Goal: Transaction & Acquisition: Download file/media

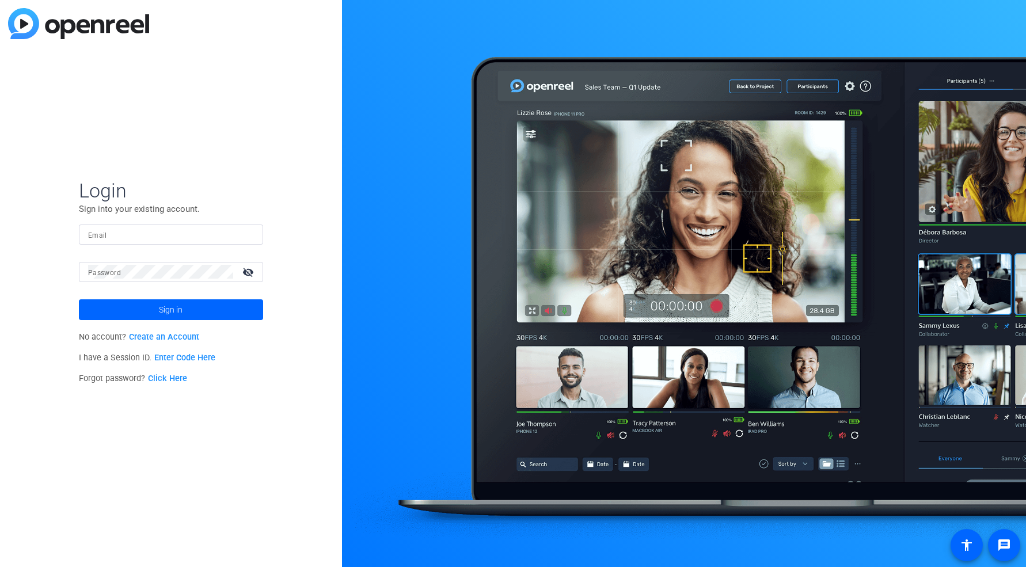
type input "[EMAIL_ADDRESS][DOMAIN_NAME]"
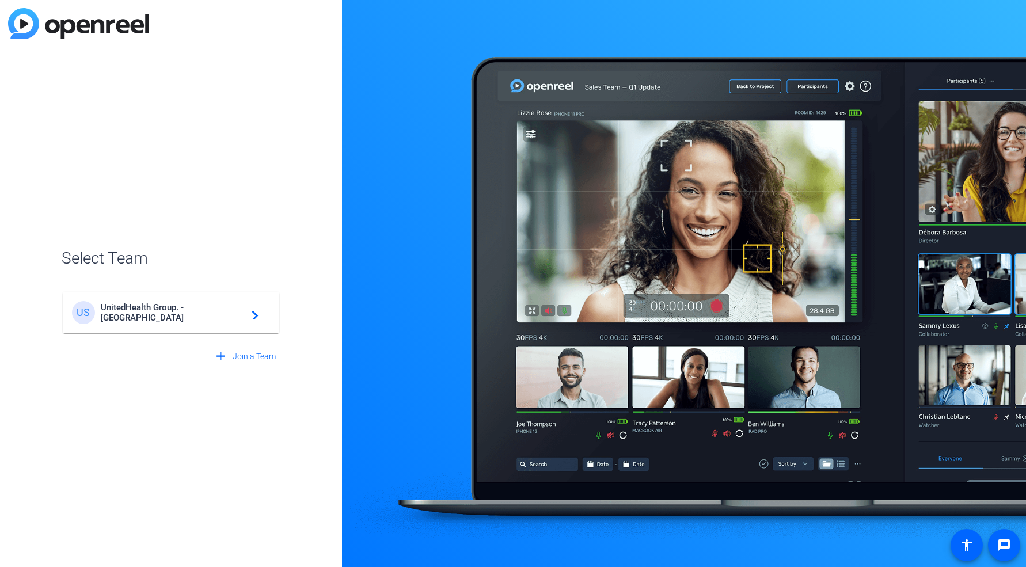
click at [209, 315] on span "UnitedHealth Group. - [GEOGRAPHIC_DATA]" at bounding box center [173, 312] width 144 height 21
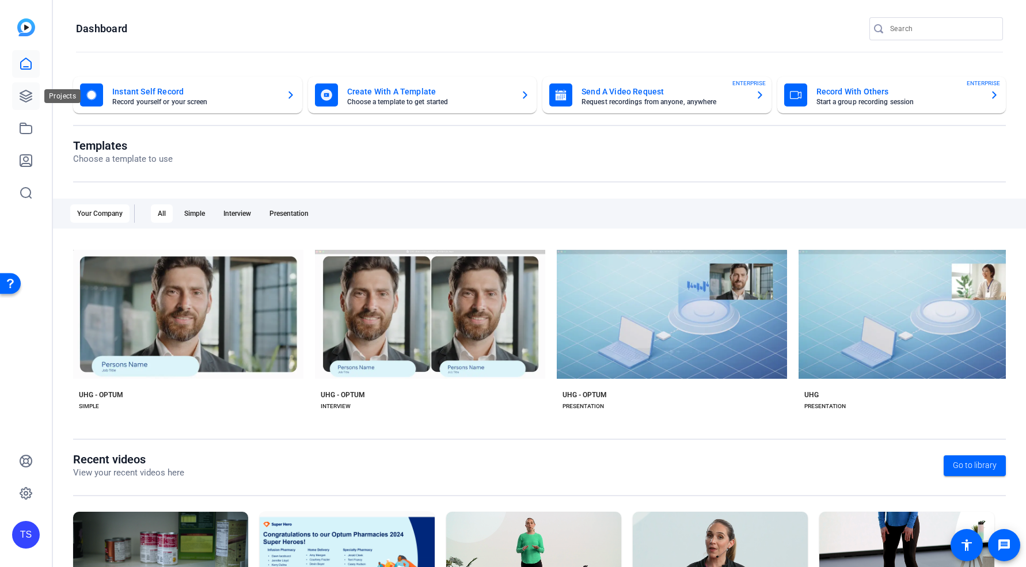
click at [32, 93] on icon at bounding box center [26, 96] width 12 height 12
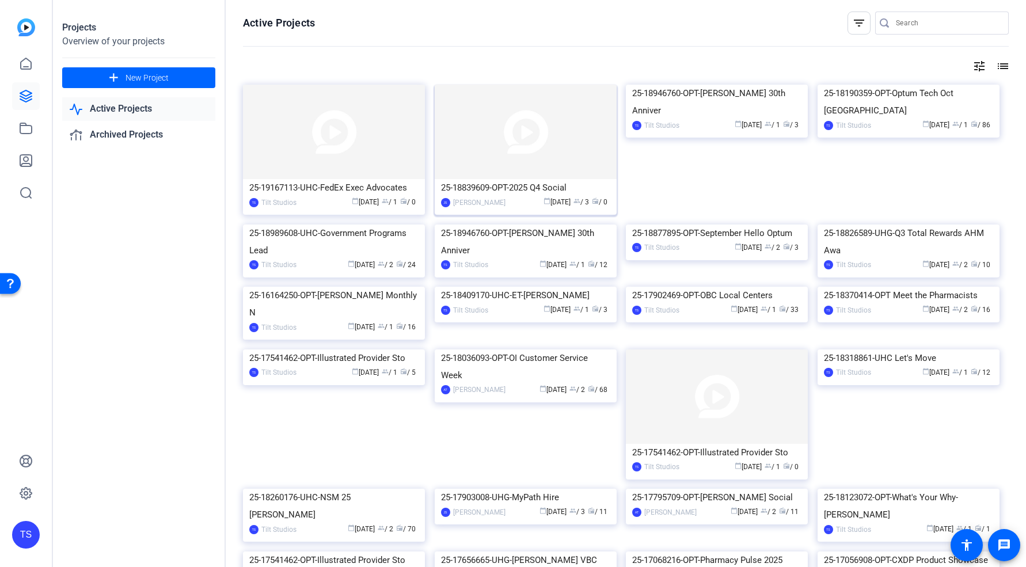
scroll to position [66, 0]
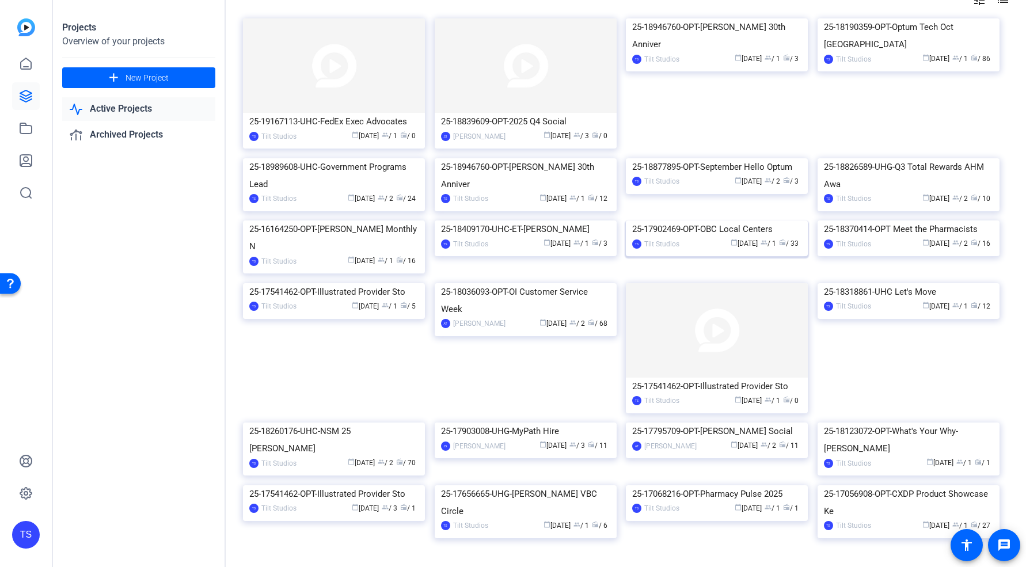
click at [691, 221] on img at bounding box center [717, 221] width 182 height 0
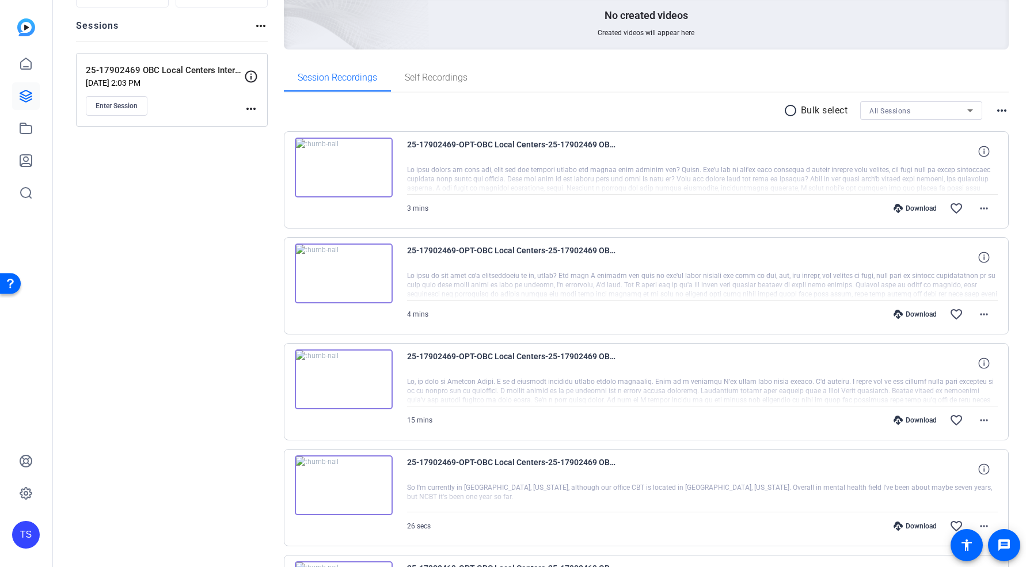
scroll to position [248, 0]
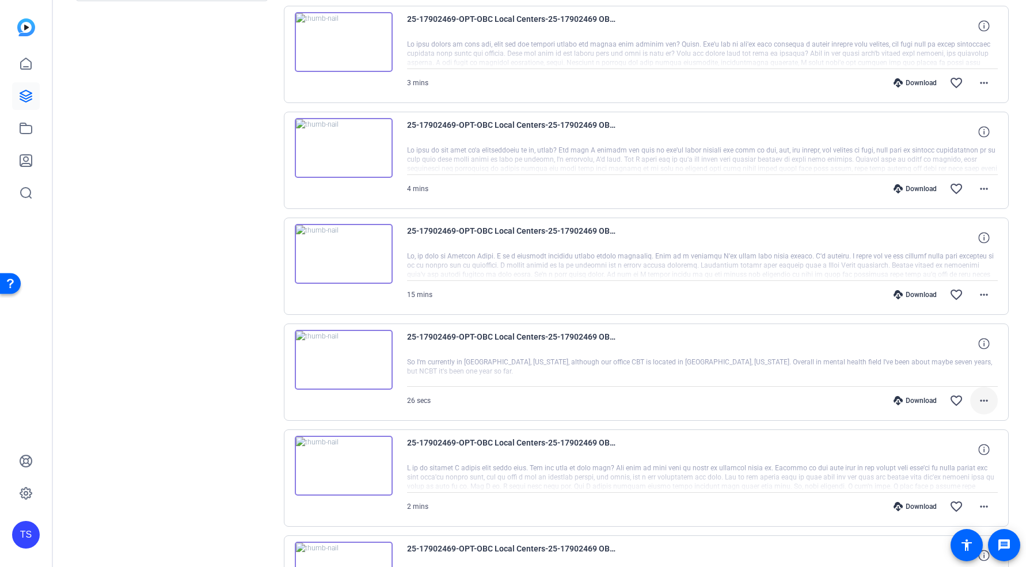
click at [987, 399] on span at bounding box center [985, 401] width 28 height 28
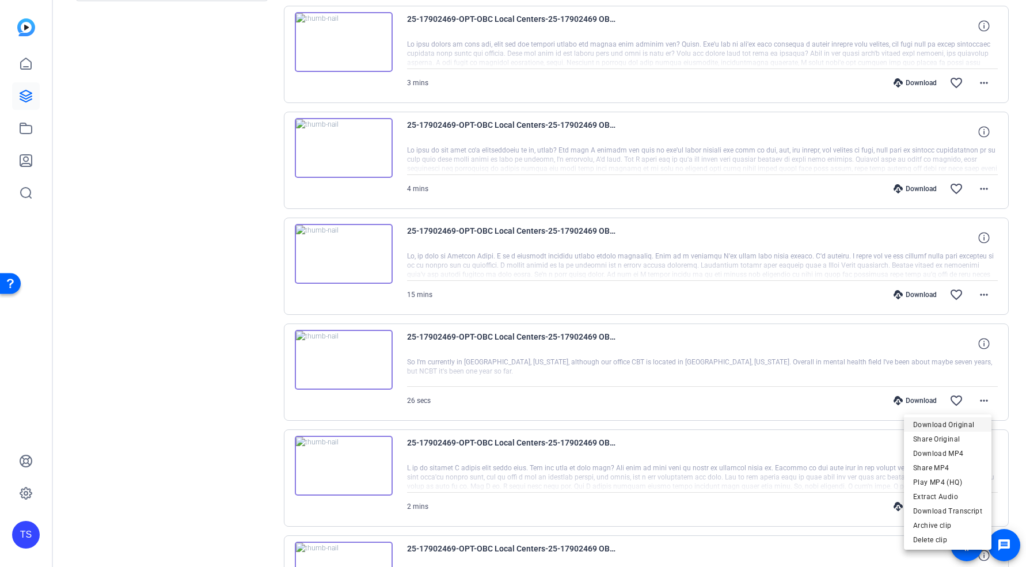
click at [963, 422] on span "Download Original" at bounding box center [948, 425] width 69 height 14
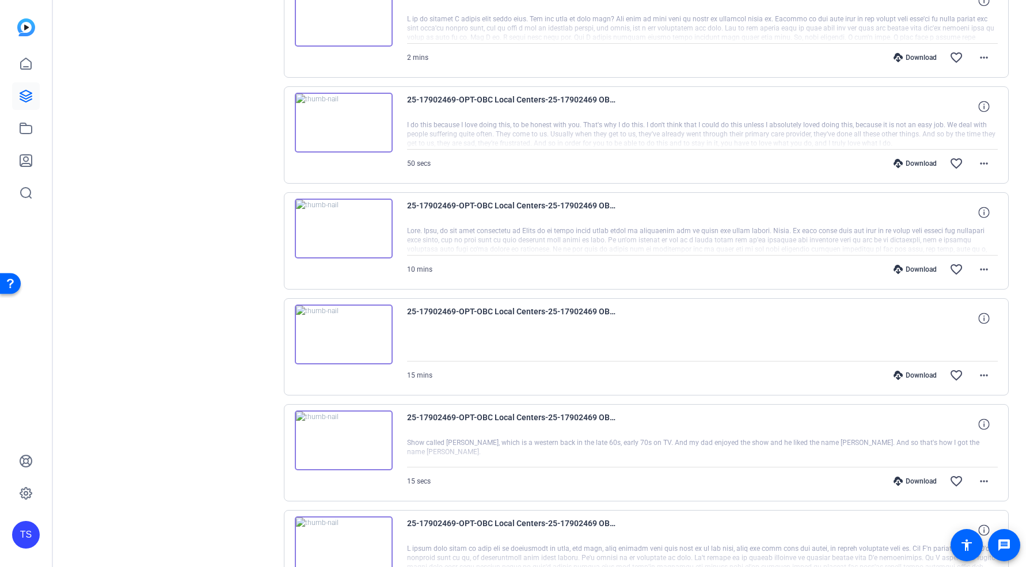
scroll to position [809, 0]
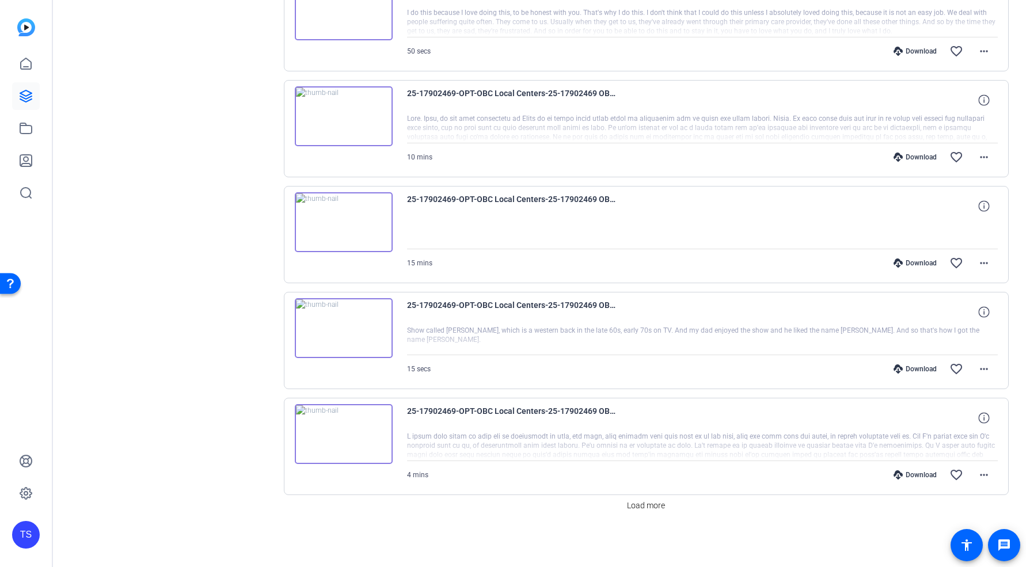
click at [357, 433] on img at bounding box center [344, 434] width 98 height 60
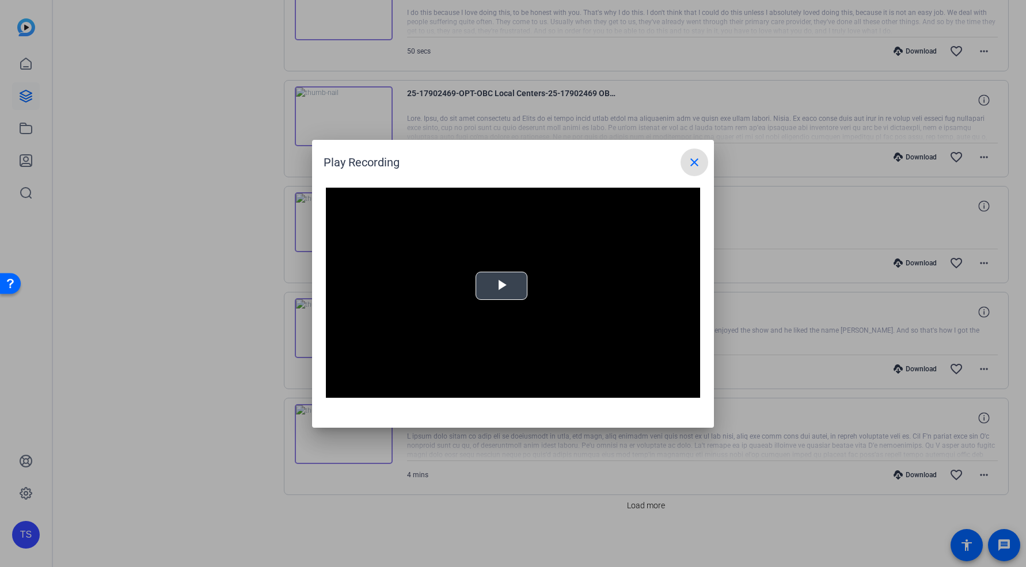
click at [502, 286] on span "Video Player" at bounding box center [502, 286] width 0 height 0
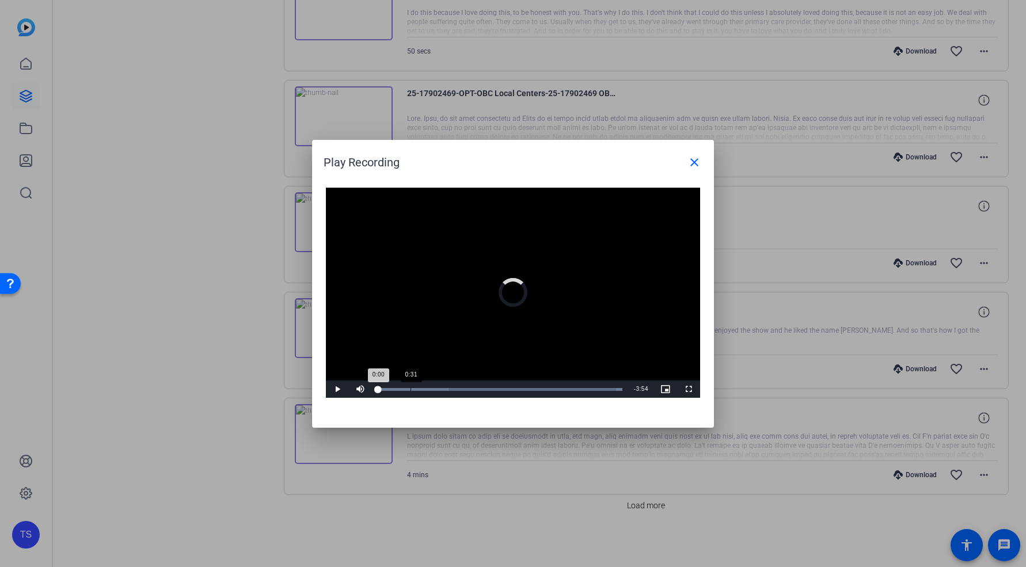
click at [411, 392] on div "Loaded : 100.00% 0:31 0:00" at bounding box center [500, 389] width 256 height 17
click at [698, 157] on mat-icon "close" at bounding box center [695, 163] width 14 height 14
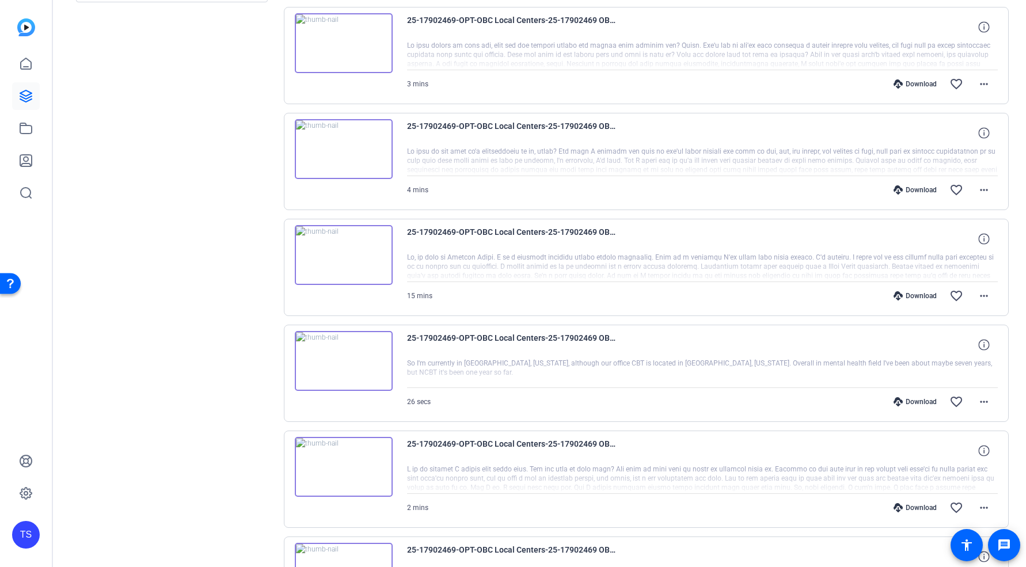
scroll to position [0, 0]
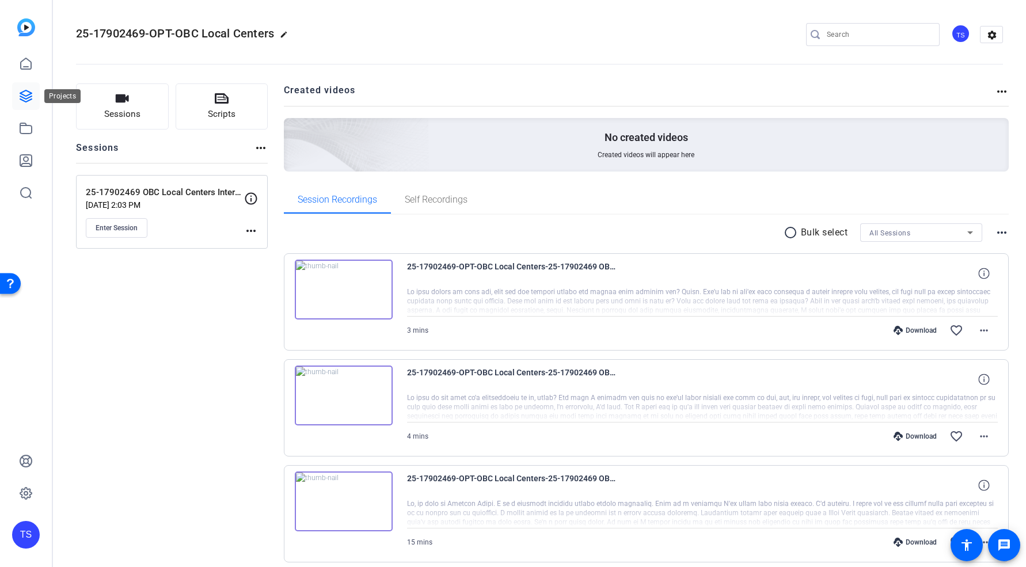
click at [22, 90] on icon at bounding box center [26, 96] width 14 height 14
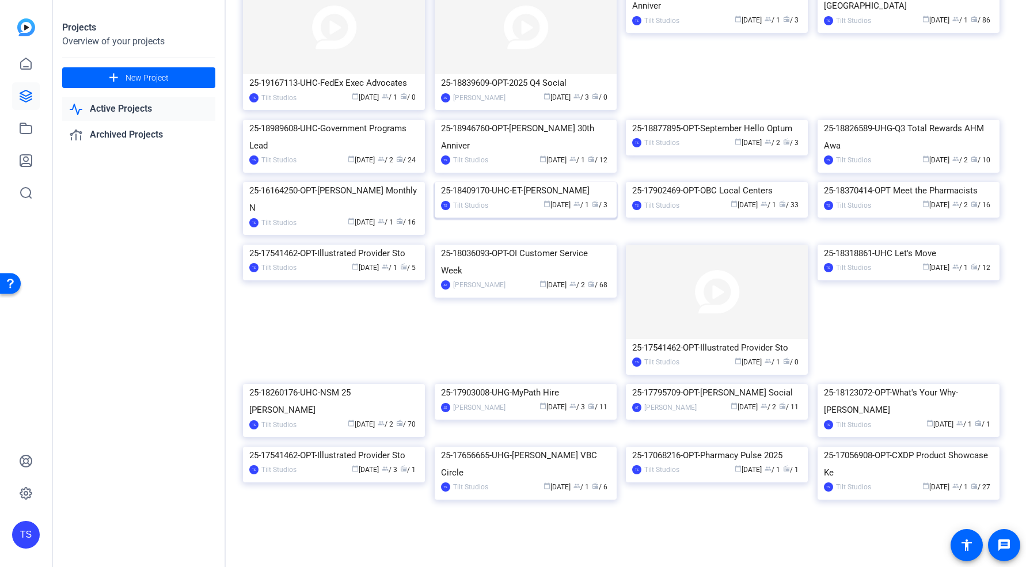
scroll to position [77, 0]
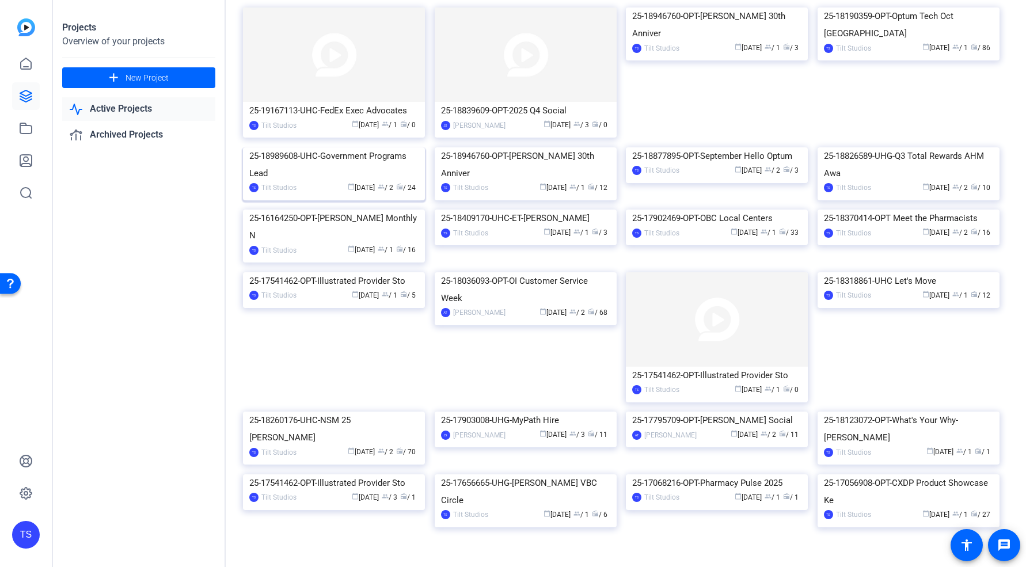
click at [373, 147] on img at bounding box center [334, 147] width 182 height 0
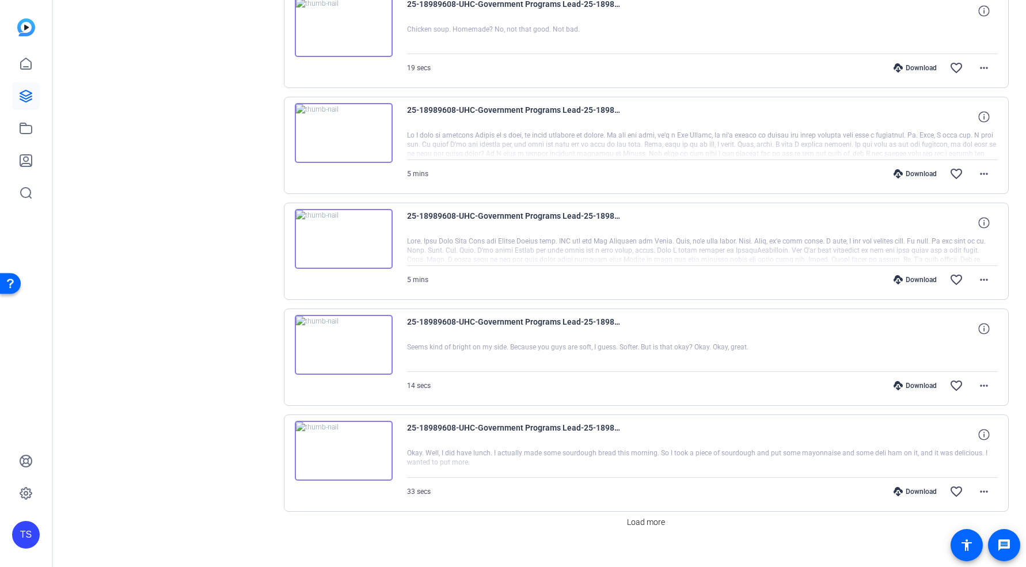
scroll to position [809, 0]
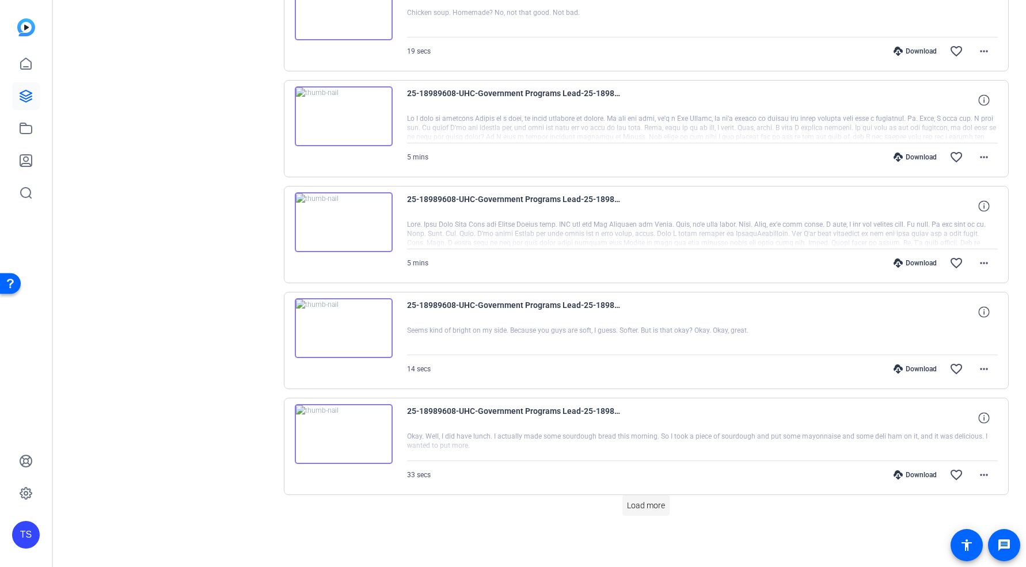
click at [645, 506] on span "Load more" at bounding box center [646, 506] width 38 height 12
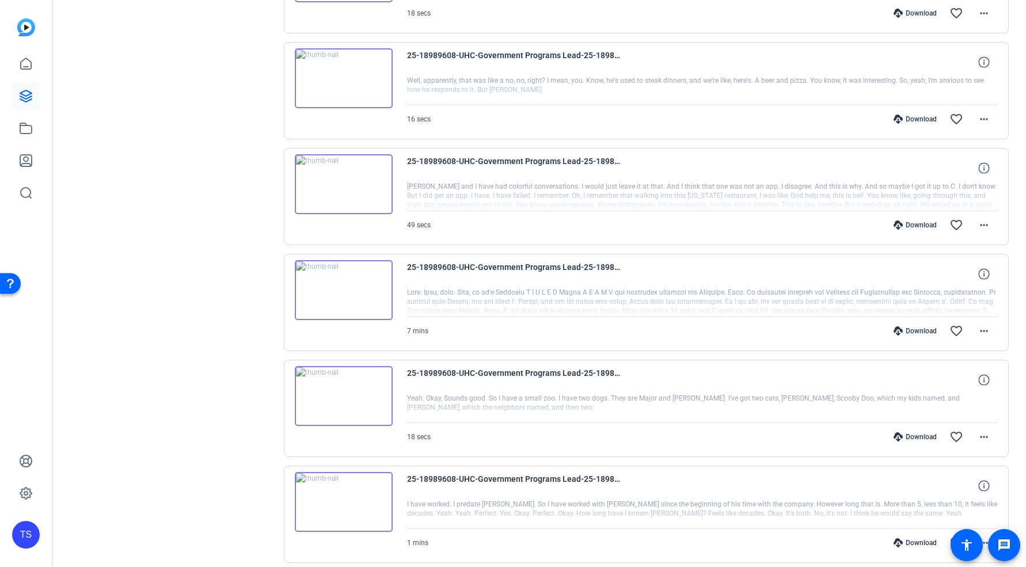
scroll to position [1869, 0]
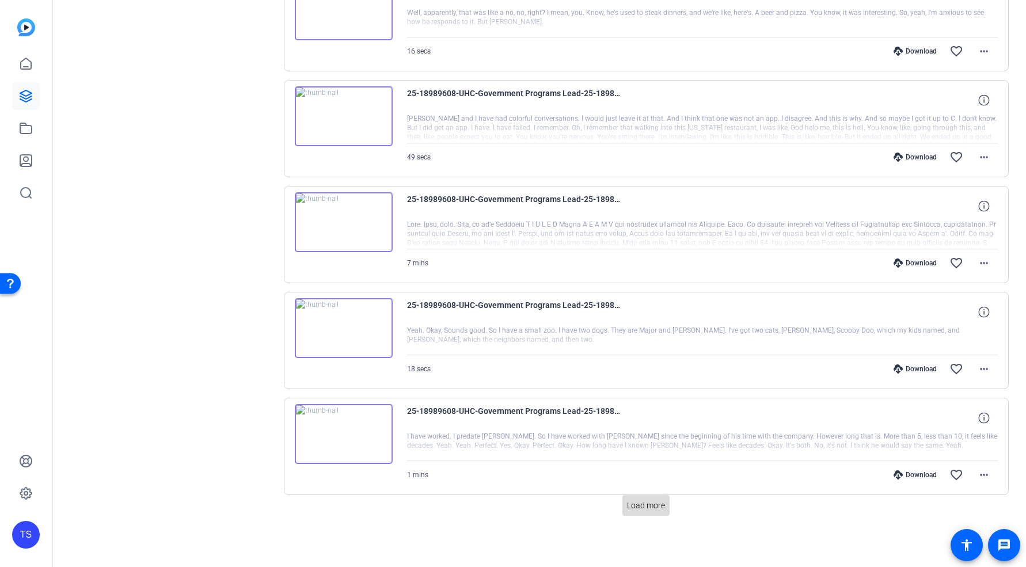
click at [660, 508] on span "Load more" at bounding box center [646, 506] width 38 height 12
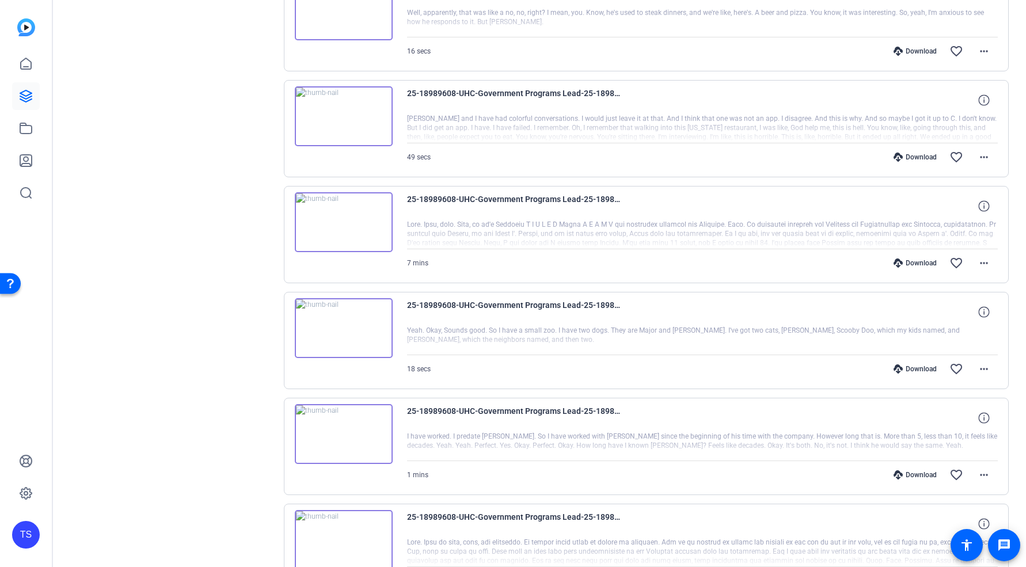
click at [341, 323] on img at bounding box center [344, 328] width 98 height 60
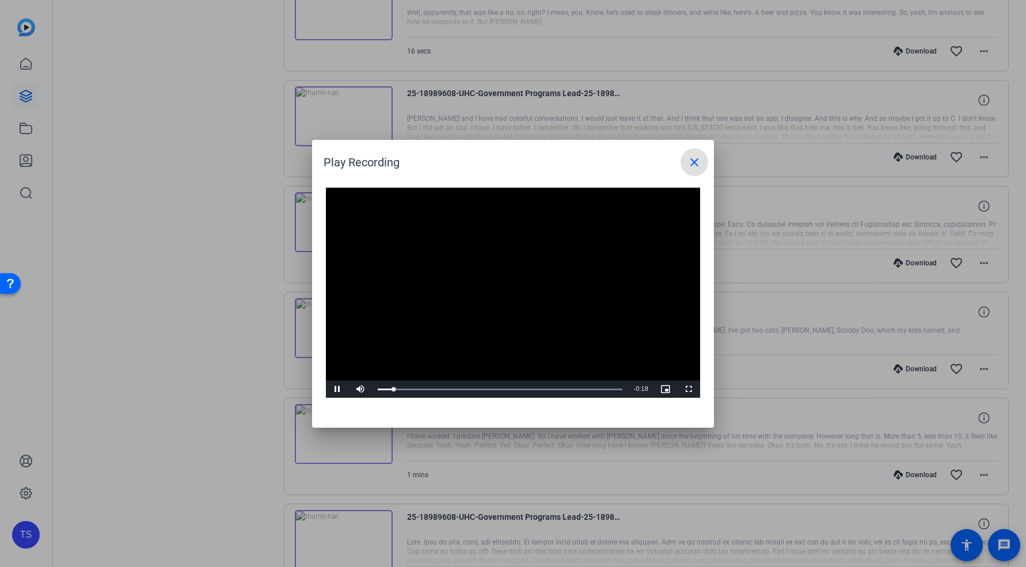
click at [592, 295] on video "Video Player" at bounding box center [513, 293] width 374 height 211
click at [471, 389] on div "Loaded : 100.00% 0:07 0:01" at bounding box center [500, 389] width 245 height 3
drag, startPoint x: 482, startPoint y: 389, endPoint x: 545, endPoint y: 389, distance: 63.4
click at [540, 389] on div "Loaded : 100.00% 0:12 0:12" at bounding box center [500, 389] width 245 height 3
drag, startPoint x: 545, startPoint y: 389, endPoint x: 592, endPoint y: 387, distance: 46.7
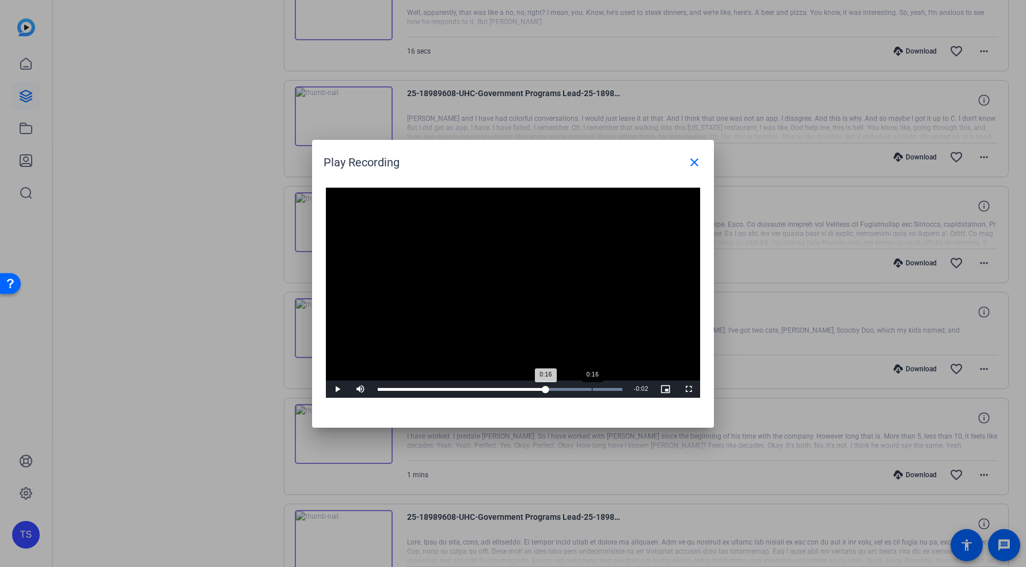
click at [592, 387] on div "Loaded : 100.00% 0:16 0:16" at bounding box center [500, 389] width 256 height 17
click at [592, 388] on div "0:16" at bounding box center [485, 389] width 214 height 3
click at [693, 162] on mat-icon "close" at bounding box center [695, 163] width 14 height 14
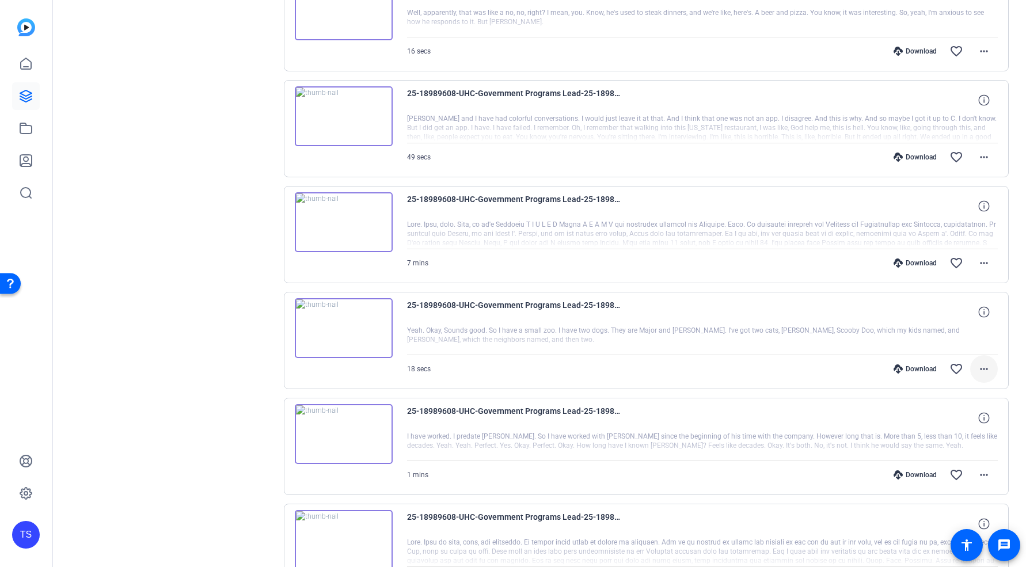
click at [987, 370] on span at bounding box center [985, 369] width 28 height 28
click at [965, 394] on span "Download Original" at bounding box center [948, 394] width 69 height 14
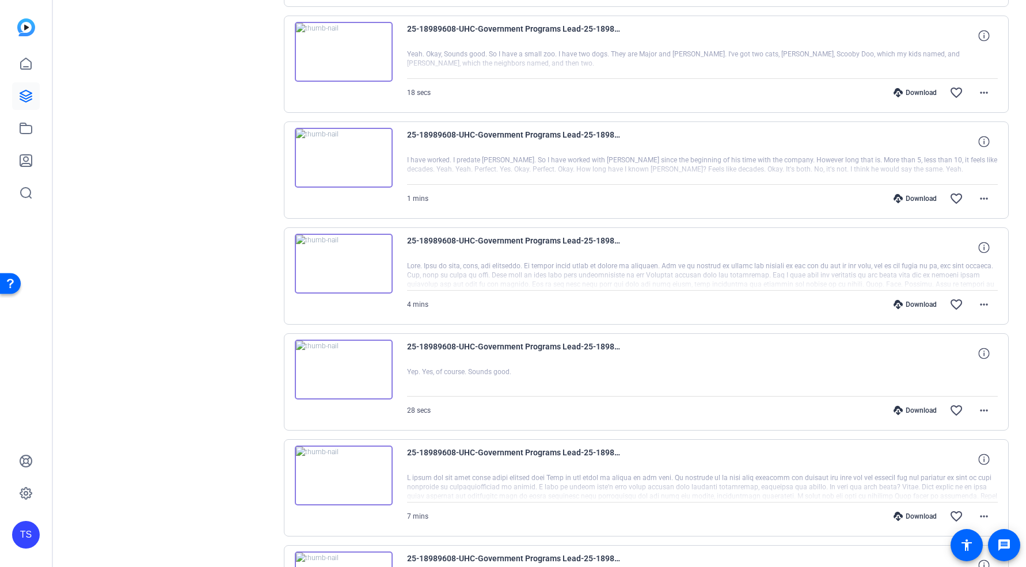
scroll to position [2272, 0]
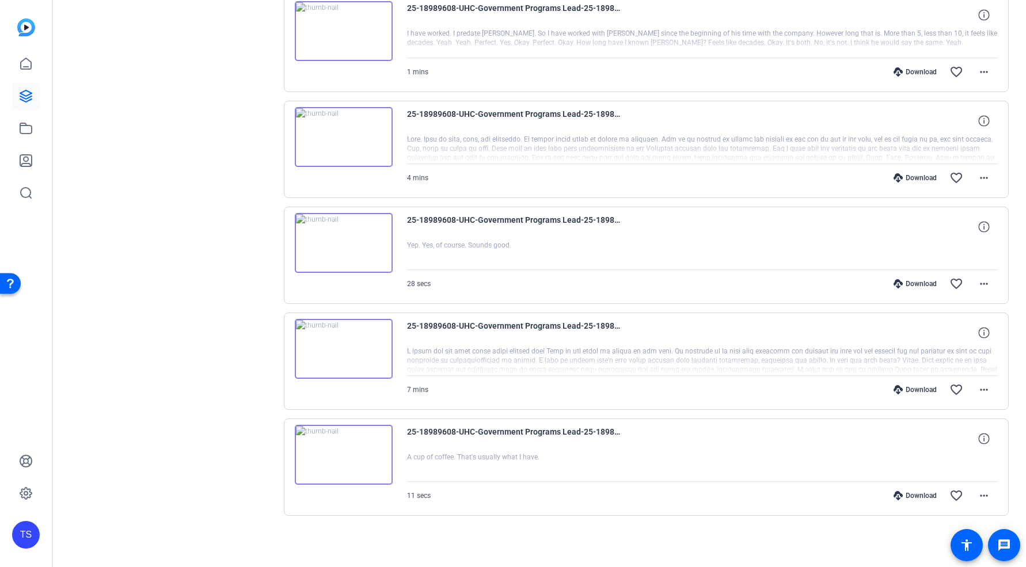
click at [368, 459] on img at bounding box center [344, 455] width 98 height 60
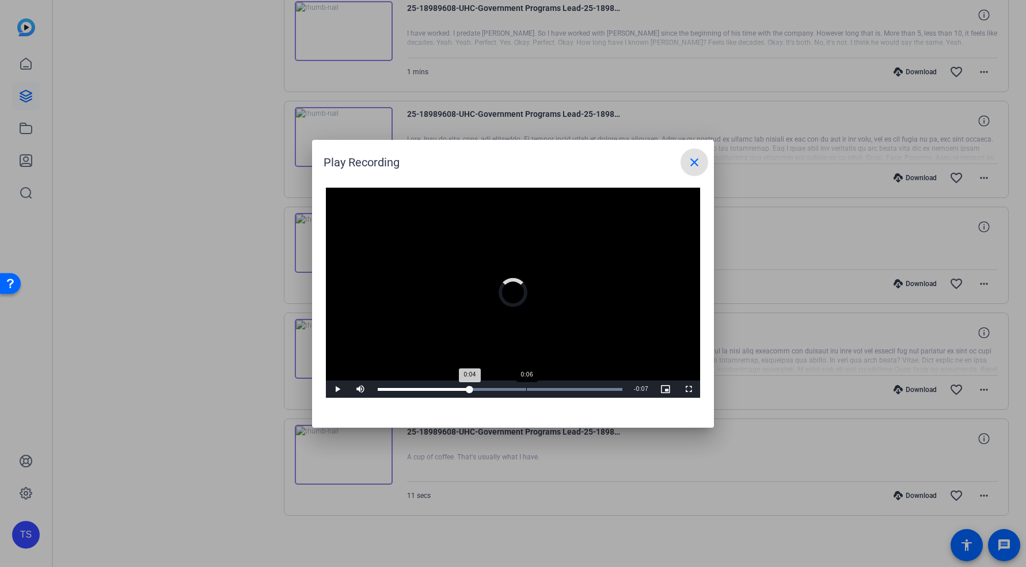
drag, startPoint x: 470, startPoint y: 388, endPoint x: 568, endPoint y: 388, distance: 97.9
click at [527, 388] on div "0:06" at bounding box center [526, 389] width 1 height 3
click at [698, 157] on mat-icon "close" at bounding box center [695, 163] width 14 height 14
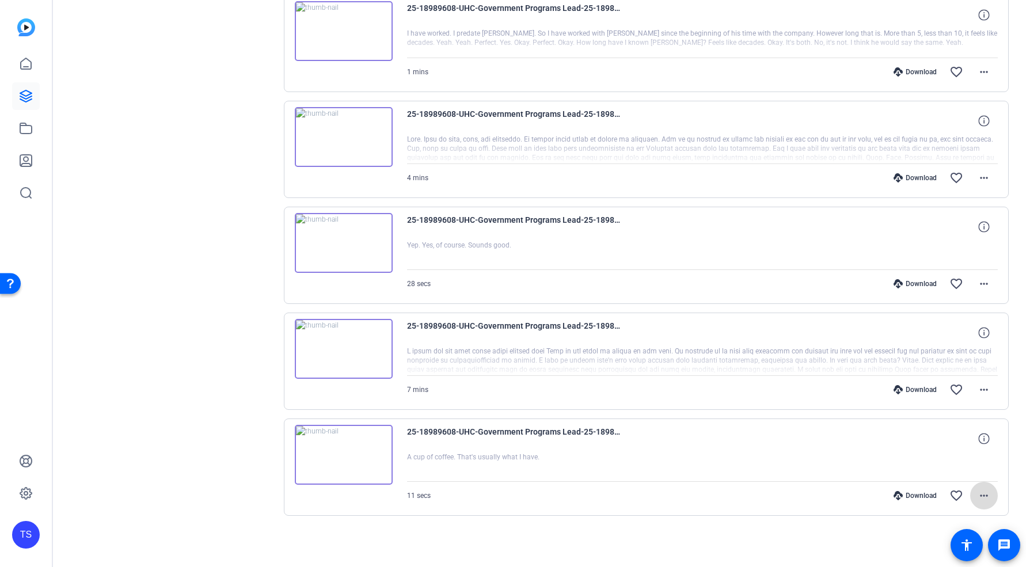
click at [978, 500] on mat-icon "more_horiz" at bounding box center [985, 496] width 14 height 14
click at [955, 387] on span "Download MP4" at bounding box center [948, 386] width 69 height 14
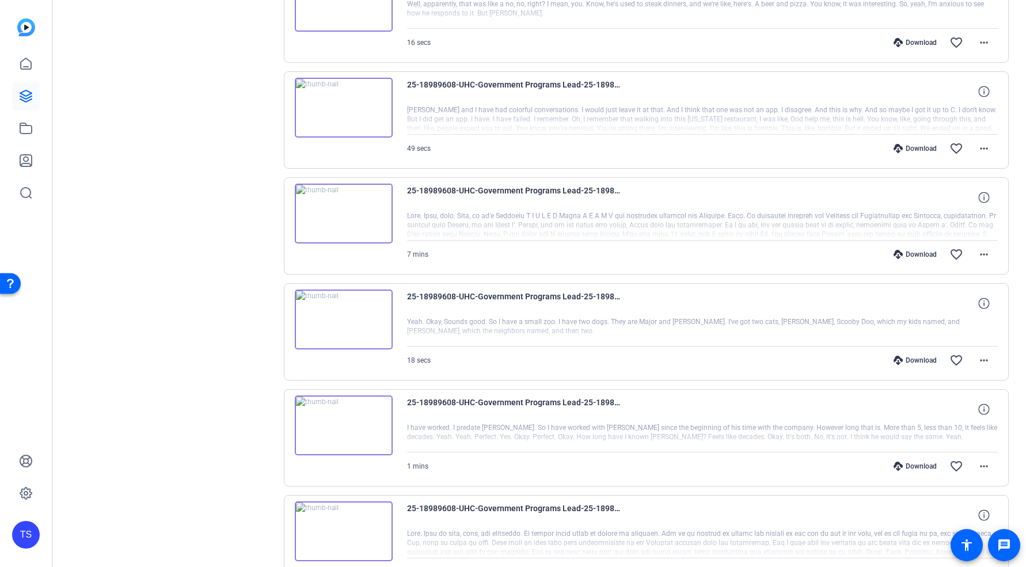
scroll to position [1810, 0]
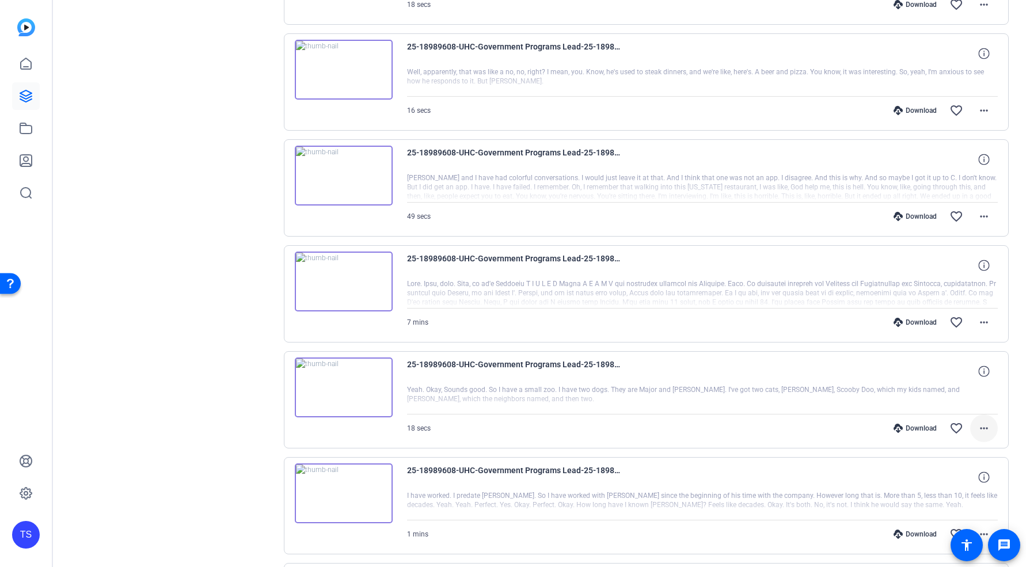
click at [974, 420] on span at bounding box center [985, 429] width 28 height 28
click at [958, 317] on span "Download MP4" at bounding box center [948, 319] width 69 height 14
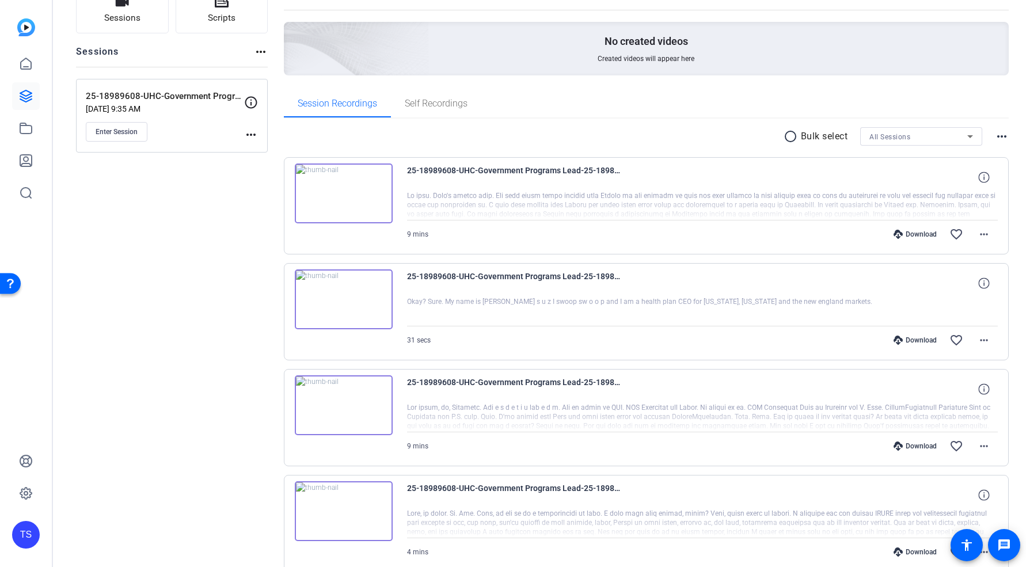
scroll to position [0, 0]
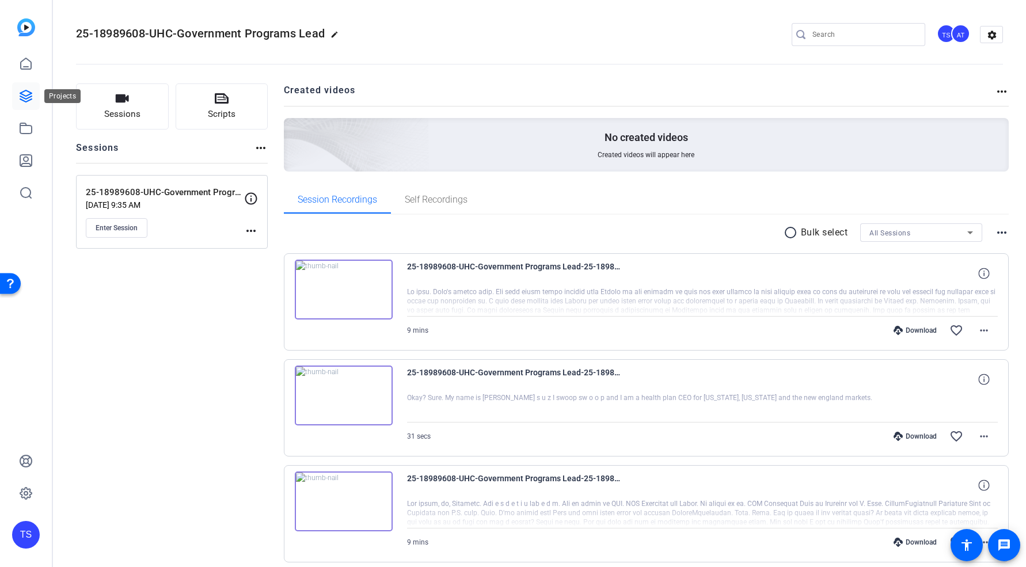
click at [21, 108] on link at bounding box center [26, 96] width 28 height 28
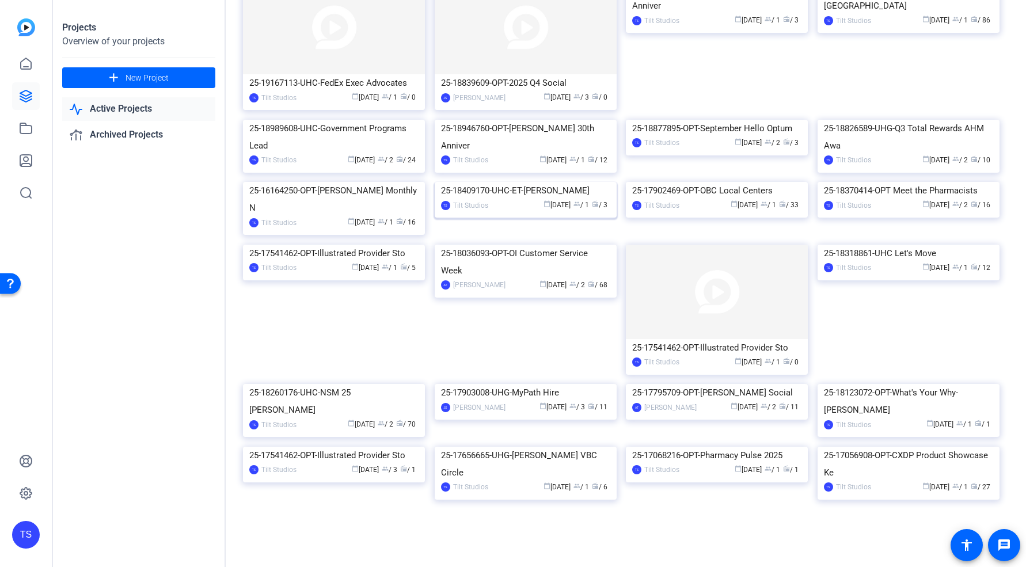
scroll to position [351, 0]
click at [940, 182] on img at bounding box center [909, 182] width 182 height 0
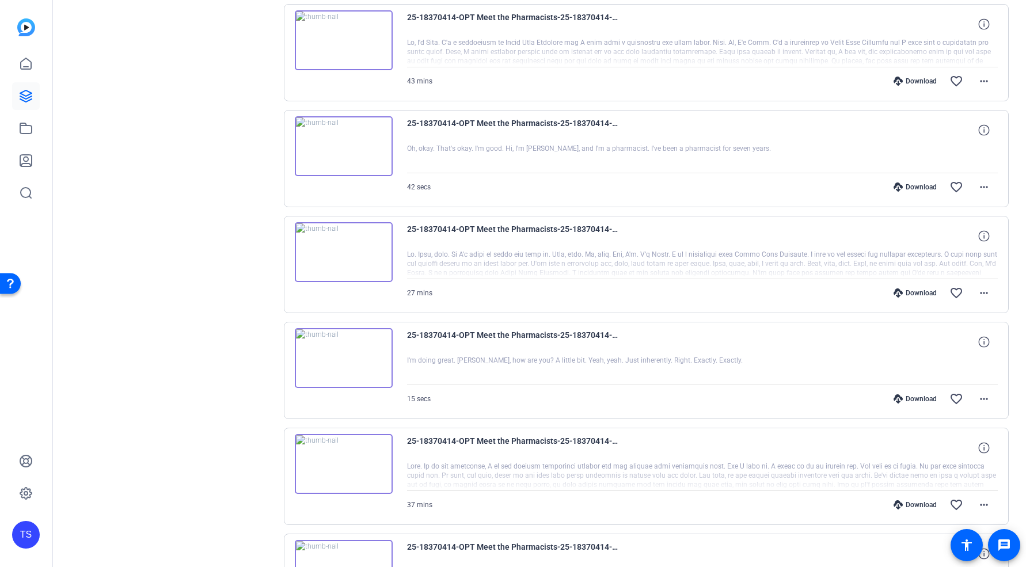
scroll to position [488, 0]
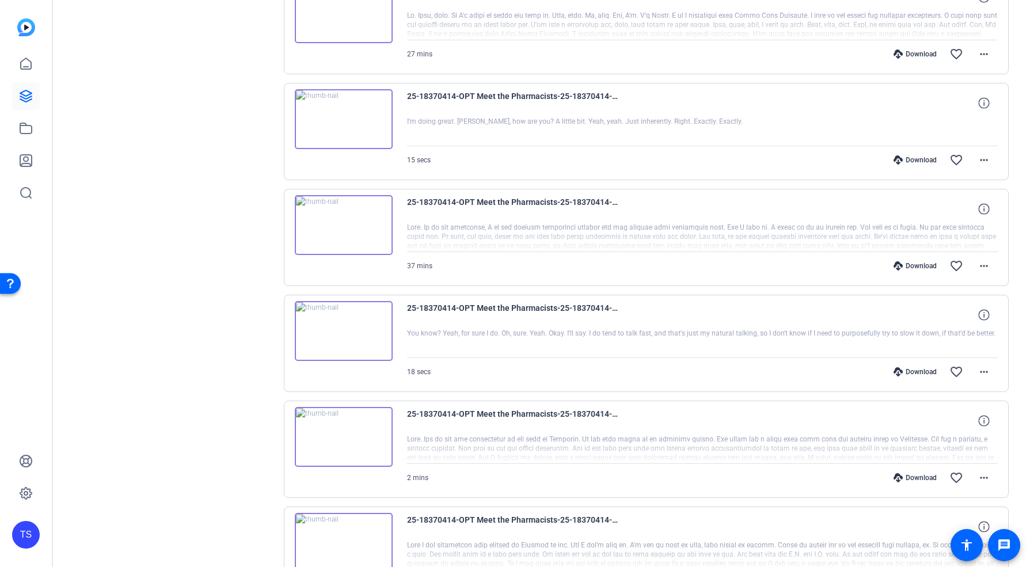
click at [350, 325] on img at bounding box center [344, 331] width 98 height 60
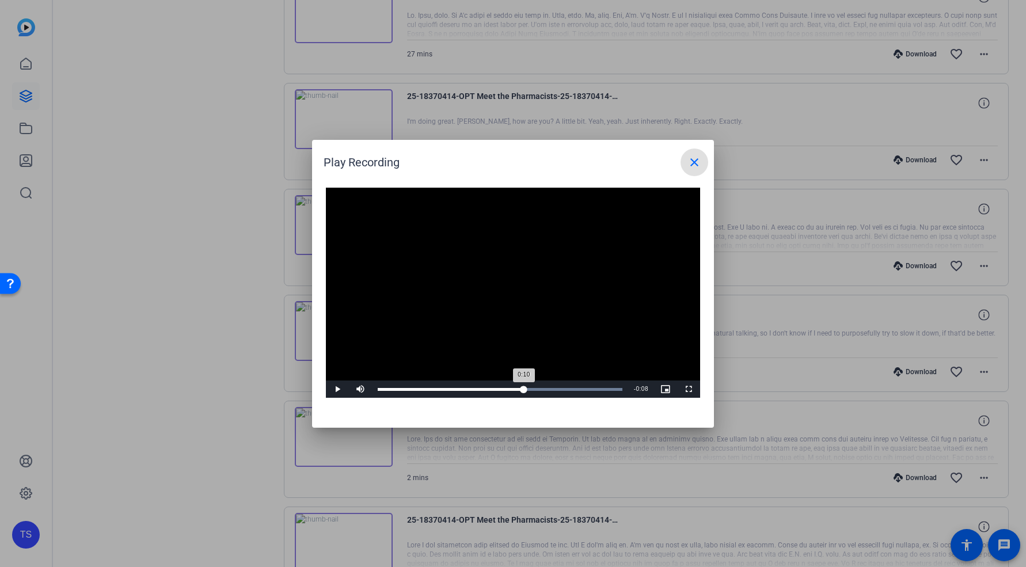
click at [524, 395] on div "Loaded : 100.00% 0:10 0:10" at bounding box center [500, 389] width 256 height 17
click at [696, 160] on mat-icon "close" at bounding box center [695, 163] width 14 height 14
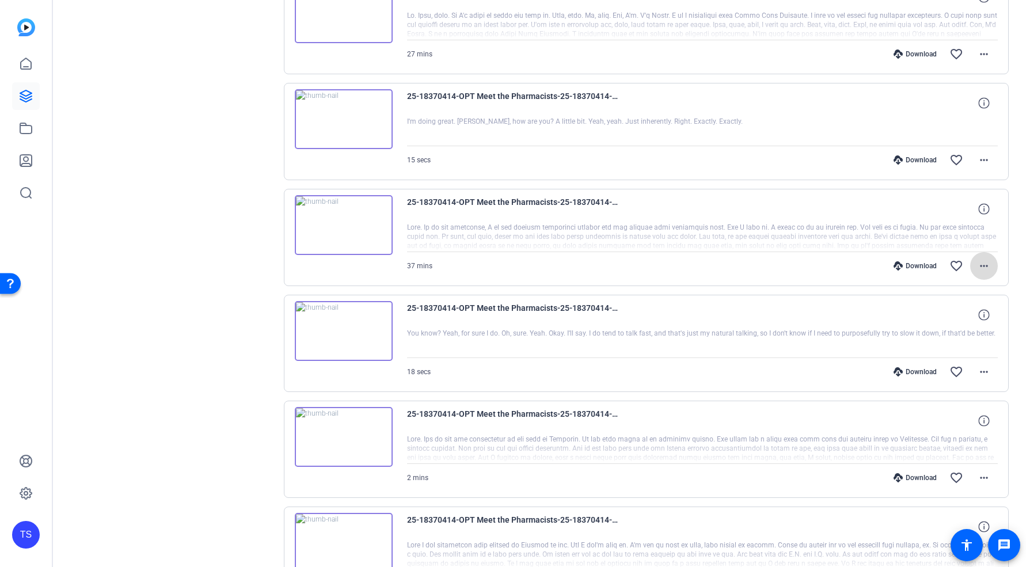
click at [983, 265] on mat-icon "more_horiz" at bounding box center [985, 266] width 14 height 14
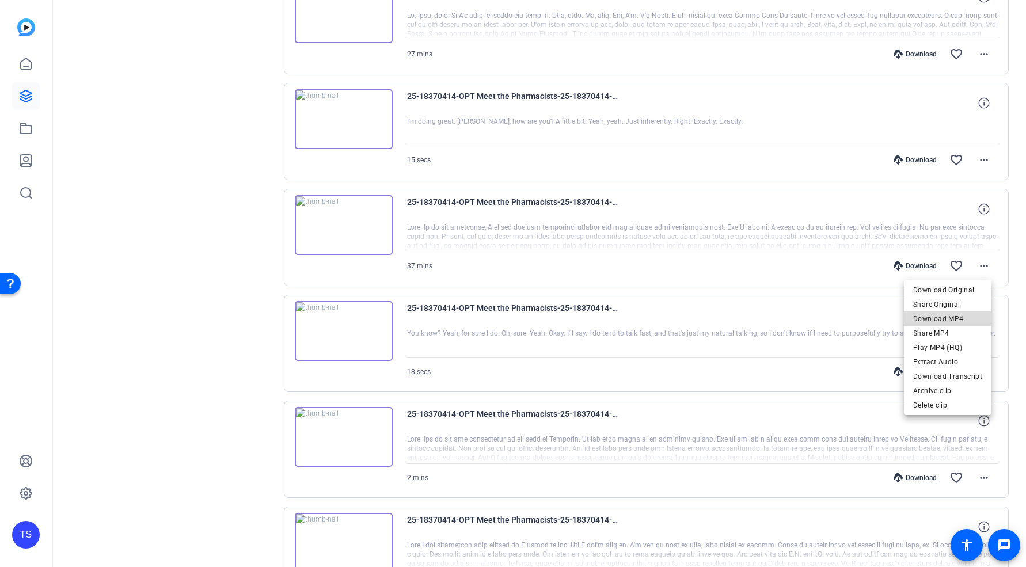
click at [965, 315] on span "Download MP4" at bounding box center [948, 319] width 69 height 14
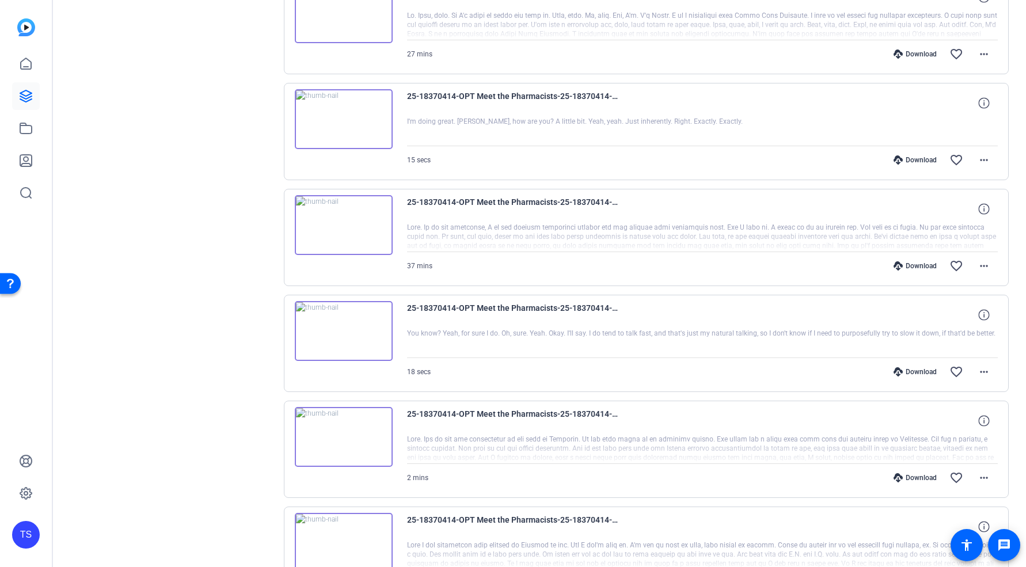
scroll to position [809, 0]
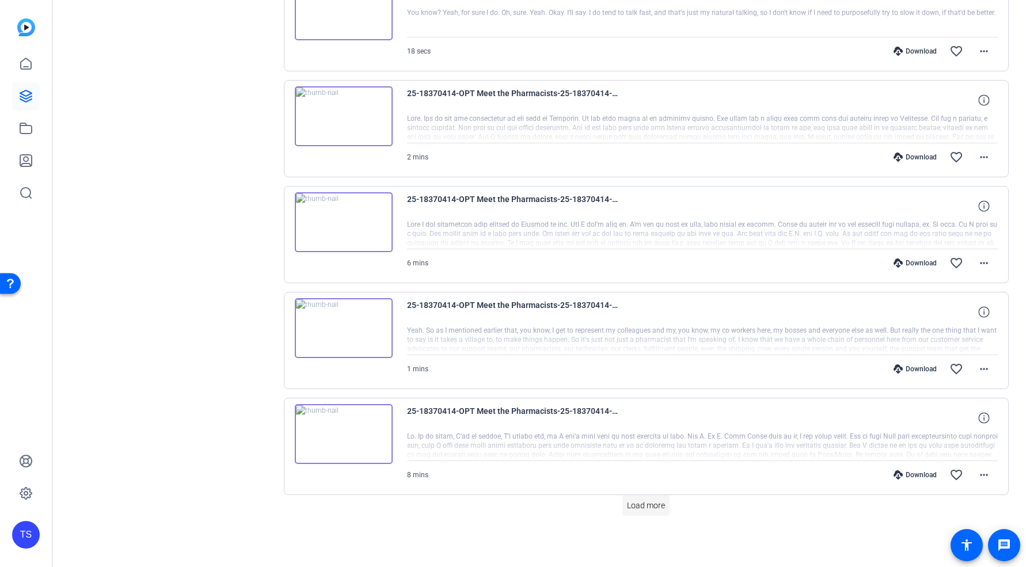
click at [645, 512] on span at bounding box center [646, 506] width 47 height 28
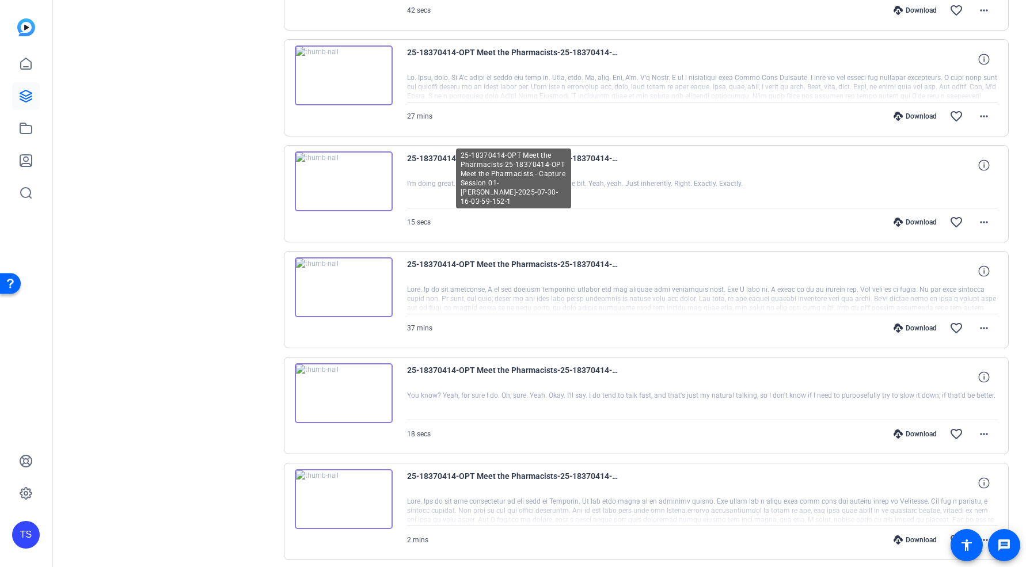
scroll to position [0, 0]
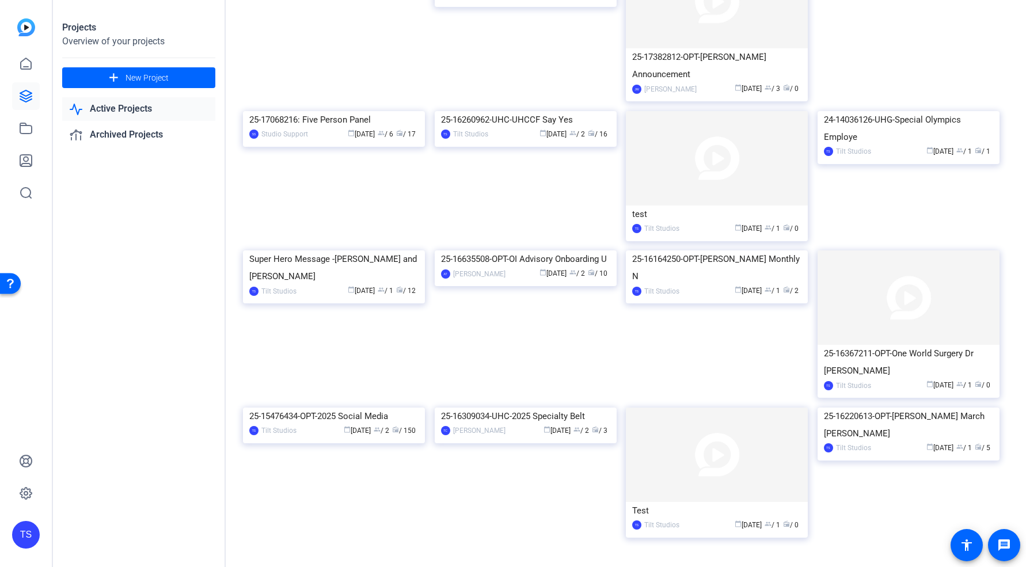
scroll to position [1004, 0]
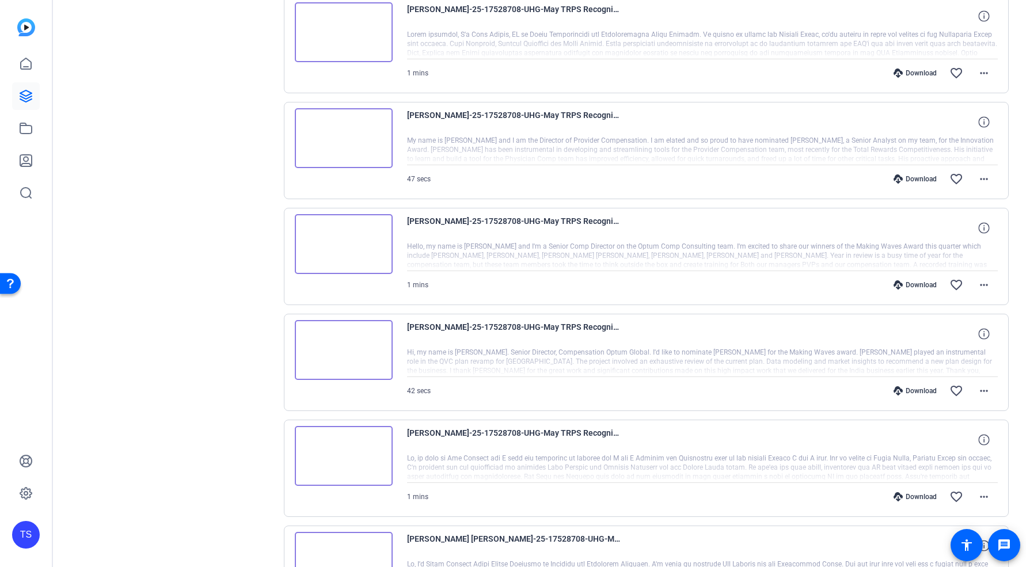
scroll to position [789, 0]
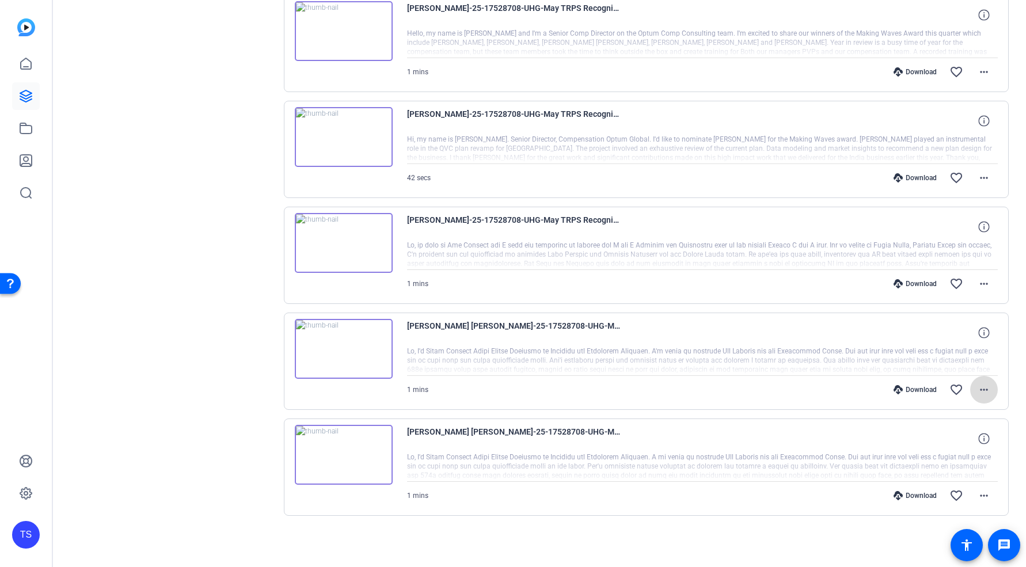
click at [983, 395] on mat-icon "more_horiz" at bounding box center [985, 390] width 14 height 14
click at [961, 441] on span "Download MP4" at bounding box center [948, 443] width 69 height 14
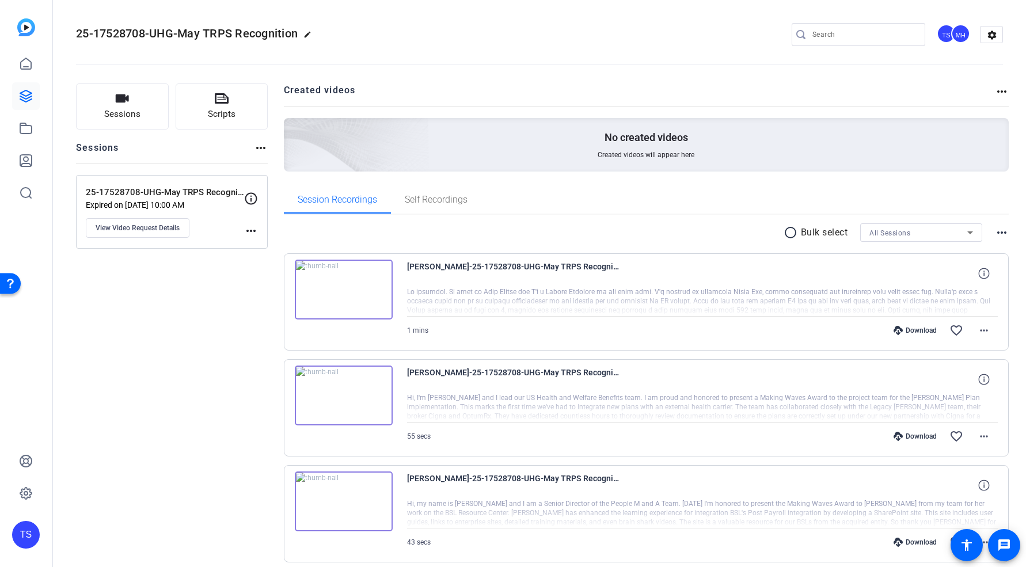
scroll to position [1, 0]
click at [22, 94] on icon at bounding box center [26, 96] width 12 height 12
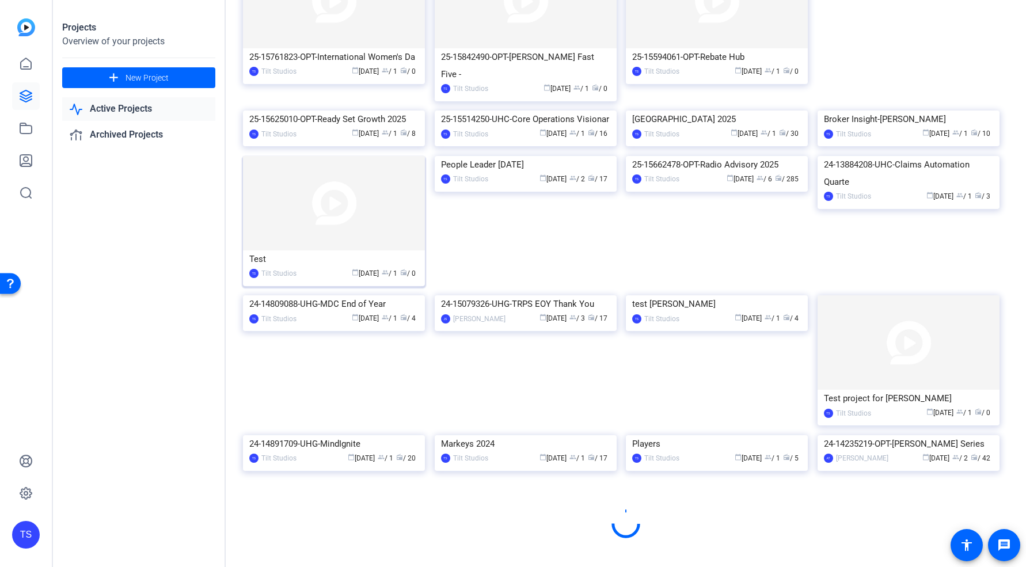
scroll to position [2378, 0]
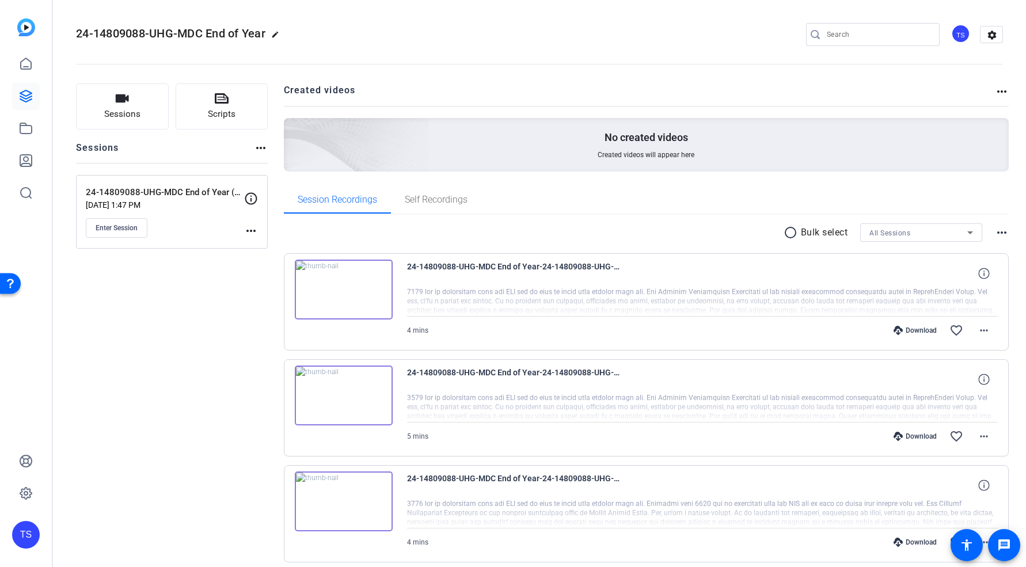
scroll to position [153, 0]
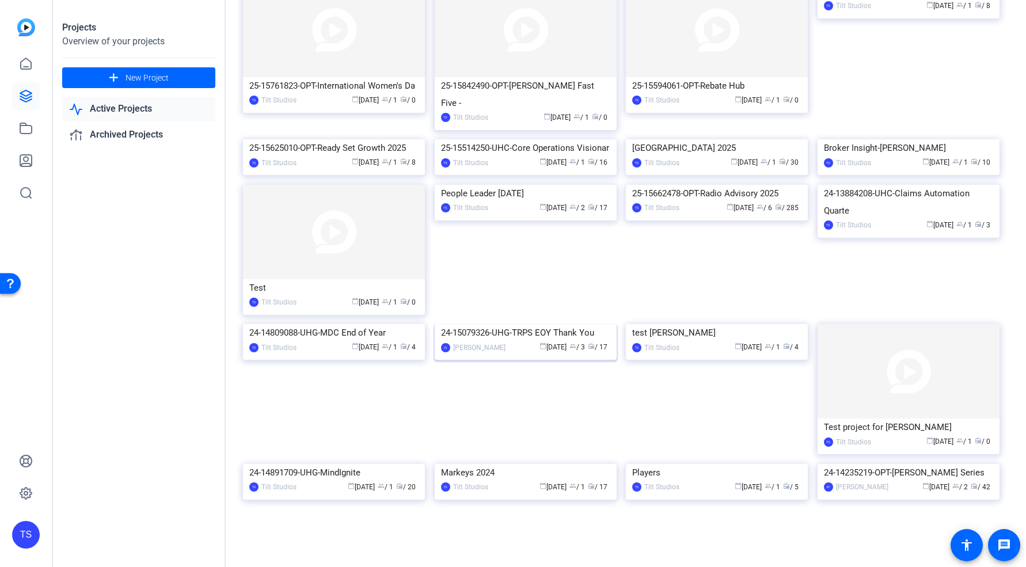
scroll to position [2378, 0]
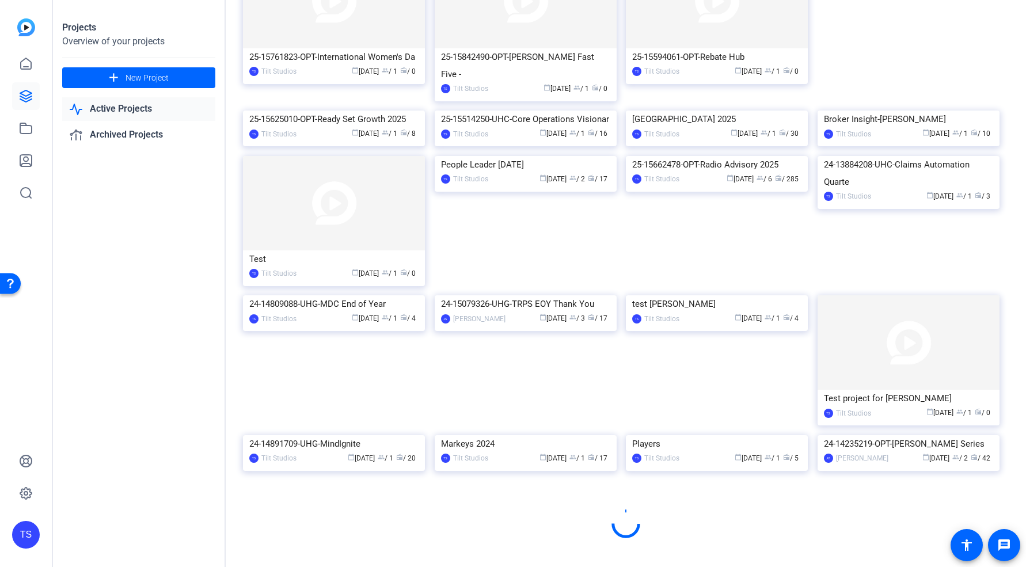
click at [868, 435] on img at bounding box center [909, 435] width 182 height 0
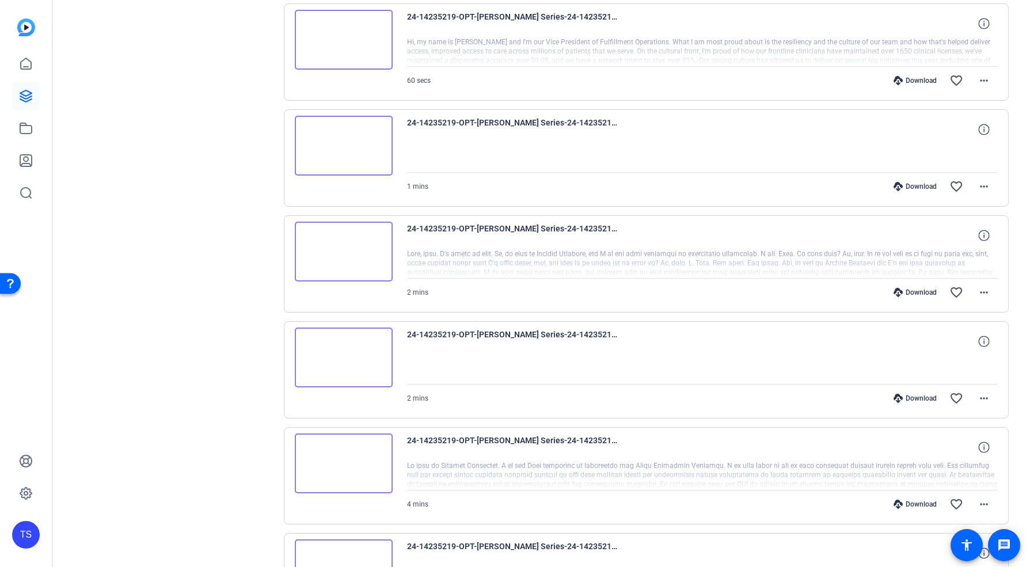
scroll to position [809, 0]
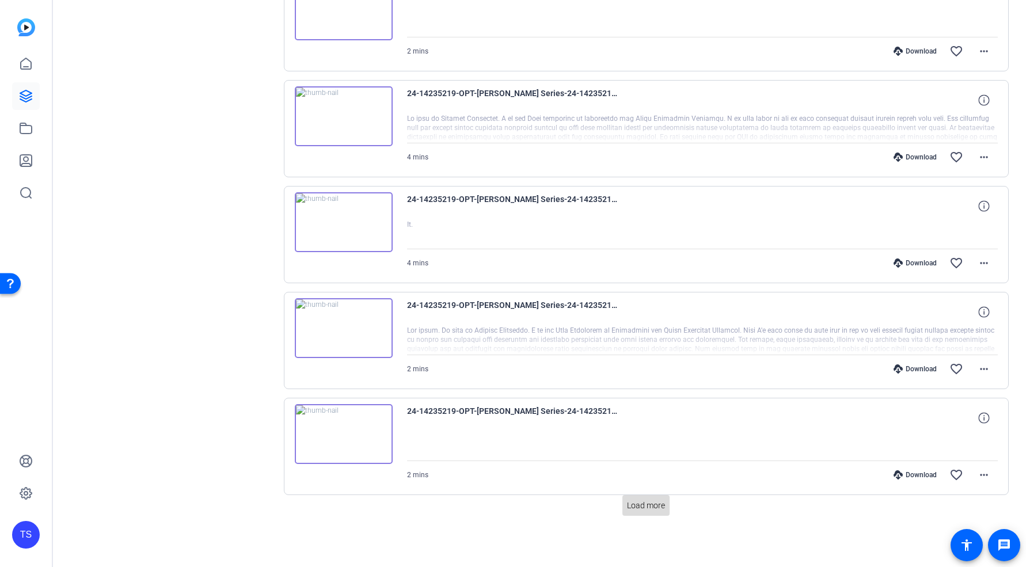
click at [640, 507] on span "Load more" at bounding box center [646, 506] width 38 height 12
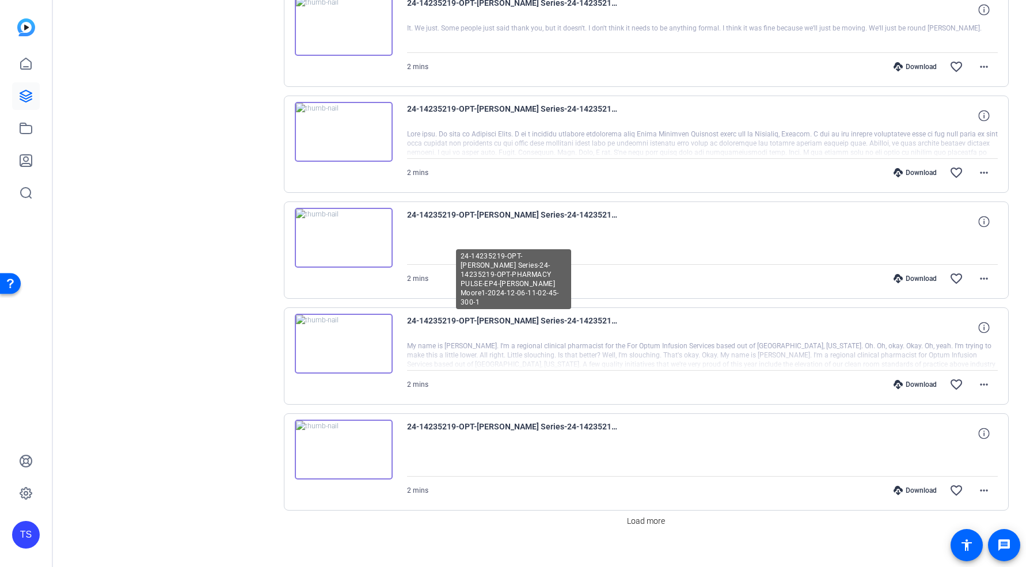
scroll to position [1869, 0]
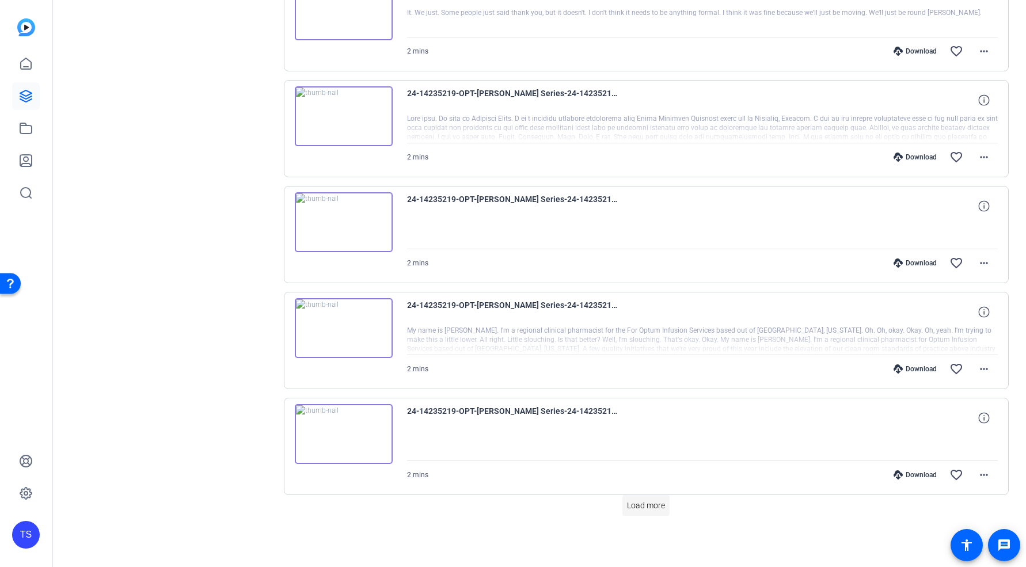
click at [647, 505] on span "Load more" at bounding box center [646, 506] width 38 height 12
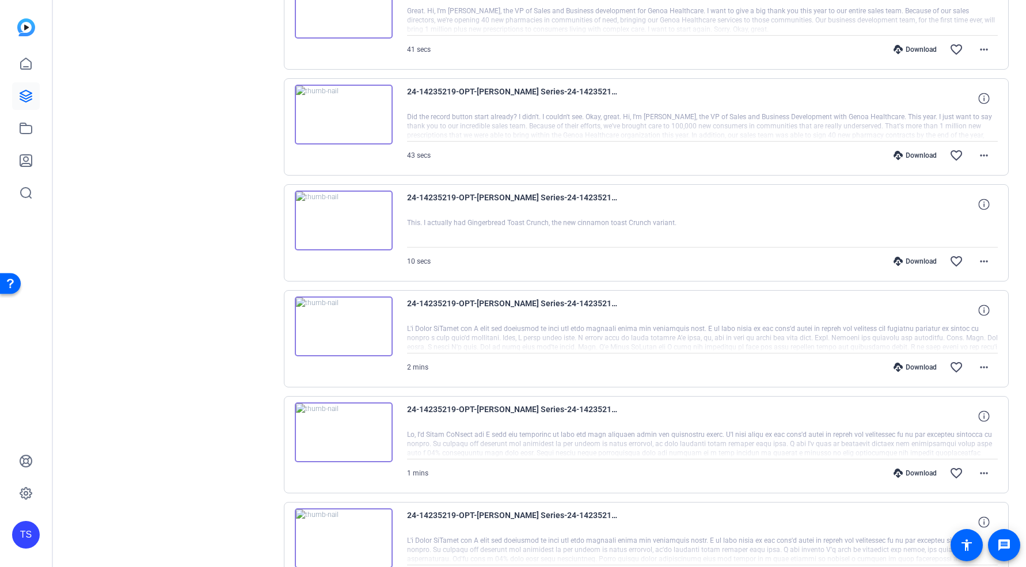
scroll to position [2929, 0]
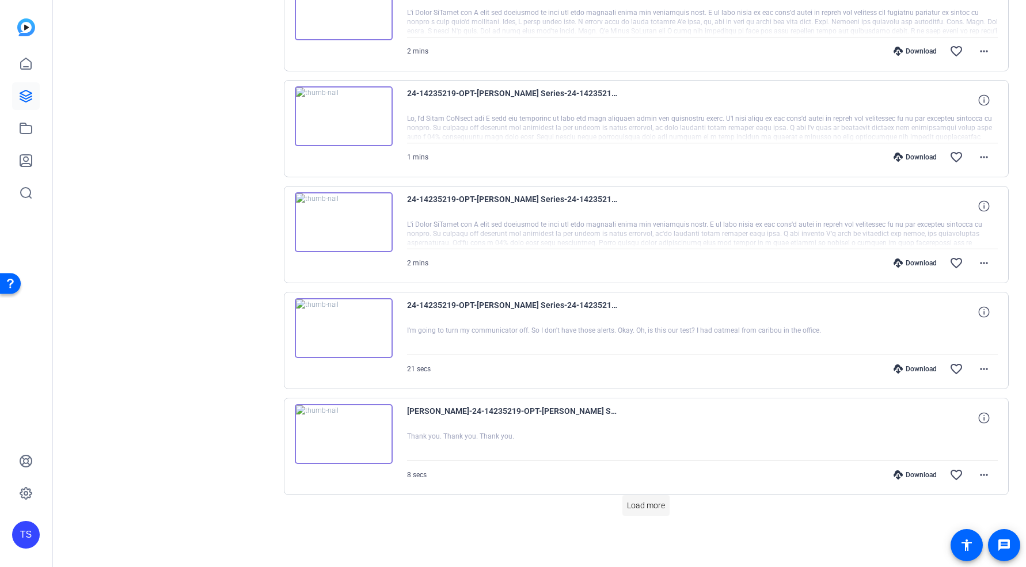
click at [655, 513] on span at bounding box center [646, 506] width 47 height 28
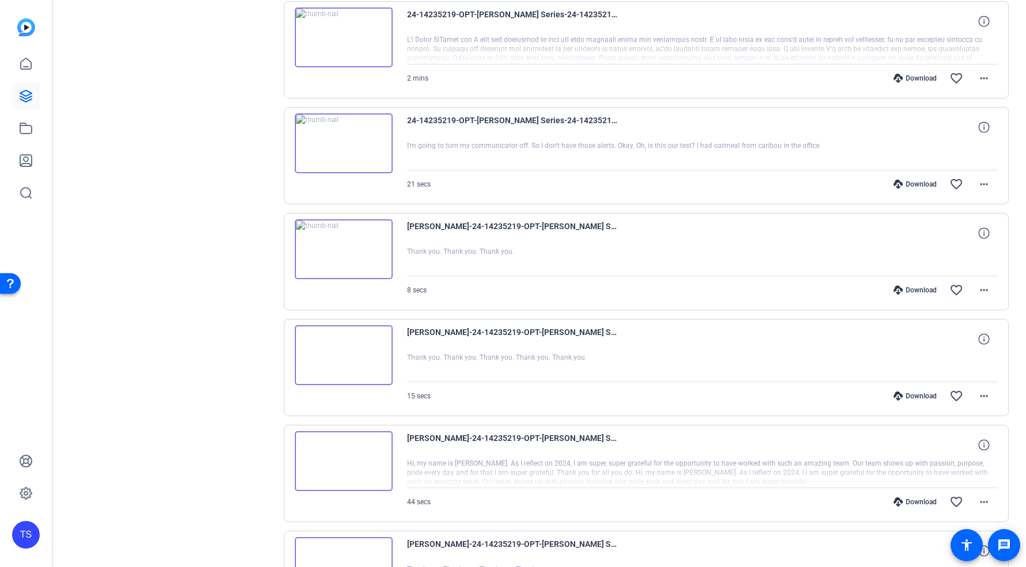
scroll to position [2926, 0]
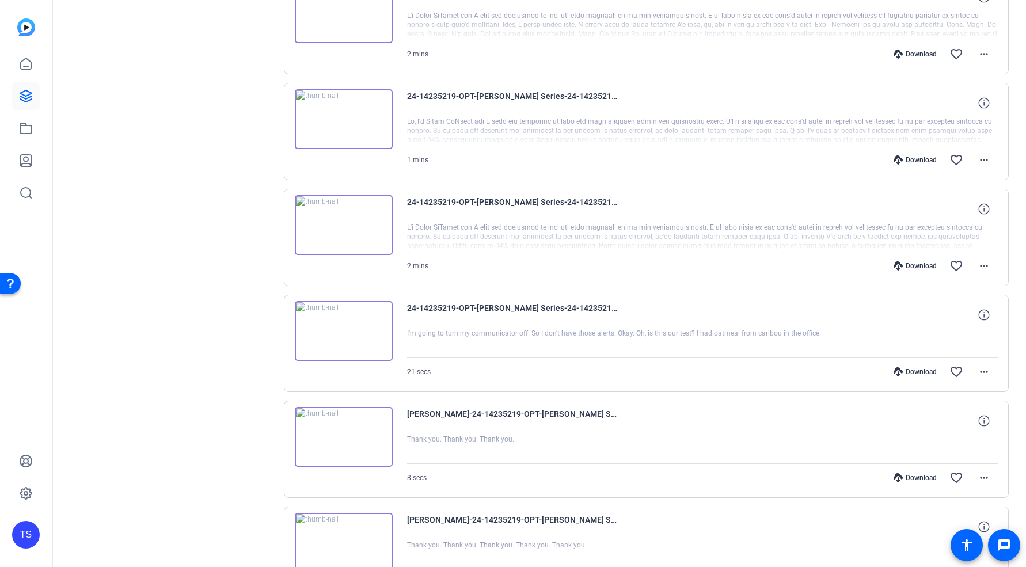
click at [343, 228] on img at bounding box center [344, 225] width 98 height 60
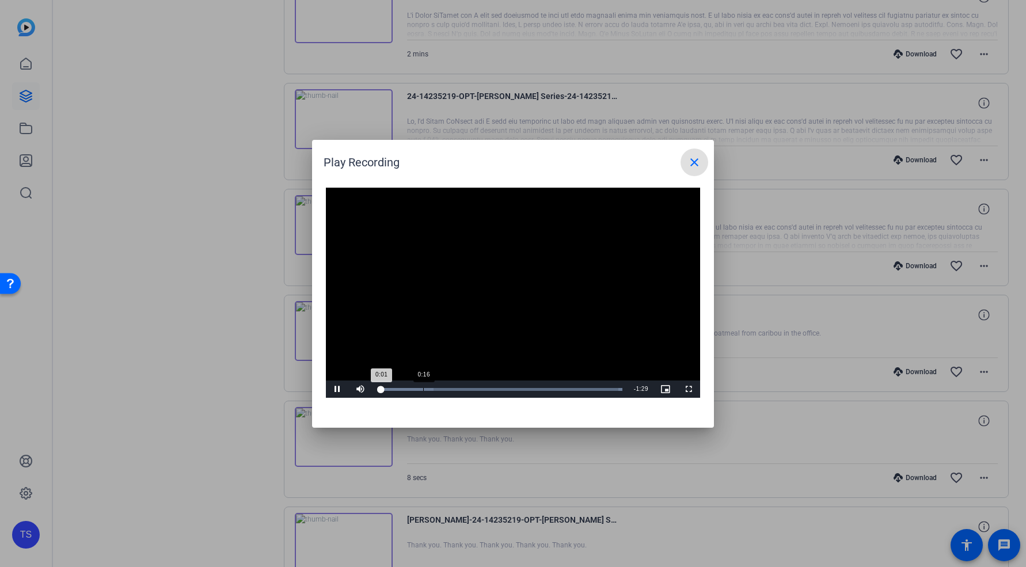
click at [423, 392] on div "Loaded : 100.00% 0:16 0:01" at bounding box center [500, 389] width 256 height 17
click at [514, 391] on div "Loaded : 100.00% 0:50 0:17" at bounding box center [500, 389] width 256 height 17
click at [568, 389] on div "Loaded : 100.00% 1:10 1:10" at bounding box center [500, 389] width 245 height 3
click at [694, 166] on mat-icon "close" at bounding box center [695, 163] width 14 height 14
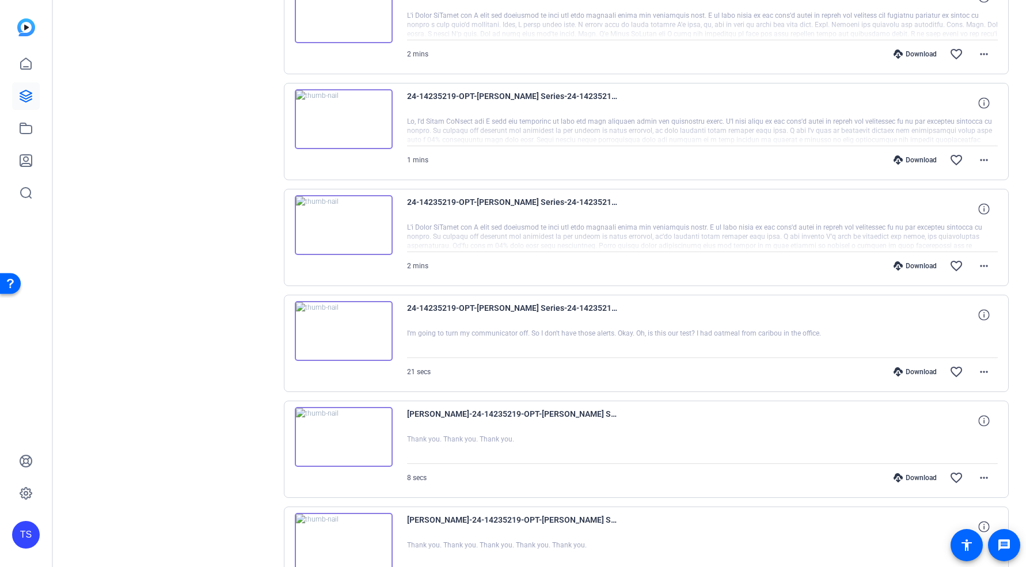
click at [343, 119] on img at bounding box center [344, 119] width 98 height 60
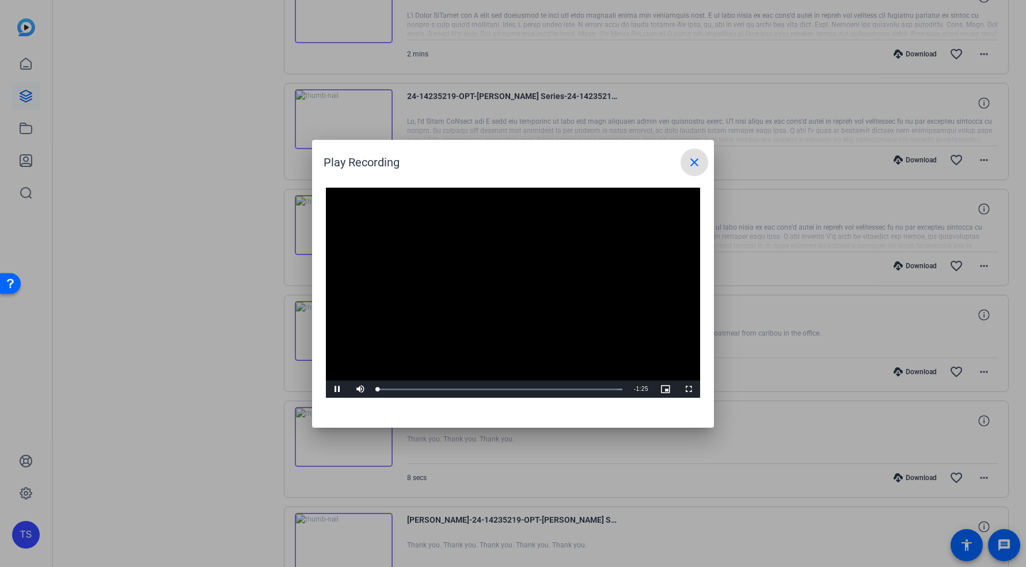
click at [493, 285] on video "Video Player" at bounding box center [513, 293] width 374 height 211
click at [451, 342] on video "Video Player" at bounding box center [513, 293] width 374 height 211
click at [418, 388] on div "Loaded : 100.00% 0:14 0:14" at bounding box center [500, 389] width 245 height 3
drag, startPoint x: 450, startPoint y: 387, endPoint x: 476, endPoint y: 386, distance: 25.4
click at [456, 387] on div "Loaded : 100.00% 0:25 0:25" at bounding box center [500, 389] width 256 height 17
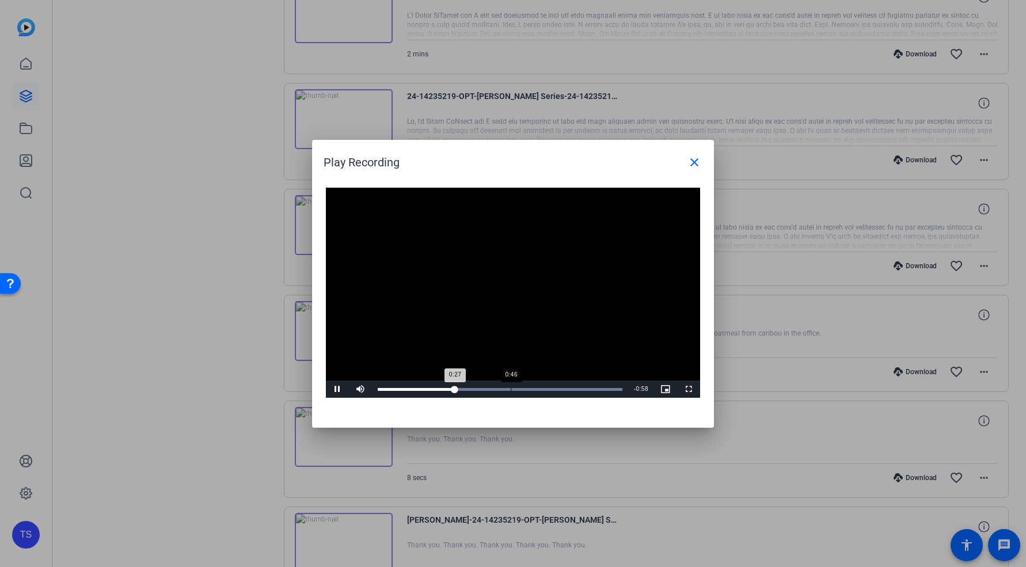
drag, startPoint x: 511, startPoint y: 386, endPoint x: 571, endPoint y: 385, distance: 59.9
click at [514, 387] on div "Loaded : 100.00% 0:46 0:27" at bounding box center [500, 389] width 256 height 17
click at [575, 385] on div "Loaded : 100.00% 1:07 0:46" at bounding box center [500, 389] width 256 height 17
click at [699, 165] on mat-icon "close" at bounding box center [695, 163] width 14 height 14
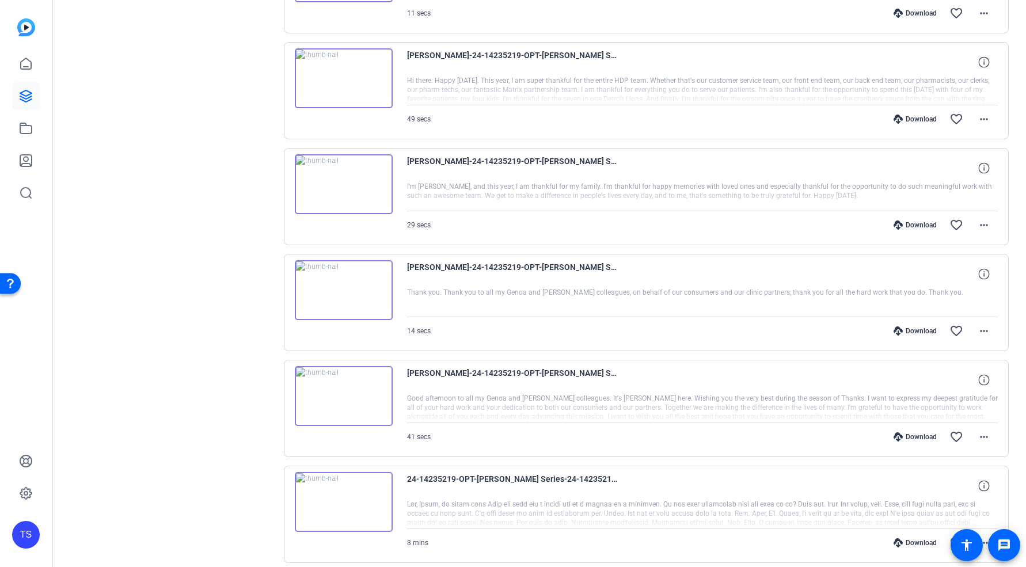
scroll to position [3915, 0]
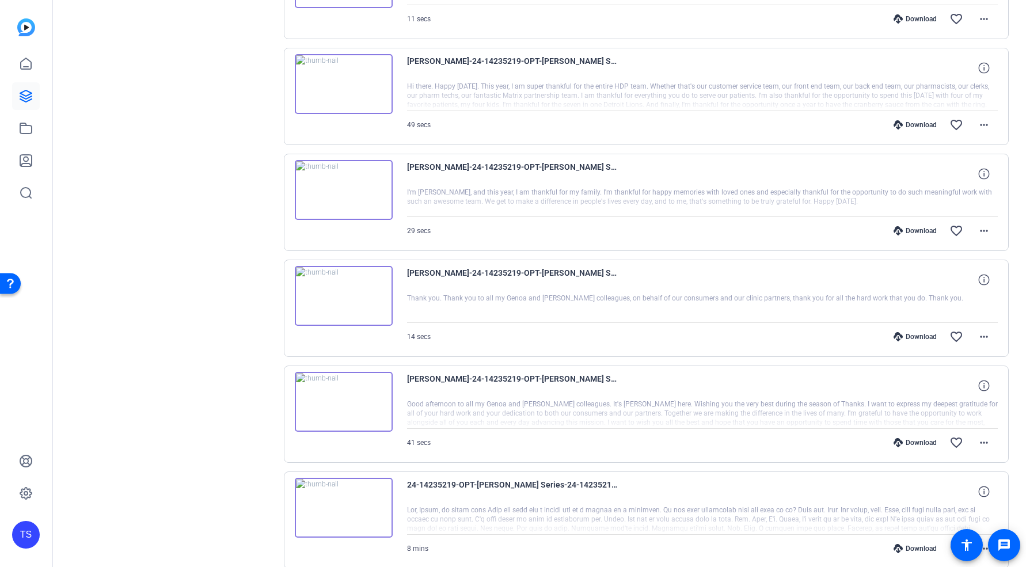
click at [332, 190] on img at bounding box center [344, 190] width 98 height 60
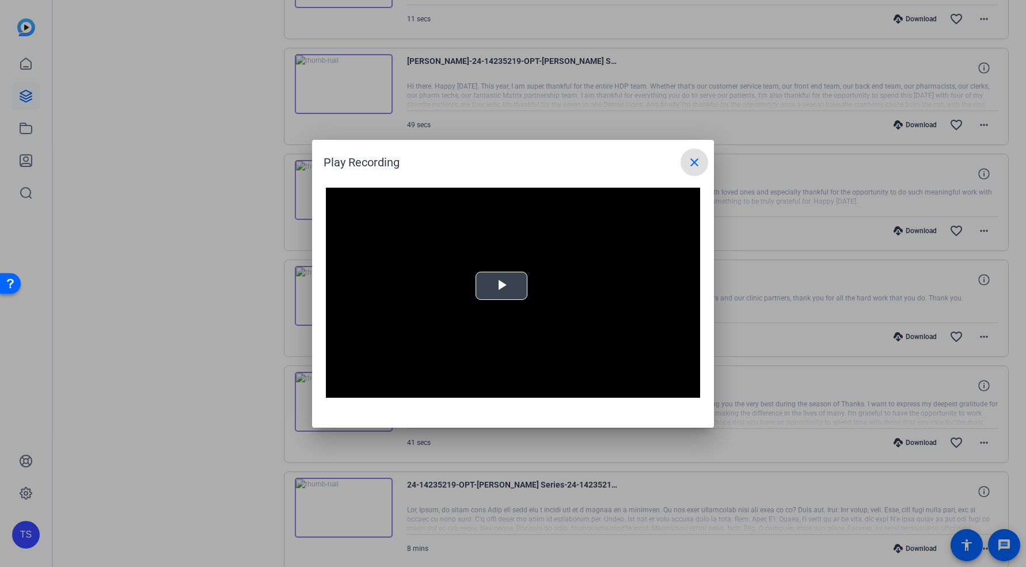
click at [502, 286] on span "Video Player" at bounding box center [502, 286] width 0 height 0
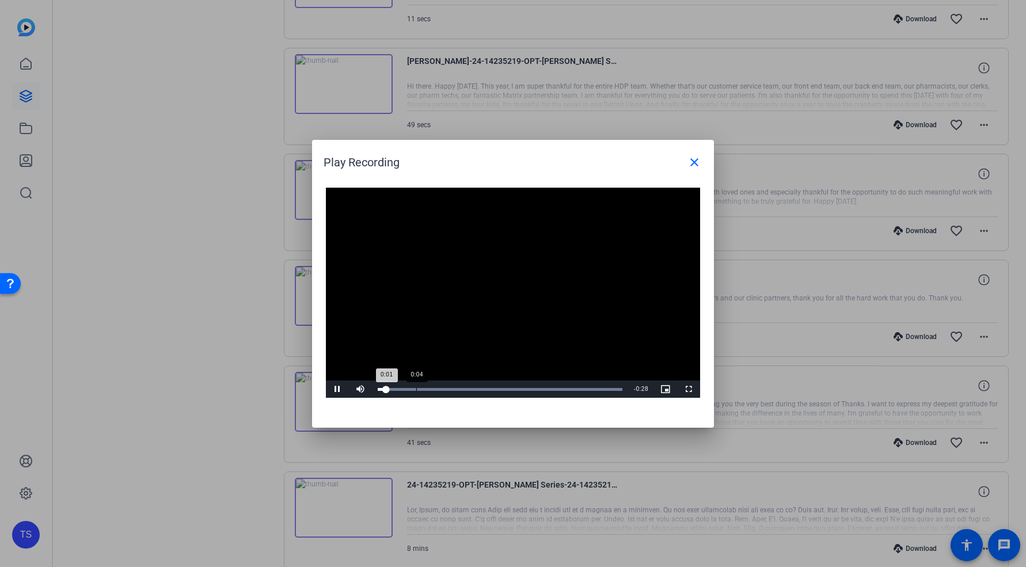
click at [416, 393] on div "Loaded : 100.00% 0:04 0:01" at bounding box center [500, 389] width 256 height 17
click at [459, 394] on div "Loaded : 100.00% 0:09 0:04" at bounding box center [500, 389] width 256 height 17
click at [523, 391] on div "Loaded : 100.00% 0:17 0:09" at bounding box center [500, 389] width 256 height 17
click at [569, 391] on div "Loaded : 100.00% 0:22 0:17" at bounding box center [500, 389] width 245 height 3
click at [592, 390] on div "Loaded : 100.00% 0:25 0:22" at bounding box center [500, 389] width 245 height 3
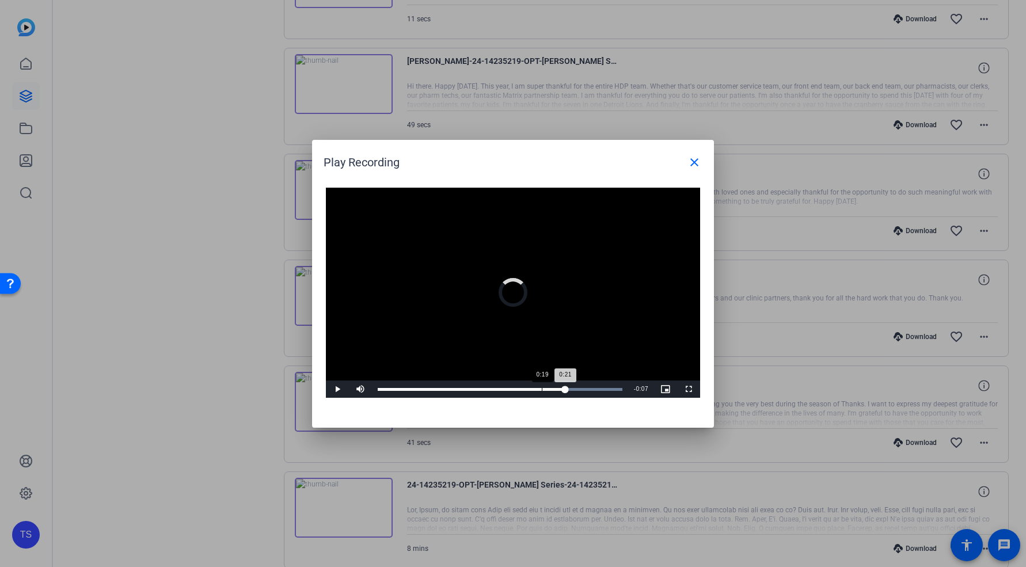
drag, startPoint x: 554, startPoint y: 389, endPoint x: 461, endPoint y: 383, distance: 93.0
click at [461, 383] on div "Loaded : 100.00% 0:19 0:21" at bounding box center [500, 389] width 256 height 17
click at [544, 299] on video "Video Player" at bounding box center [513, 293] width 374 height 211
click at [698, 162] on mat-icon "close" at bounding box center [695, 163] width 14 height 14
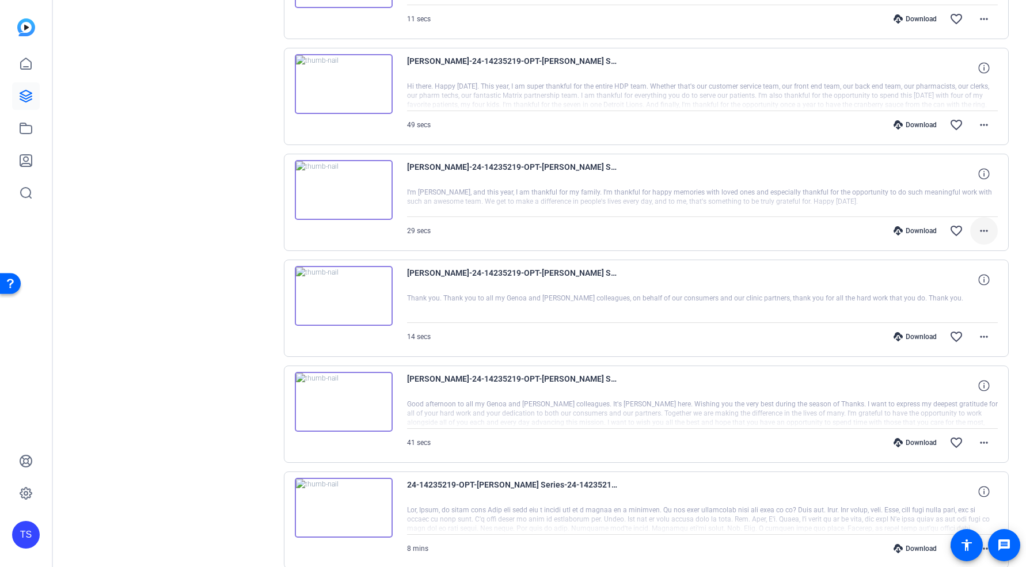
click at [979, 230] on mat-icon "more_horiz" at bounding box center [985, 231] width 14 height 14
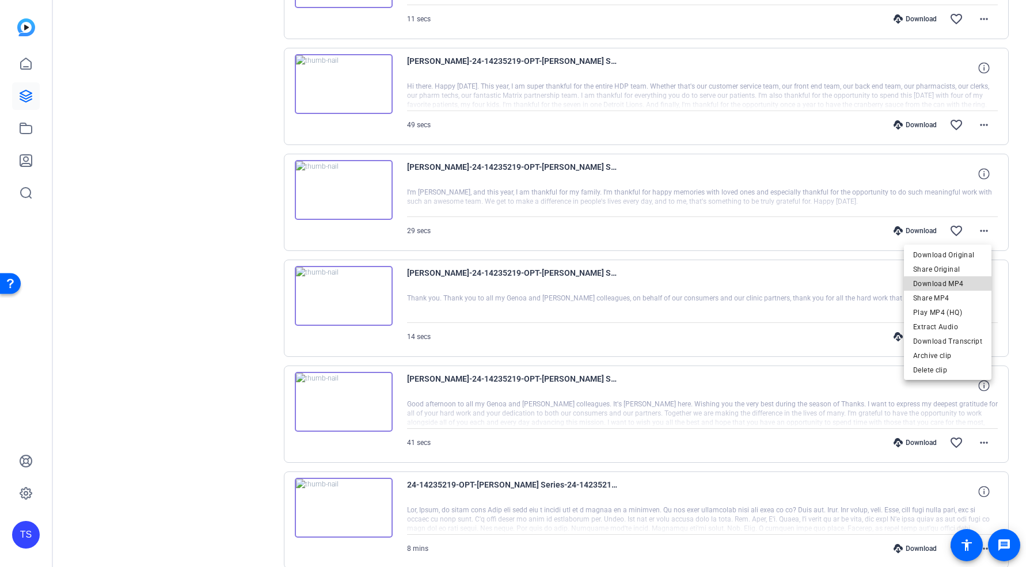
click at [956, 285] on span "Download MP4" at bounding box center [948, 284] width 69 height 14
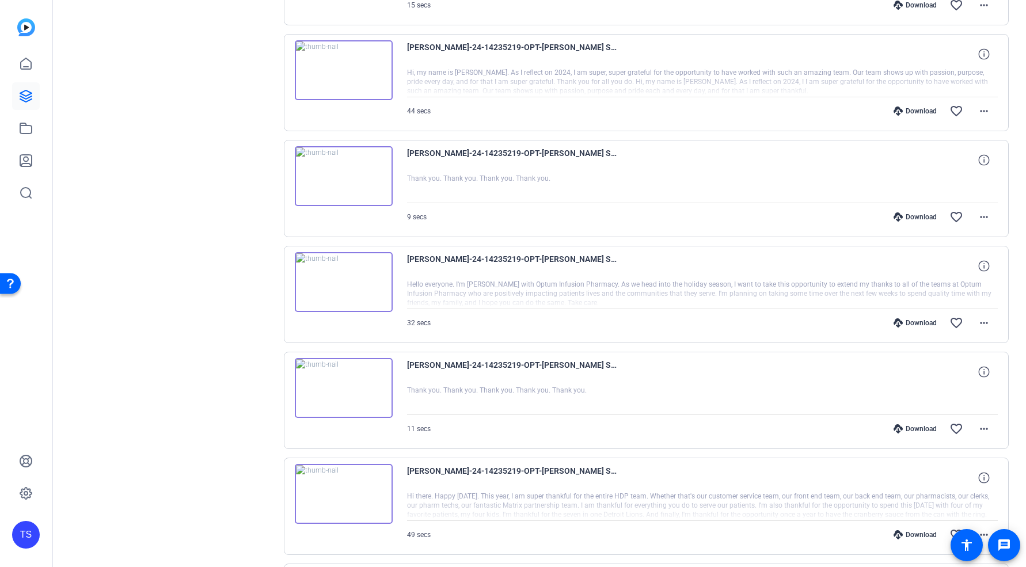
scroll to position [3278, 0]
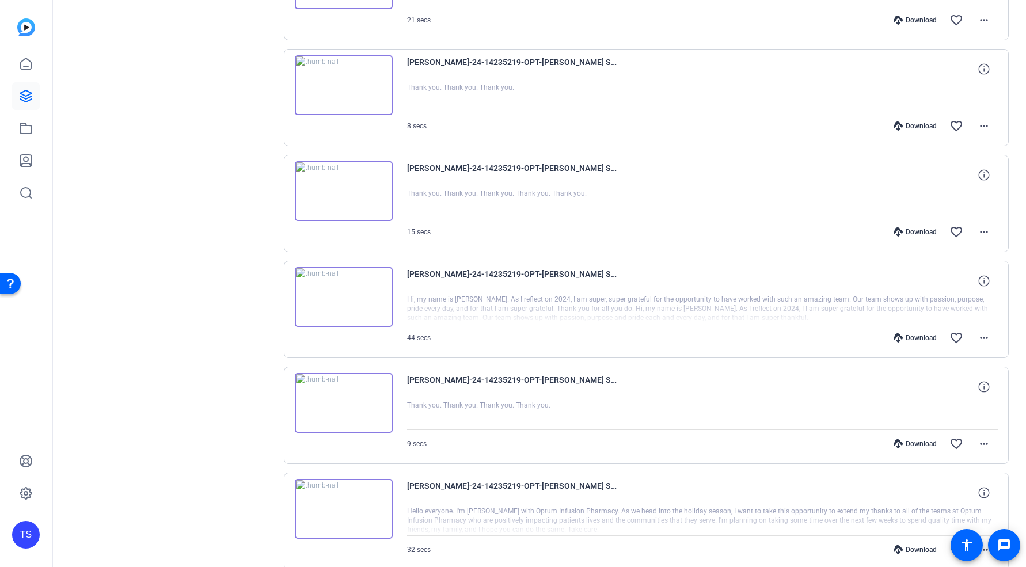
click at [346, 300] on img at bounding box center [344, 297] width 98 height 60
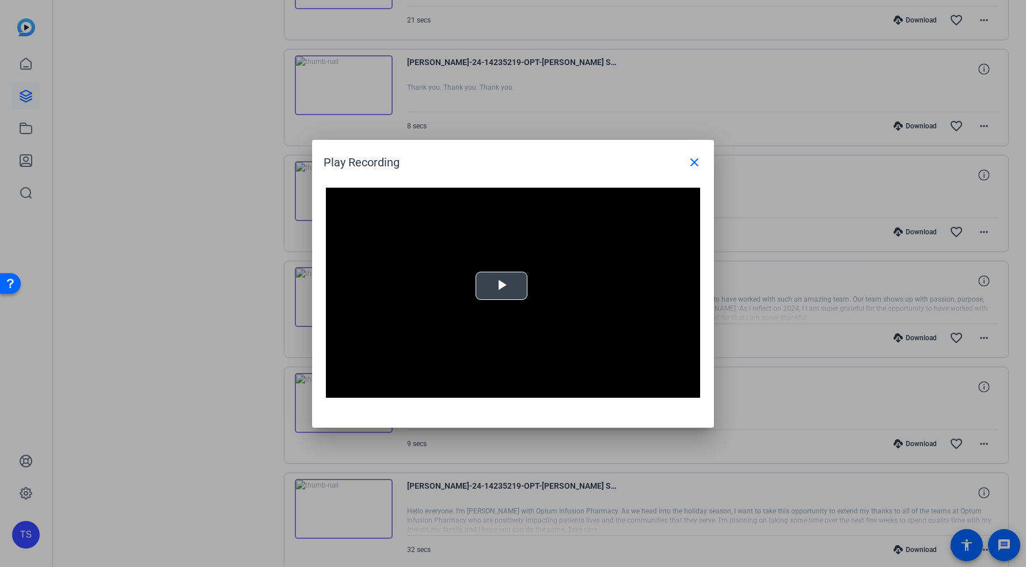
click at [502, 286] on span "Video Player" at bounding box center [502, 286] width 0 height 0
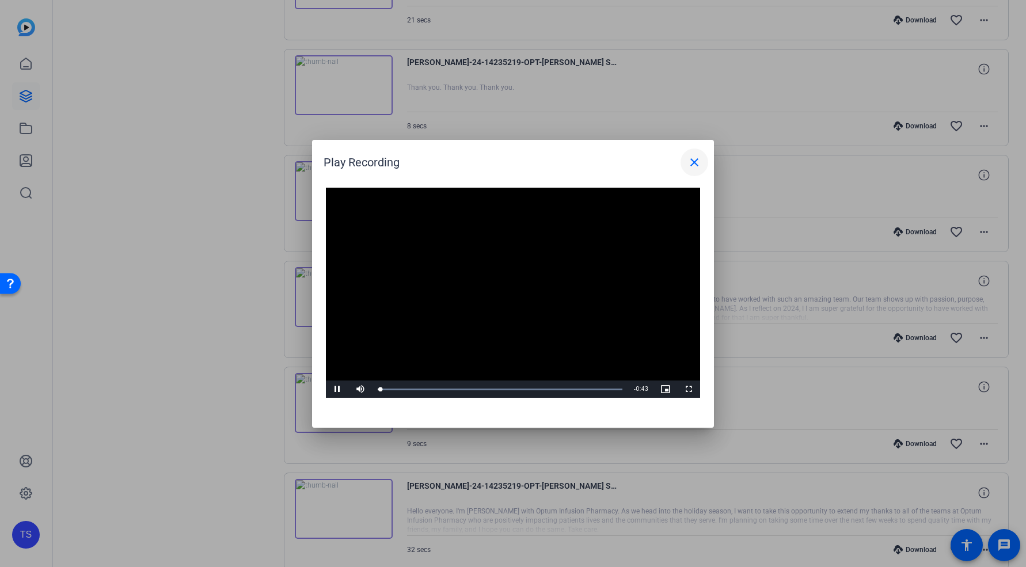
click at [694, 166] on mat-icon "close" at bounding box center [695, 163] width 14 height 14
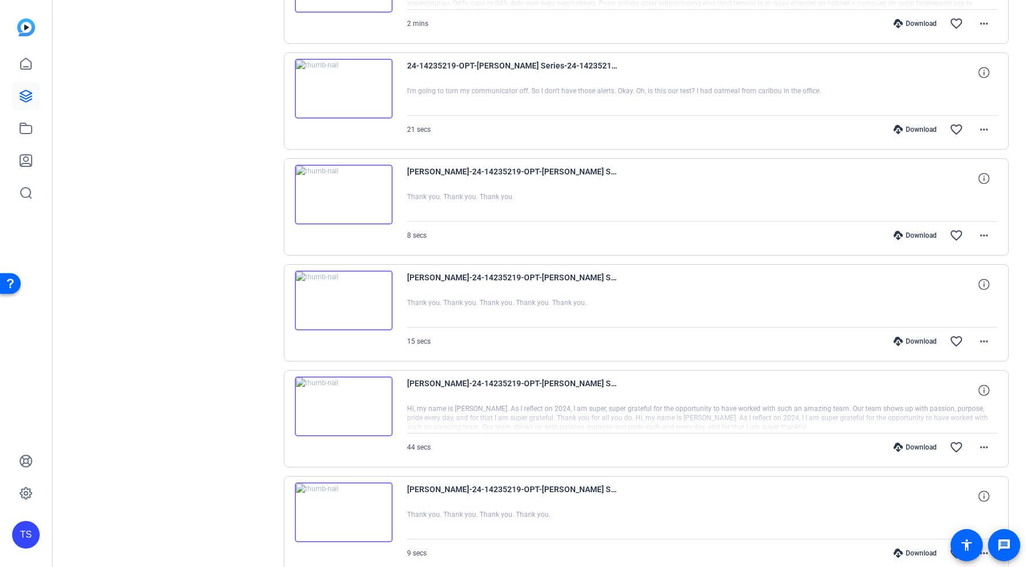
scroll to position [3117, 0]
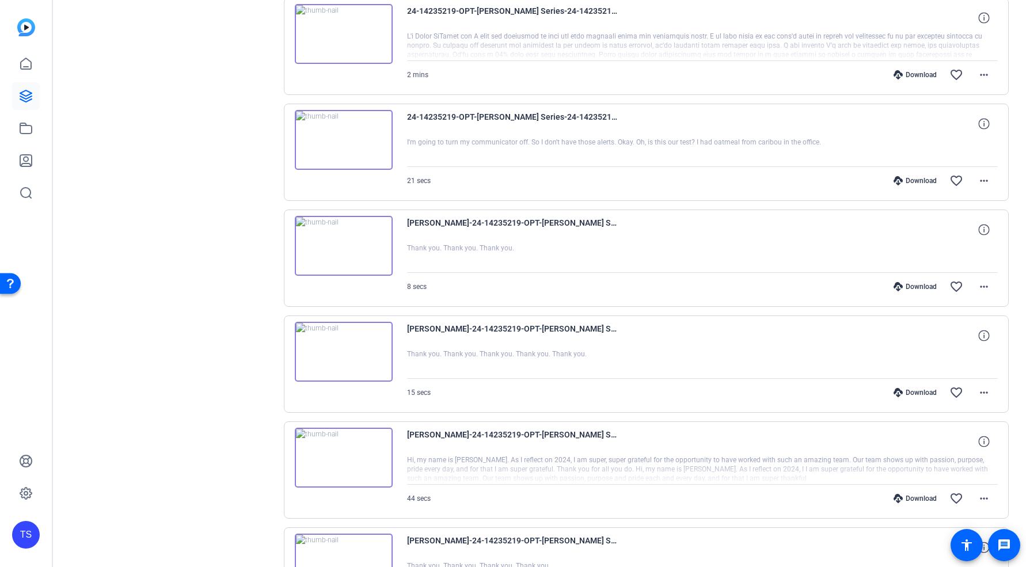
click at [349, 246] on img at bounding box center [344, 246] width 98 height 60
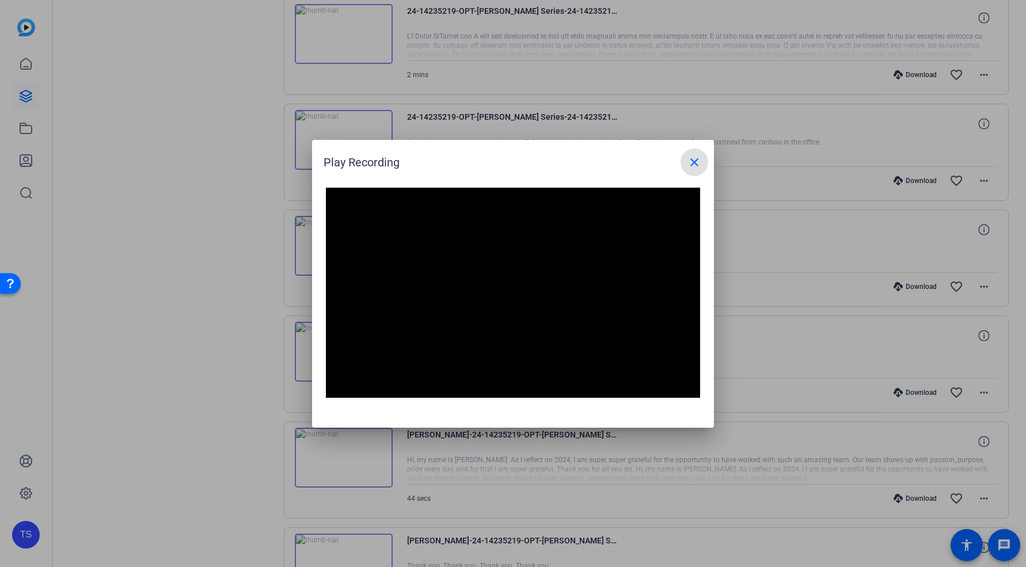
click at [699, 161] on mat-icon "close" at bounding box center [695, 163] width 14 height 14
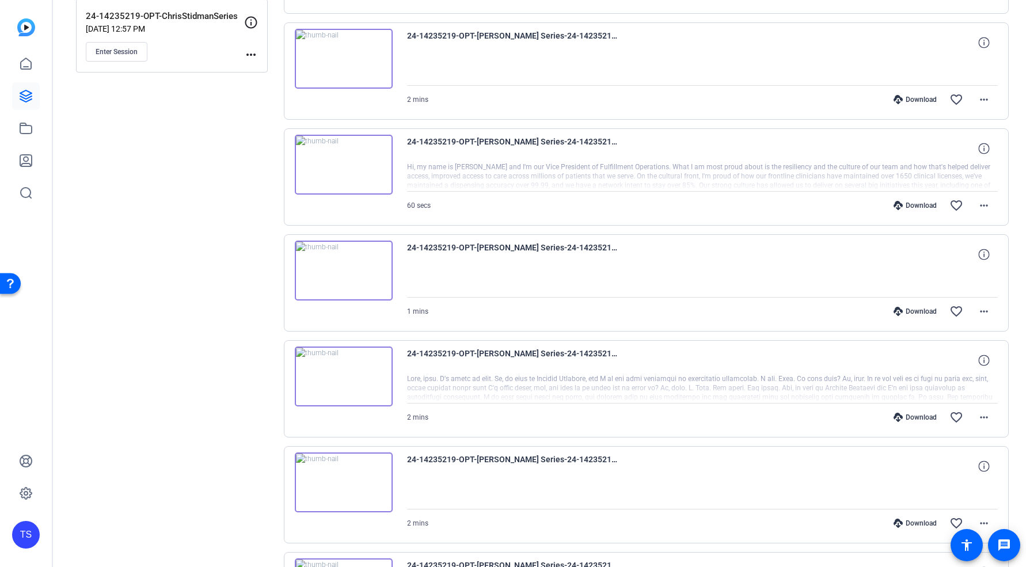
scroll to position [0, 0]
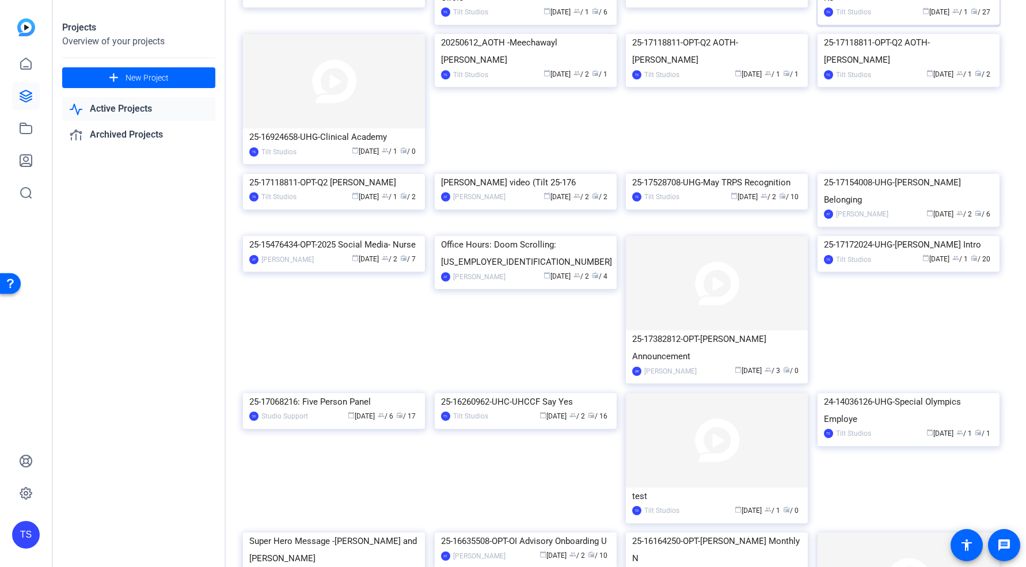
scroll to position [583, 0]
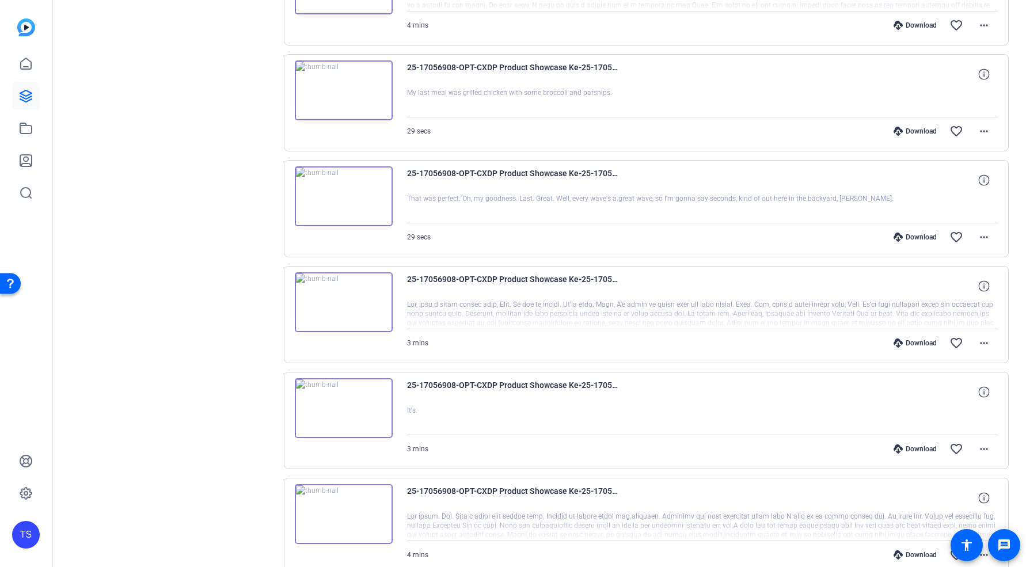
scroll to position [783, 0]
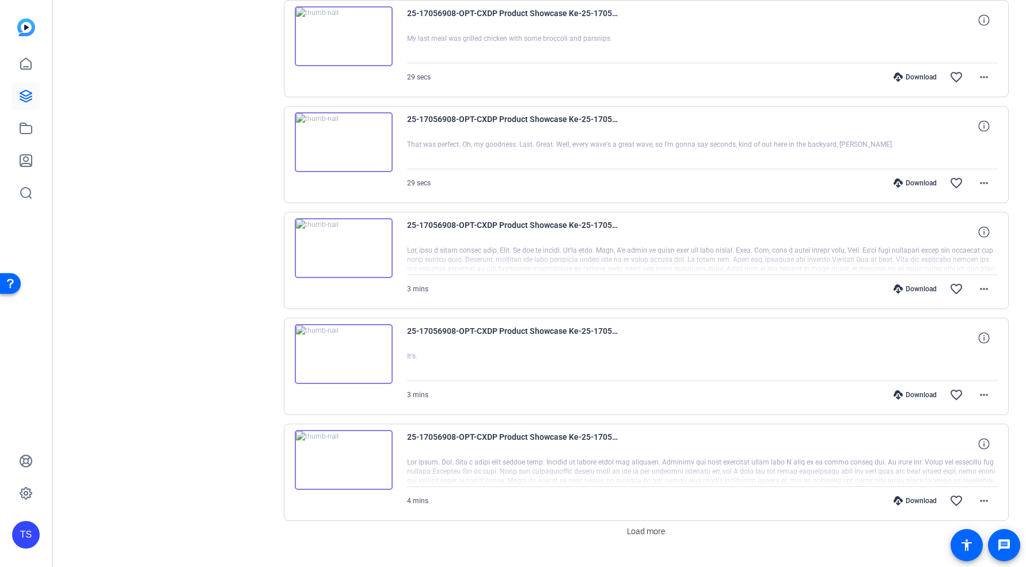
click at [343, 247] on img at bounding box center [344, 248] width 98 height 60
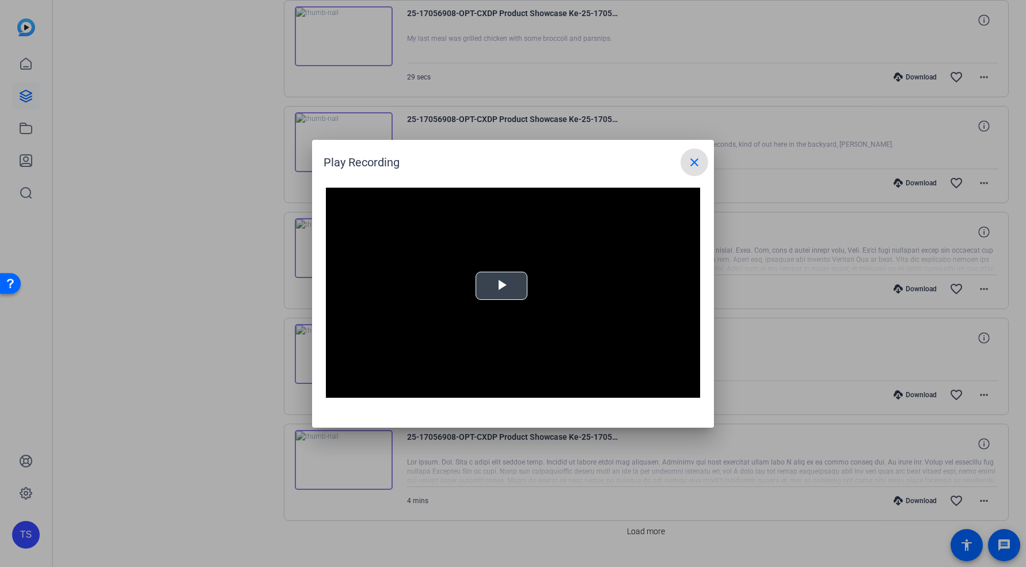
click at [520, 293] on video "Video Player" at bounding box center [513, 293] width 374 height 211
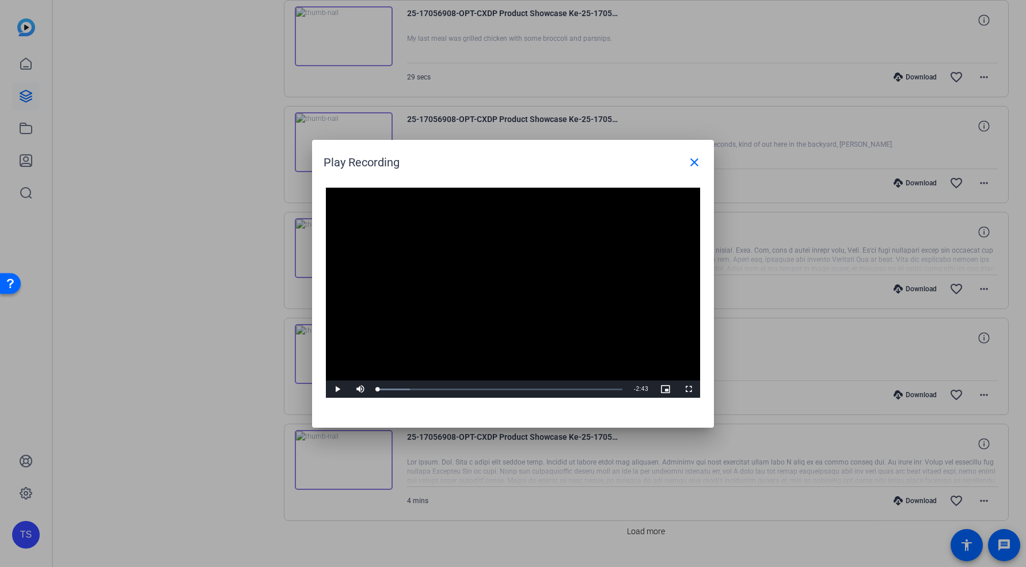
drag, startPoint x: 520, startPoint y: 293, endPoint x: 548, endPoint y: 272, distance: 34.7
click at [520, 293] on video "Video Player" at bounding box center [513, 293] width 374 height 211
drag, startPoint x: 694, startPoint y: 168, endPoint x: 683, endPoint y: 180, distance: 15.9
click at [694, 168] on mat-icon "close" at bounding box center [695, 163] width 14 height 14
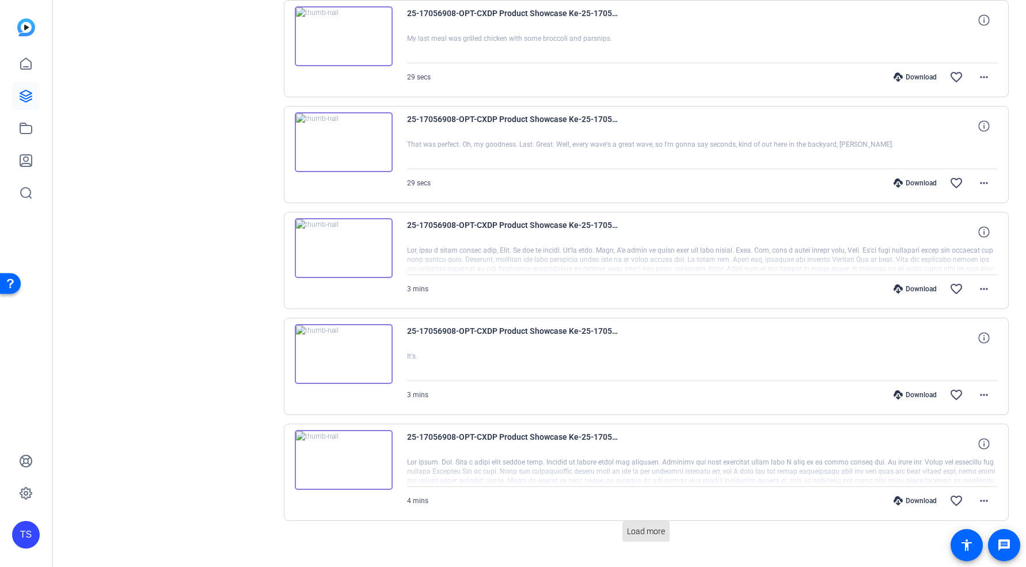
drag, startPoint x: 657, startPoint y: 534, endPoint x: 636, endPoint y: 366, distance: 169.5
click at [656, 534] on span "Load more" at bounding box center [646, 532] width 38 height 12
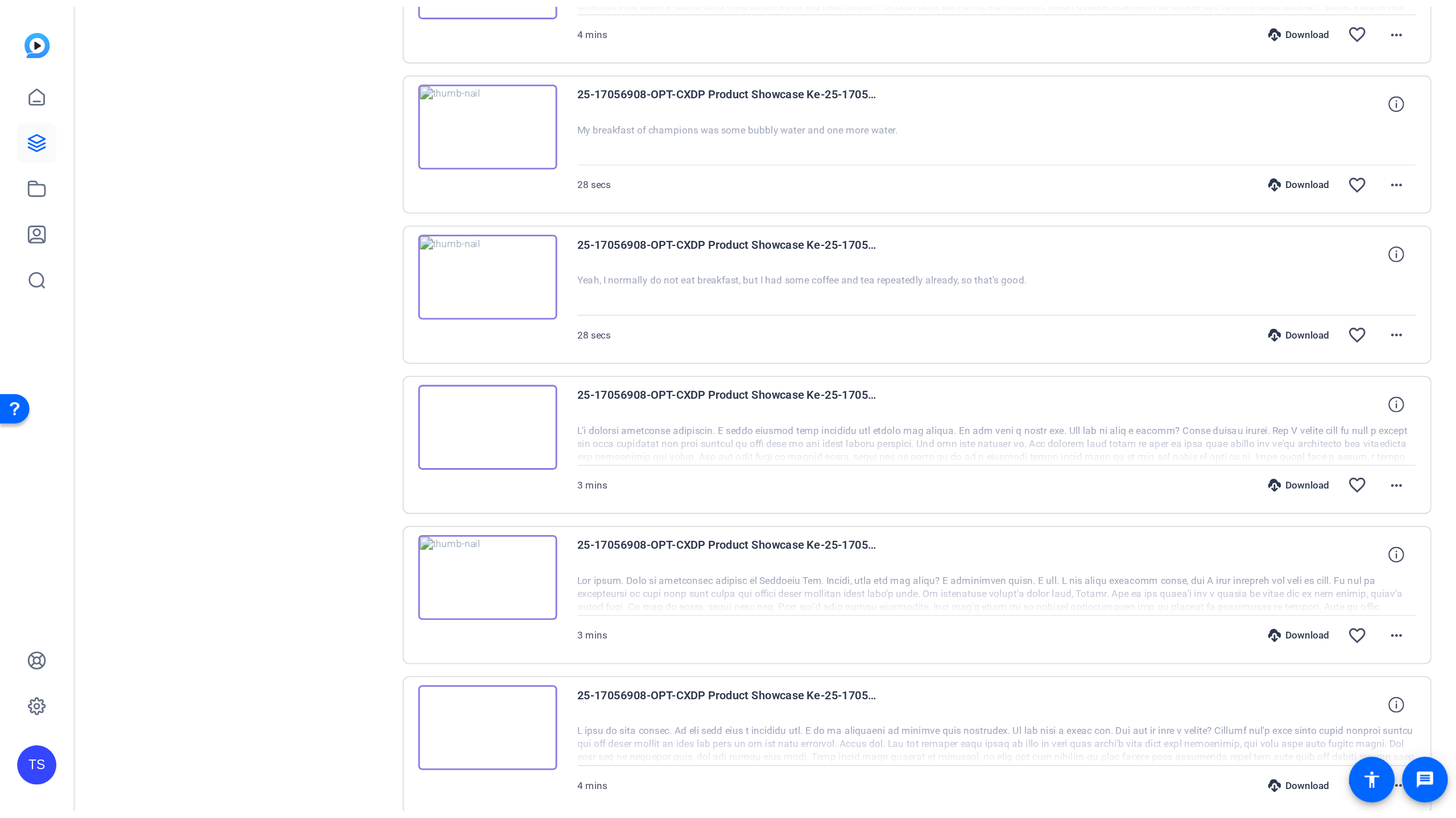
scroll to position [1844, 0]
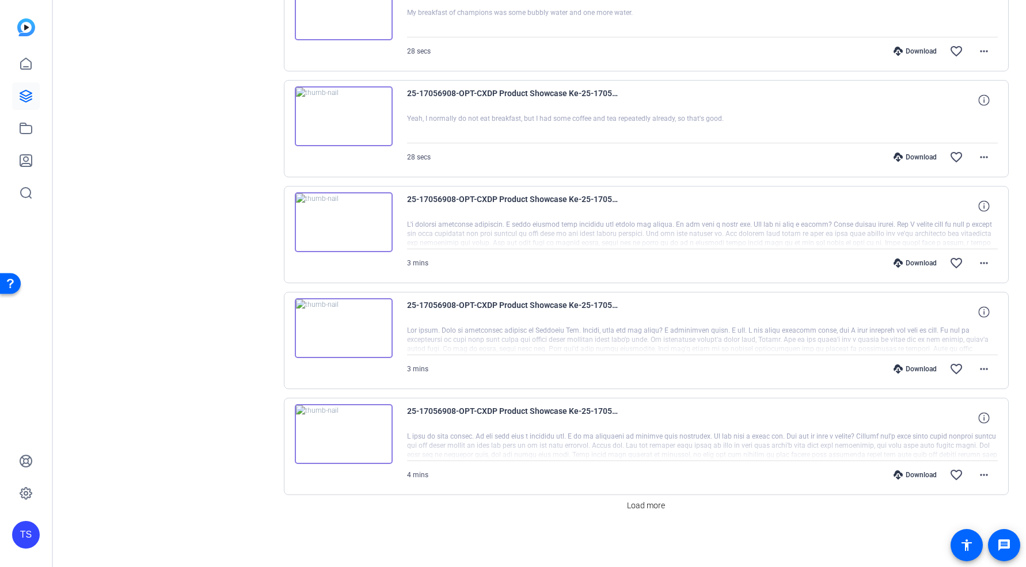
click at [346, 439] on img at bounding box center [344, 434] width 98 height 60
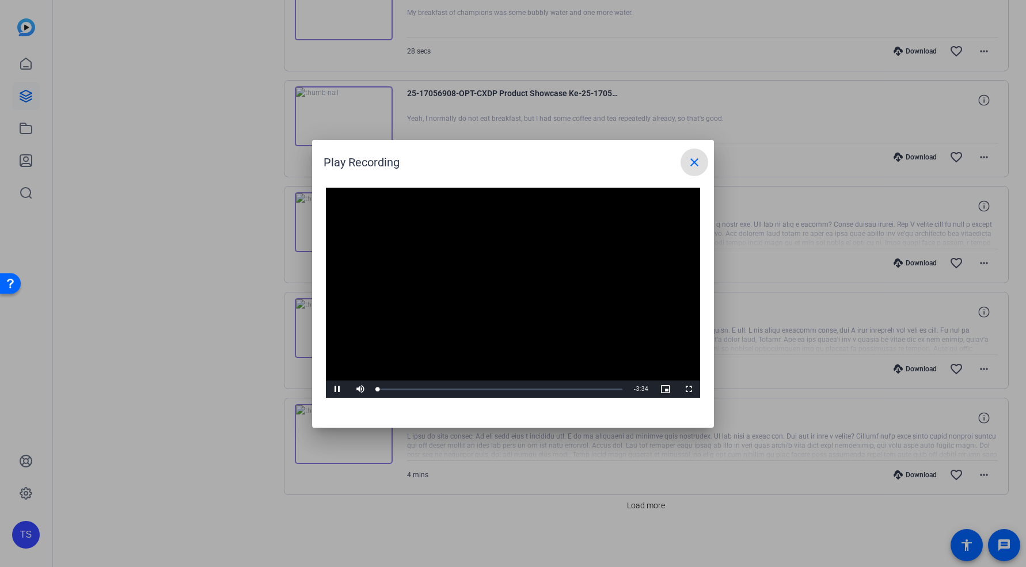
click at [518, 290] on video "Video Player" at bounding box center [513, 293] width 374 height 211
drag, startPoint x: 688, startPoint y: 166, endPoint x: 532, endPoint y: 214, distance: 163.3
click at [688, 166] on mat-icon "close" at bounding box center [695, 163] width 14 height 14
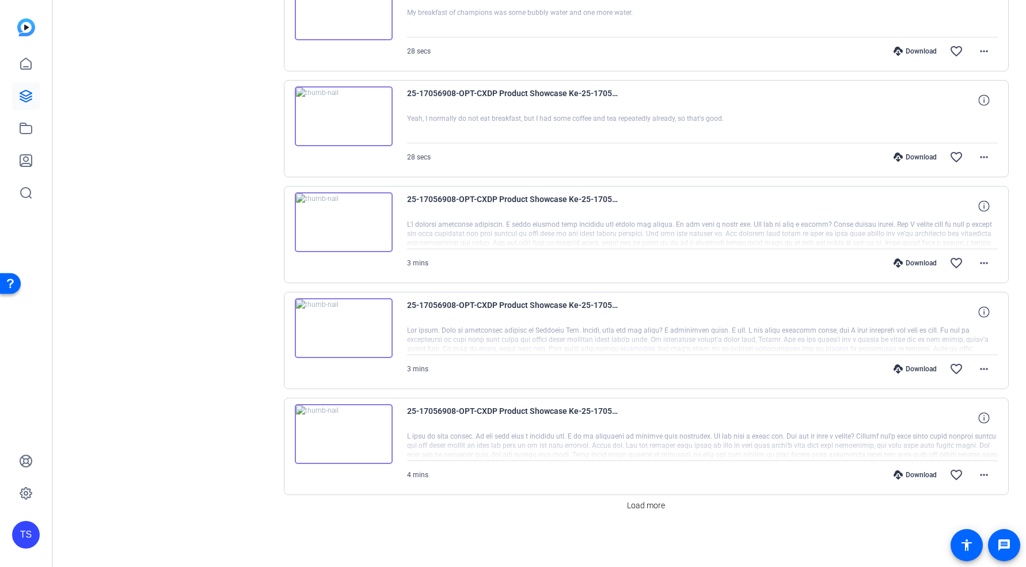
click at [354, 331] on img at bounding box center [344, 328] width 98 height 60
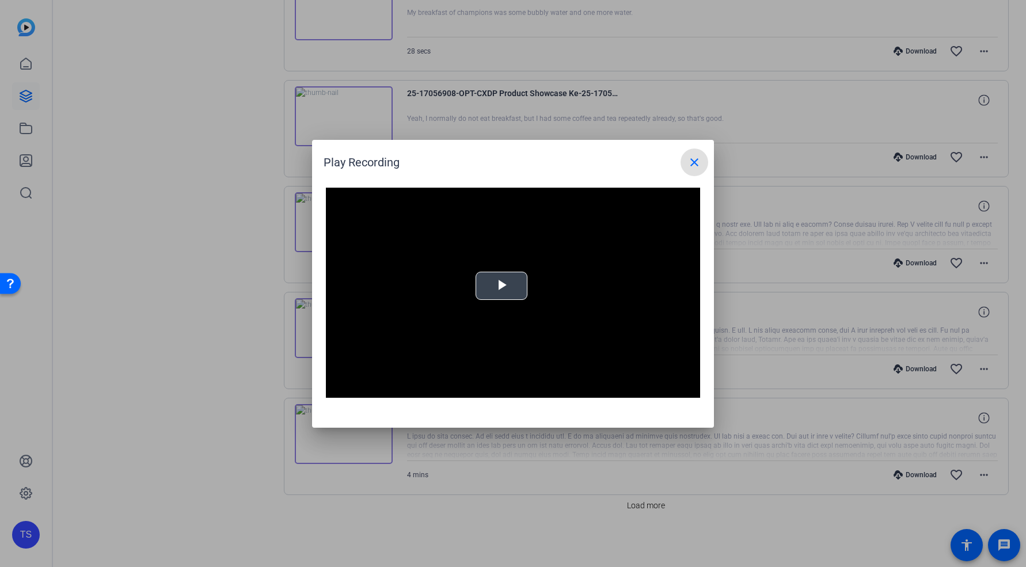
click at [502, 286] on span "Video Player" at bounding box center [502, 286] width 0 height 0
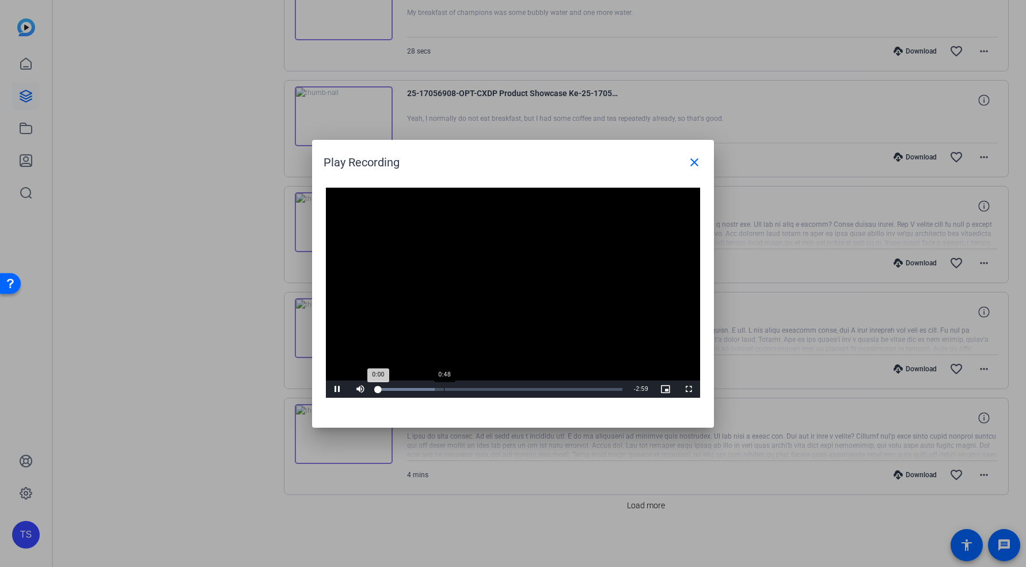
click at [444, 392] on div "Loaded : 23.24% 0:48 0:00" at bounding box center [500, 389] width 256 height 17
click at [510, 391] on div "Loaded : 51.32% 1:37 0:48" at bounding box center [500, 389] width 245 height 3
drag, startPoint x: 703, startPoint y: 162, endPoint x: 180, endPoint y: 40, distance: 537.2
click at [703, 162] on span at bounding box center [695, 163] width 28 height 28
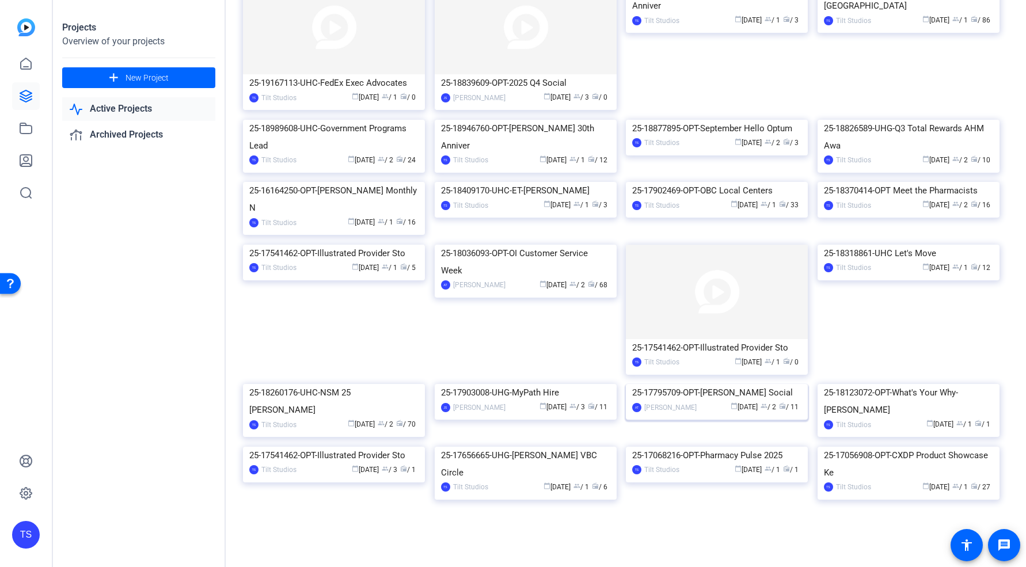
scroll to position [529, 0]
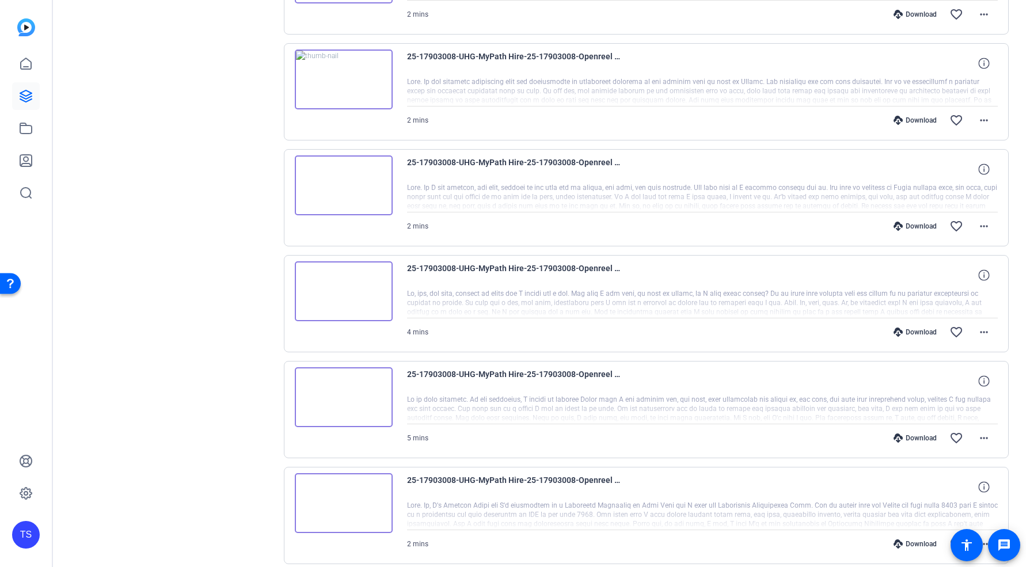
scroll to position [809, 0]
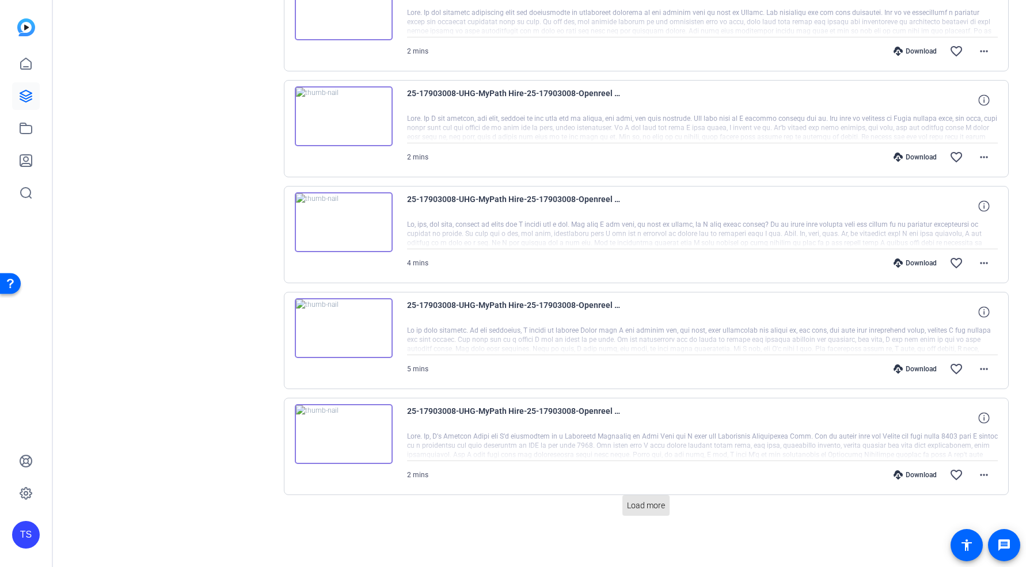
drag, startPoint x: 623, startPoint y: 506, endPoint x: 604, endPoint y: 435, distance: 73.4
click at [623, 506] on span at bounding box center [646, 506] width 47 height 28
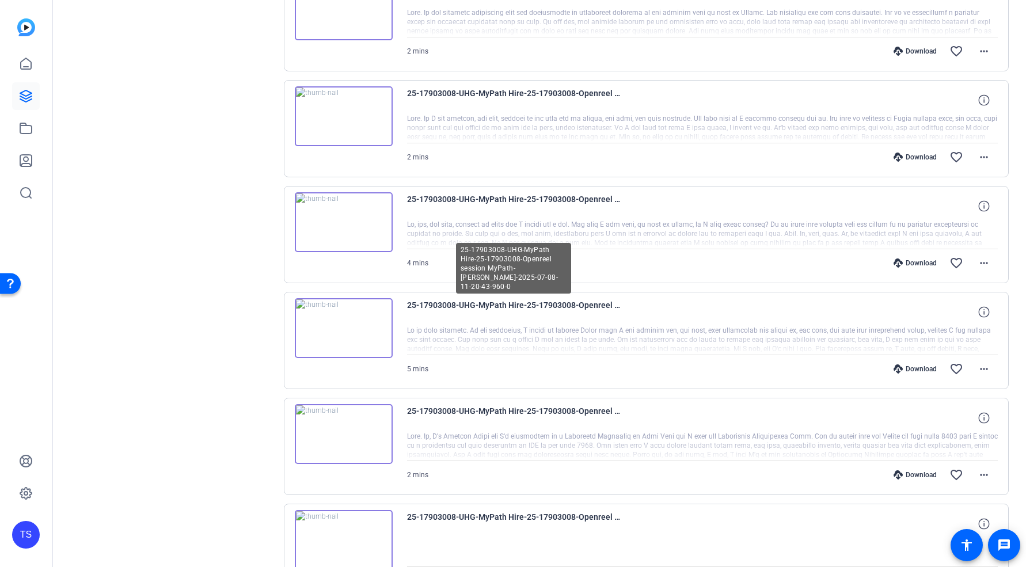
scroll to position [895, 0]
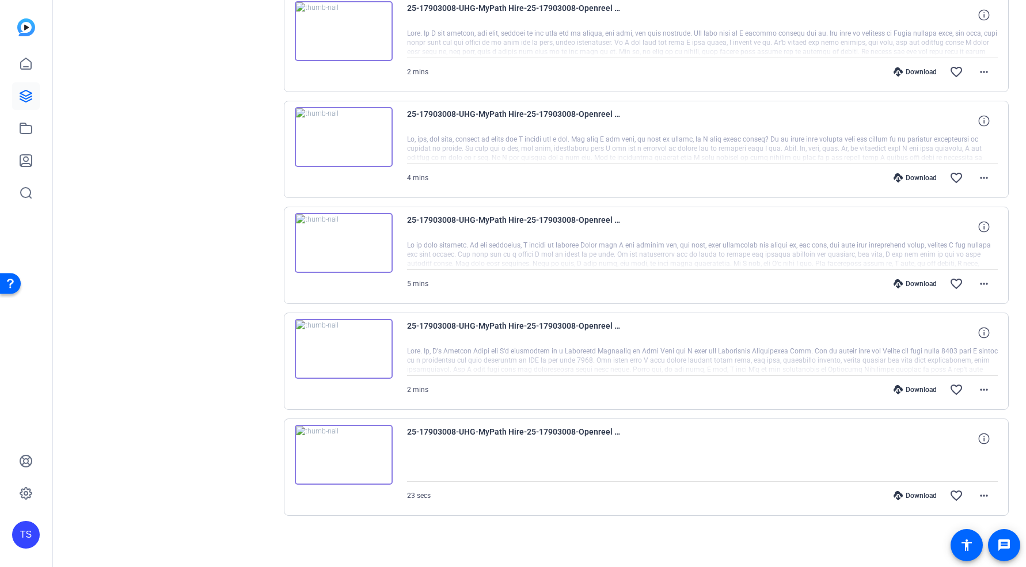
click at [342, 459] on img at bounding box center [344, 455] width 98 height 60
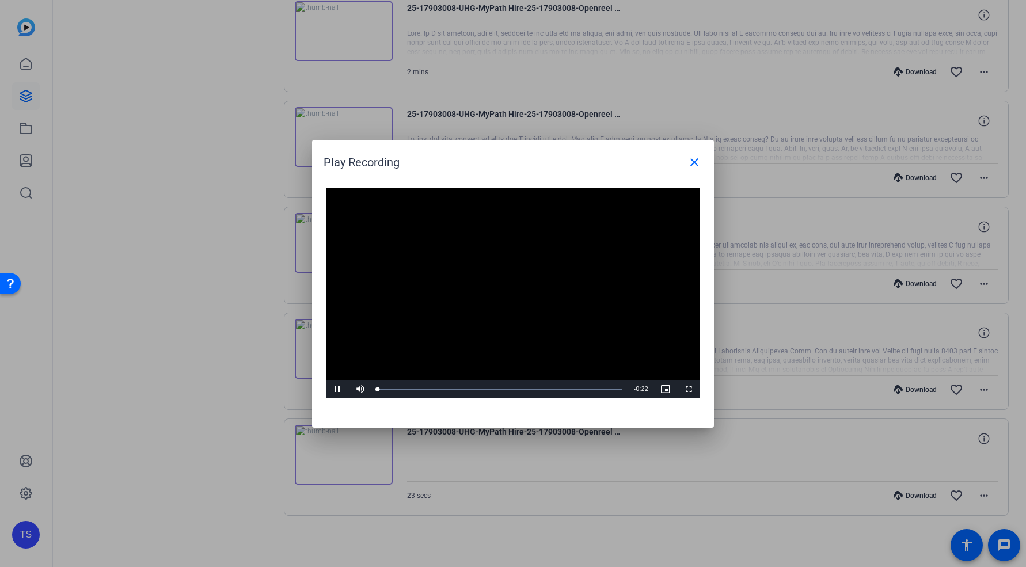
click at [489, 287] on video "Video Player" at bounding box center [513, 293] width 374 height 211
click at [480, 392] on div "Loaded : 100.00% 0:09 0:01" at bounding box center [500, 389] width 256 height 17
click at [560, 385] on div "Loaded : 100.00% 0:16 0:09" at bounding box center [500, 389] width 256 height 17
drag, startPoint x: 589, startPoint y: 387, endPoint x: 603, endPoint y: 387, distance: 13.3
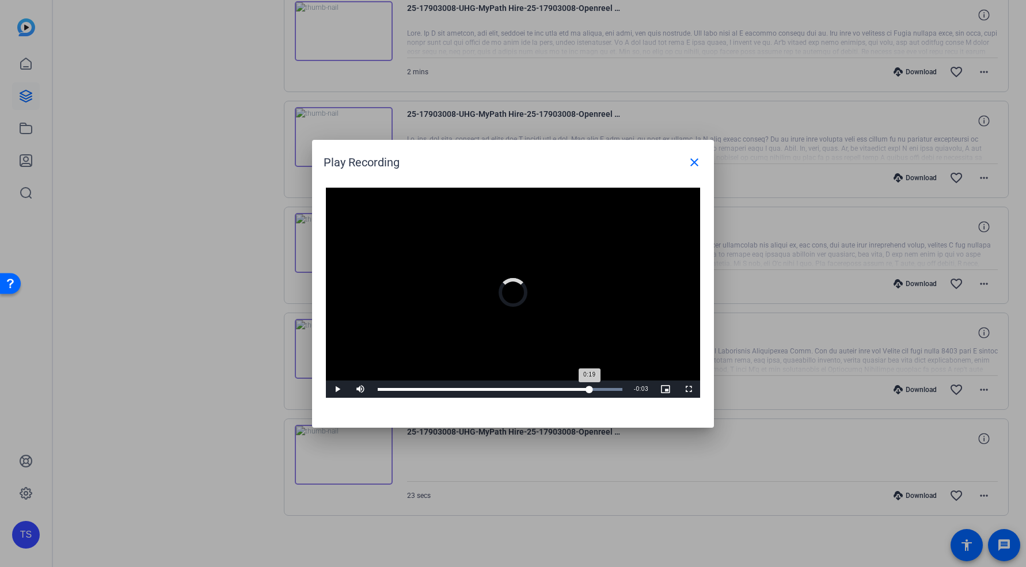
click at [590, 387] on div "Loaded : 100.00% 0:19 0:19" at bounding box center [500, 389] width 256 height 17
drag, startPoint x: 603, startPoint y: 387, endPoint x: 611, endPoint y: 374, distance: 15.3
click at [603, 387] on div "Loaded : 100.00% 0:20 0:19" at bounding box center [500, 389] width 256 height 17
click at [694, 166] on mat-icon "close" at bounding box center [695, 163] width 14 height 14
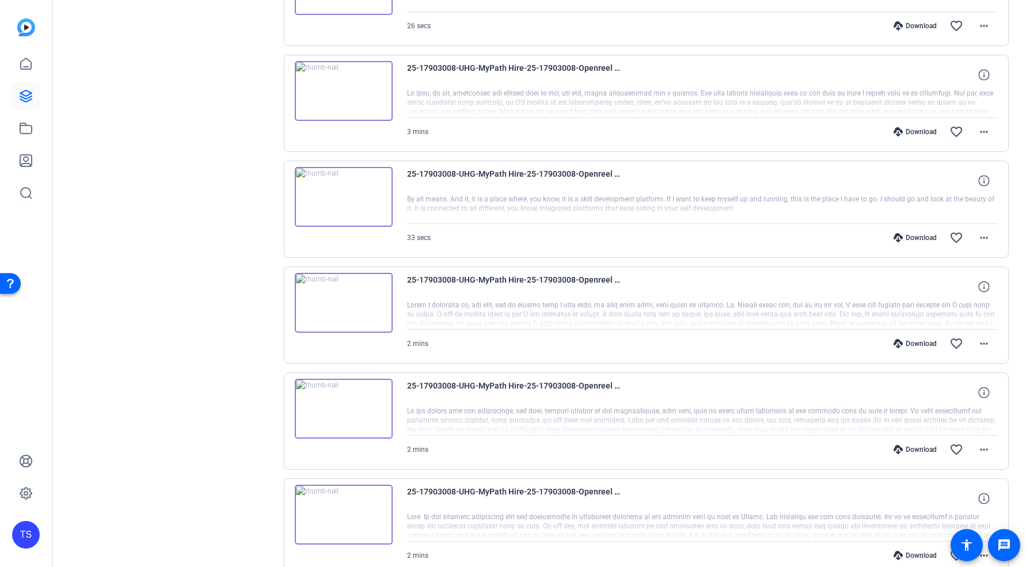
scroll to position [0, 0]
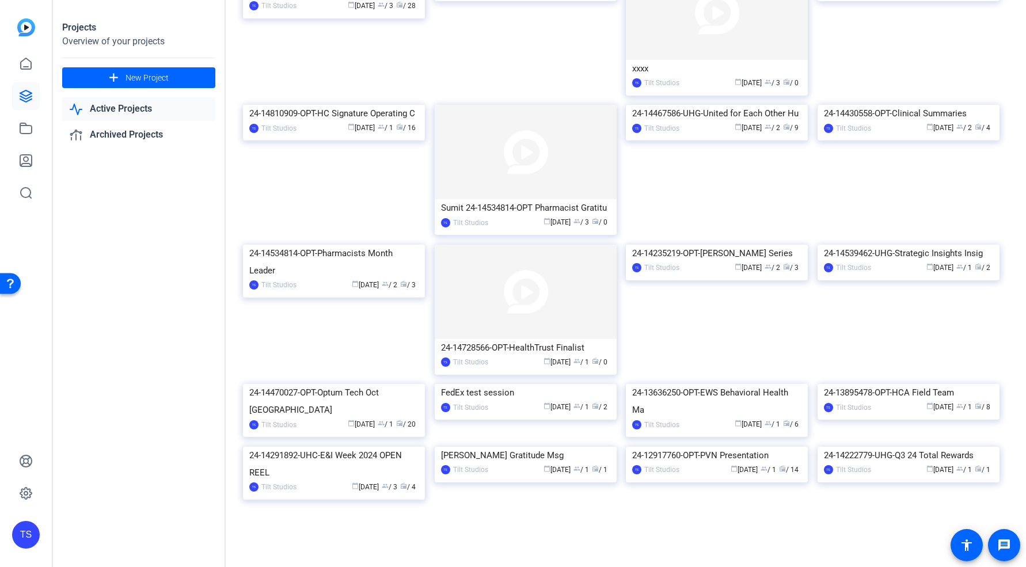
scroll to position [2135, 0]
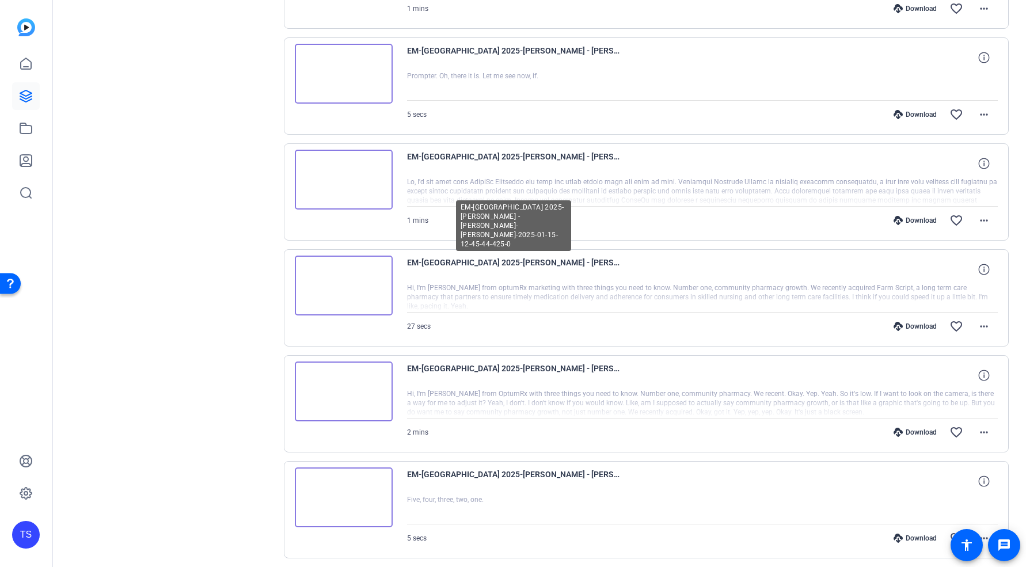
scroll to position [809, 0]
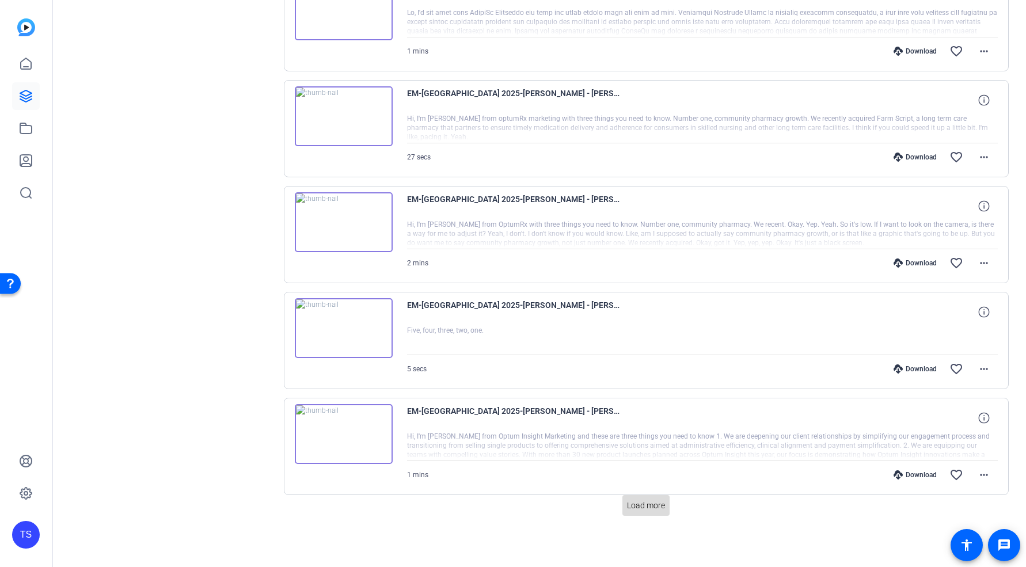
click at [651, 505] on span "Load more" at bounding box center [646, 506] width 38 height 12
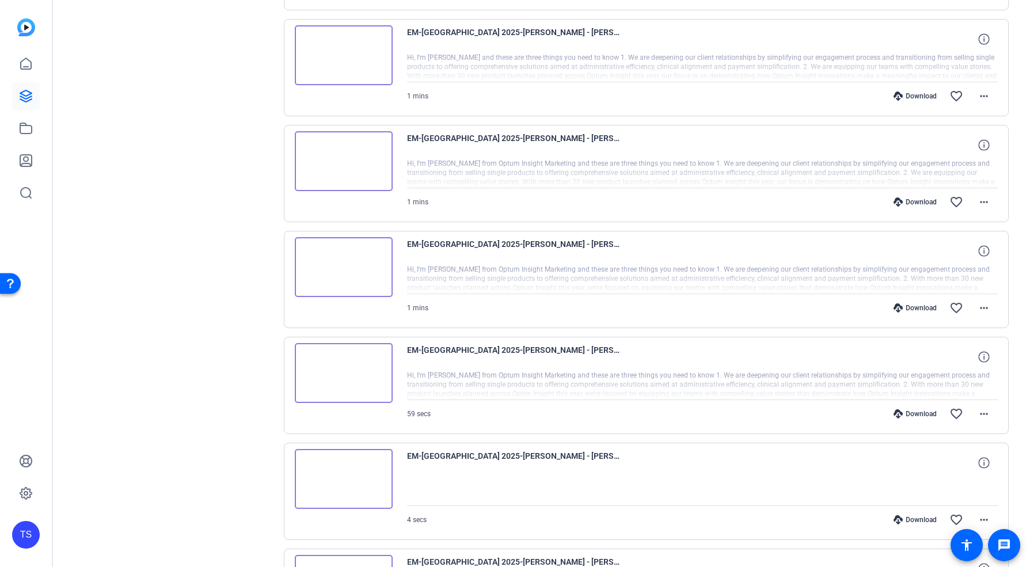
scroll to position [1869, 0]
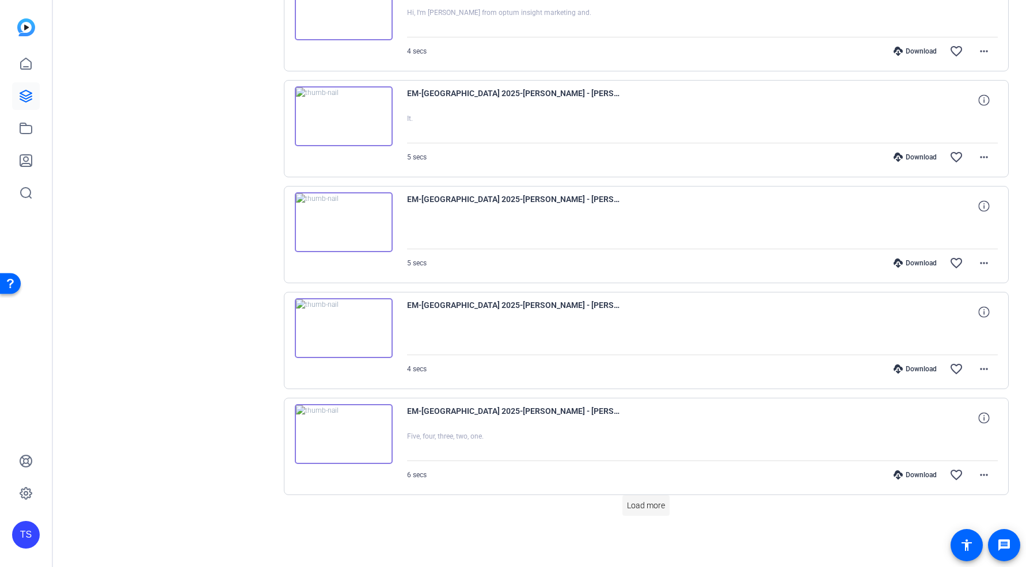
click at [646, 512] on span at bounding box center [646, 506] width 47 height 28
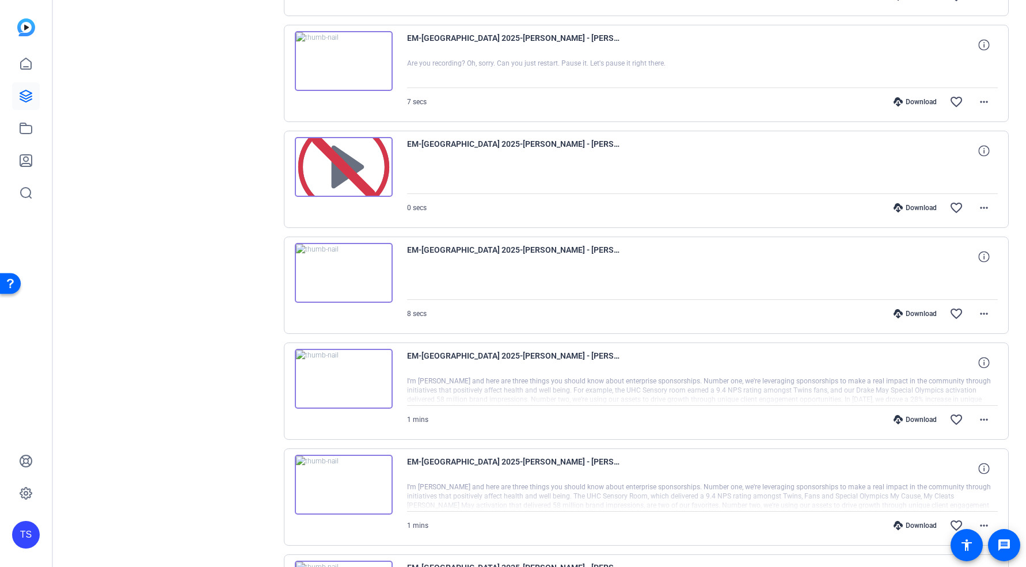
scroll to position [2908, 0]
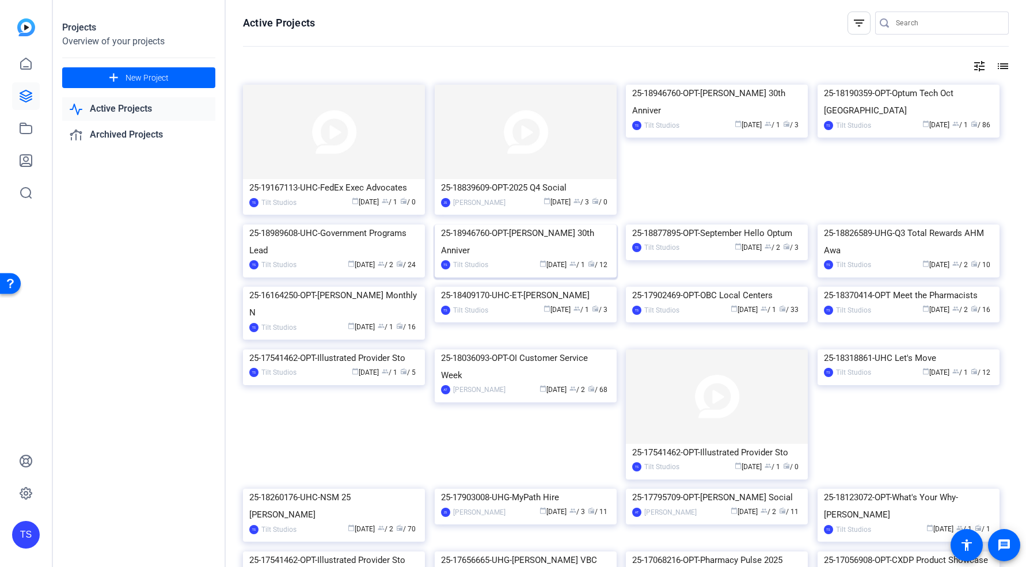
scroll to position [2, 0]
click at [898, 83] on img at bounding box center [909, 83] width 182 height 0
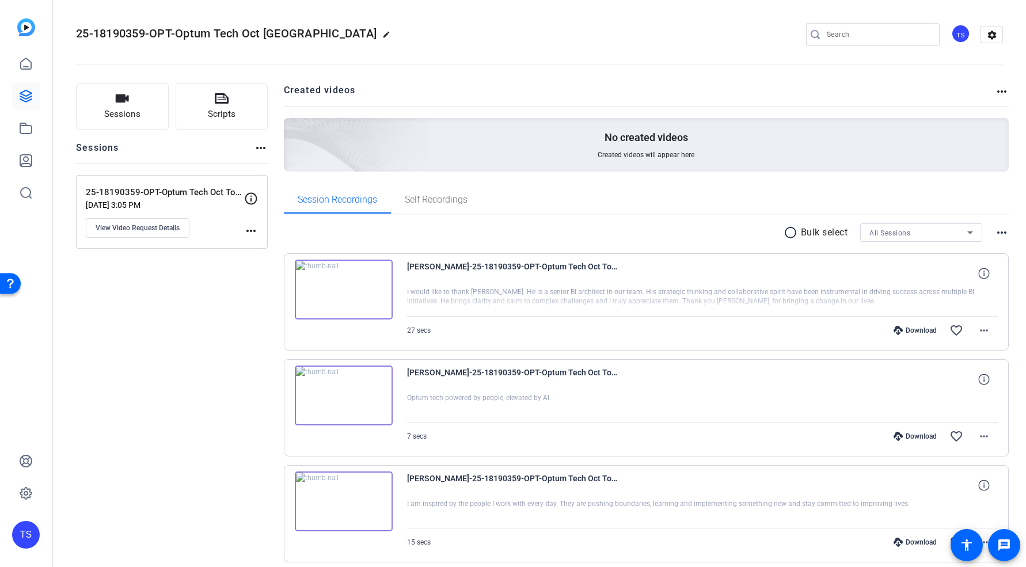
click at [339, 296] on img at bounding box center [344, 290] width 98 height 60
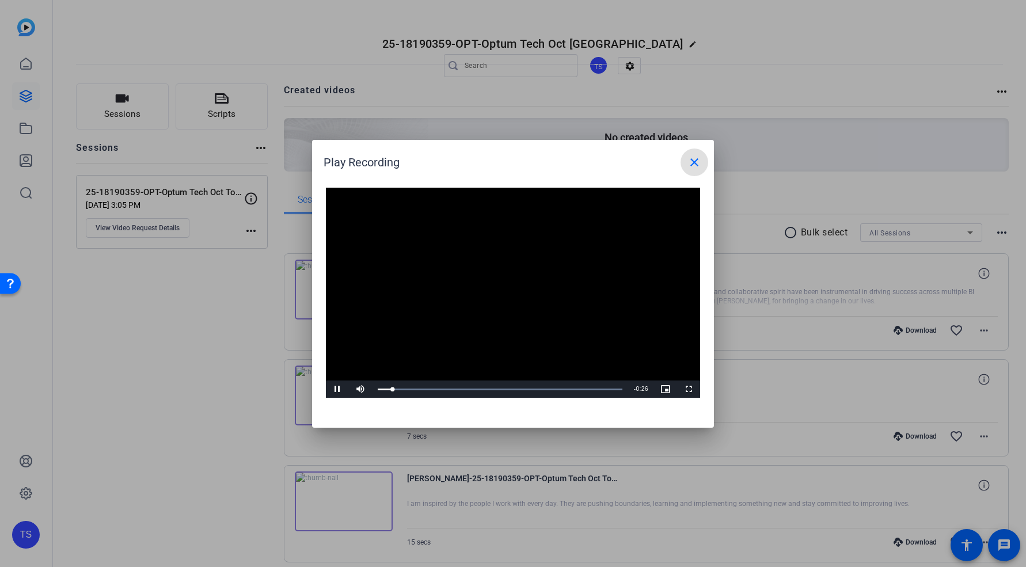
click at [693, 166] on mat-icon "close" at bounding box center [695, 163] width 14 height 14
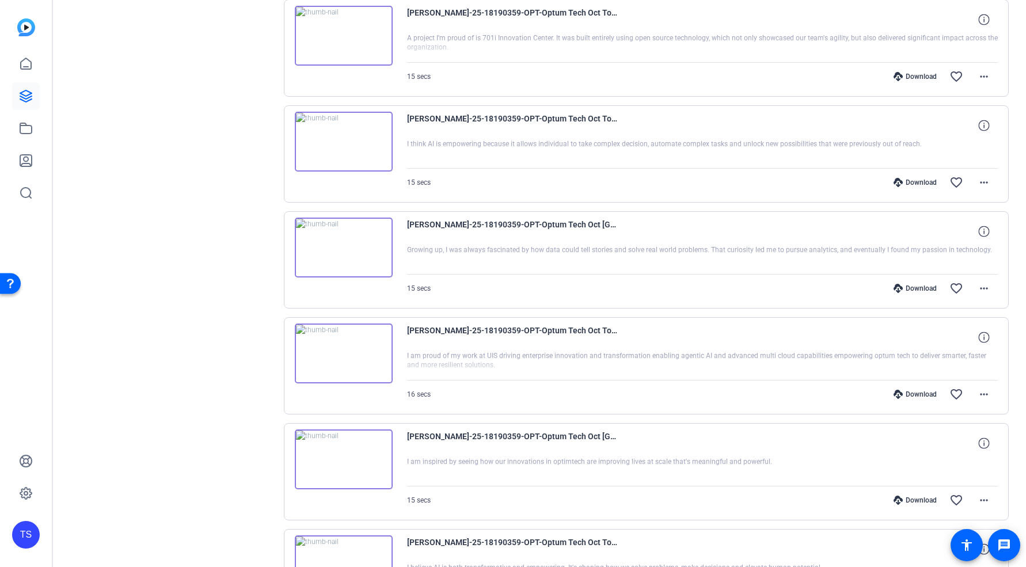
scroll to position [809, 0]
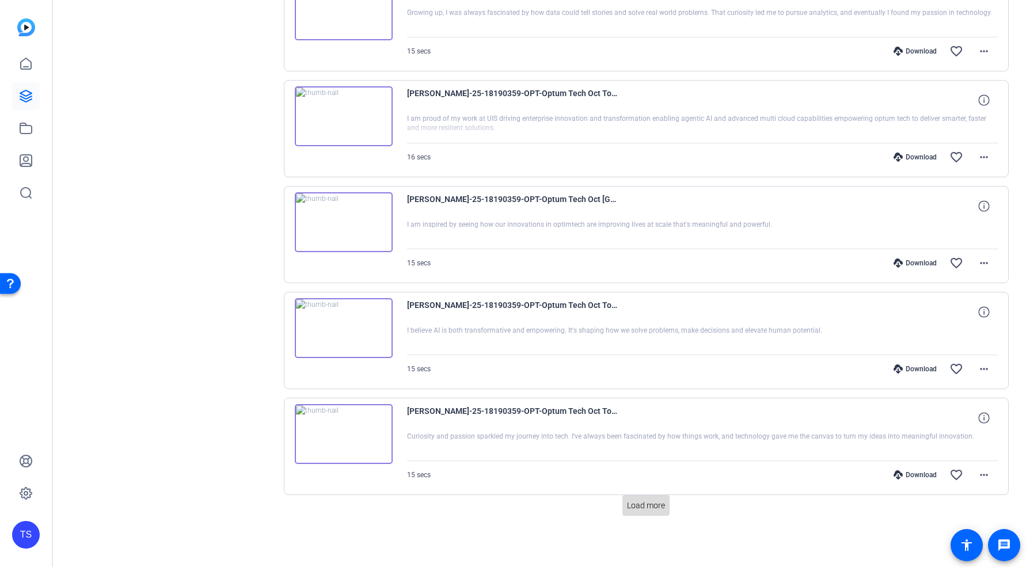
click at [653, 505] on span "Load more" at bounding box center [646, 506] width 38 height 12
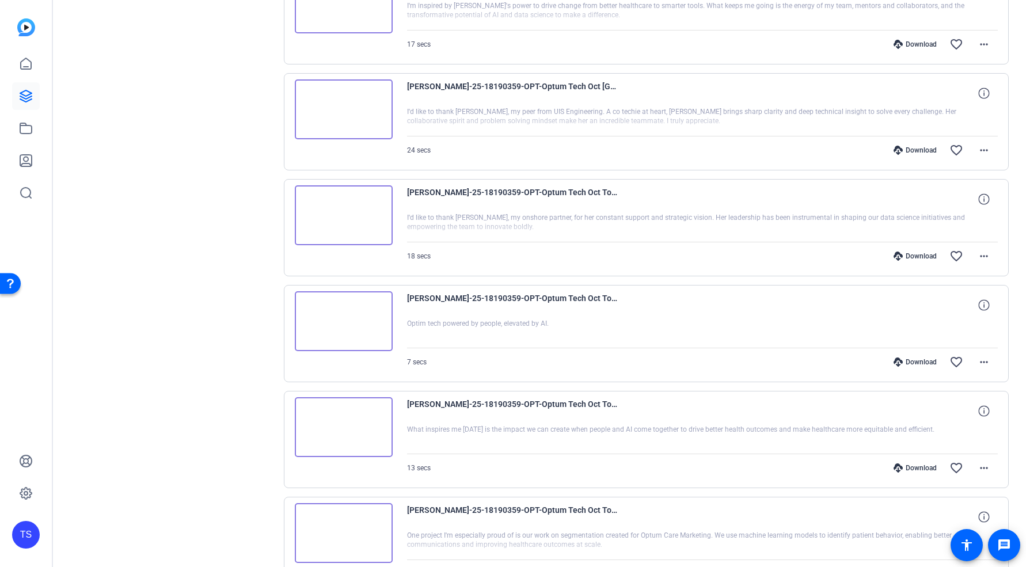
scroll to position [1869, 0]
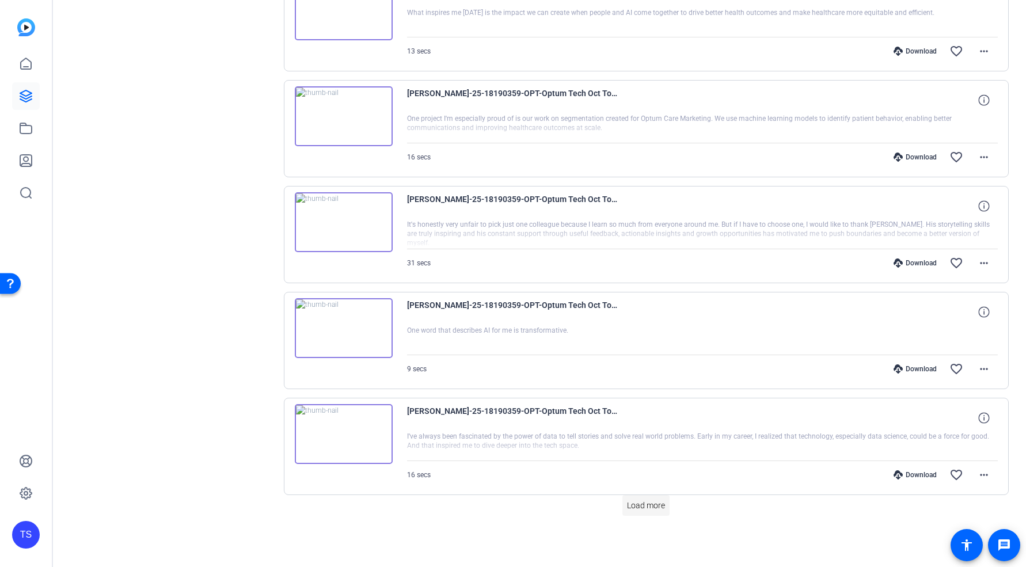
click at [647, 512] on span "Load more" at bounding box center [646, 506] width 38 height 12
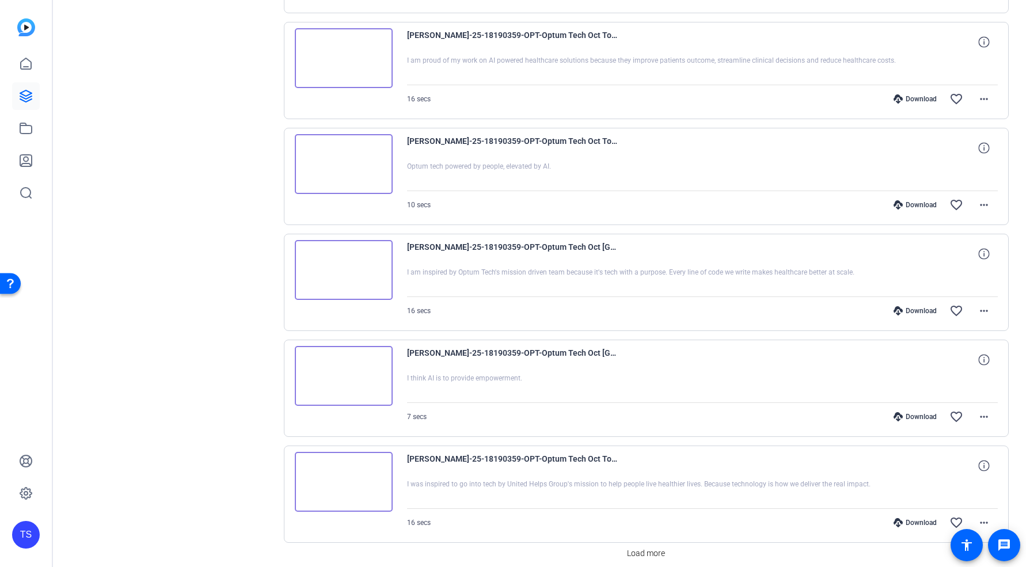
scroll to position [2929, 0]
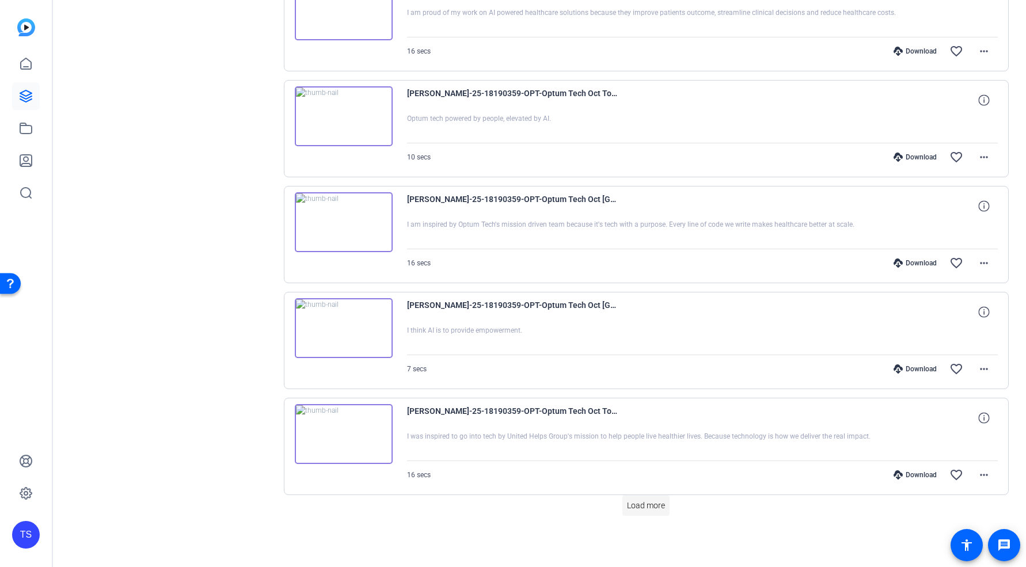
click at [628, 500] on span "Load more" at bounding box center [646, 506] width 38 height 12
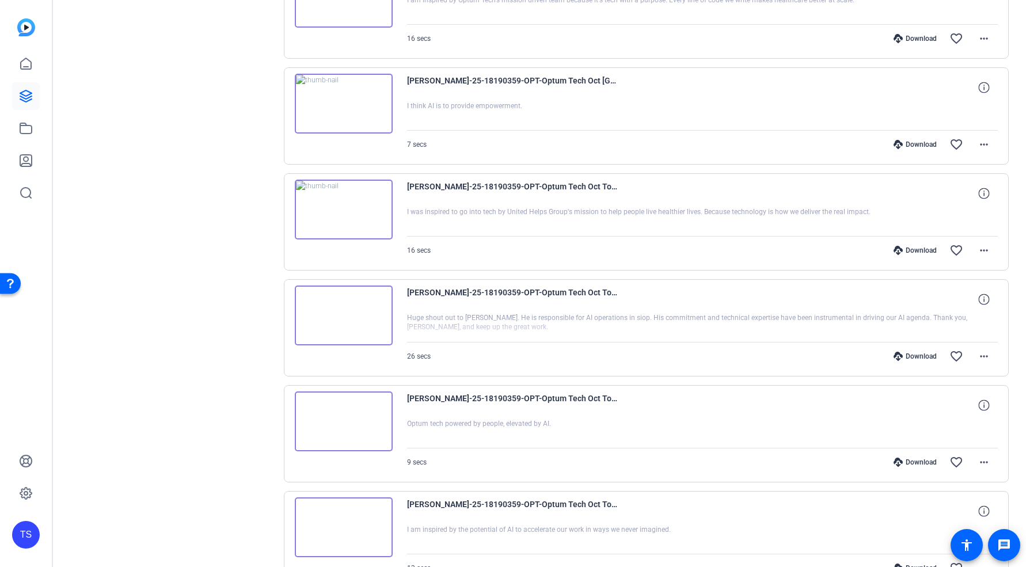
scroll to position [3310, 0]
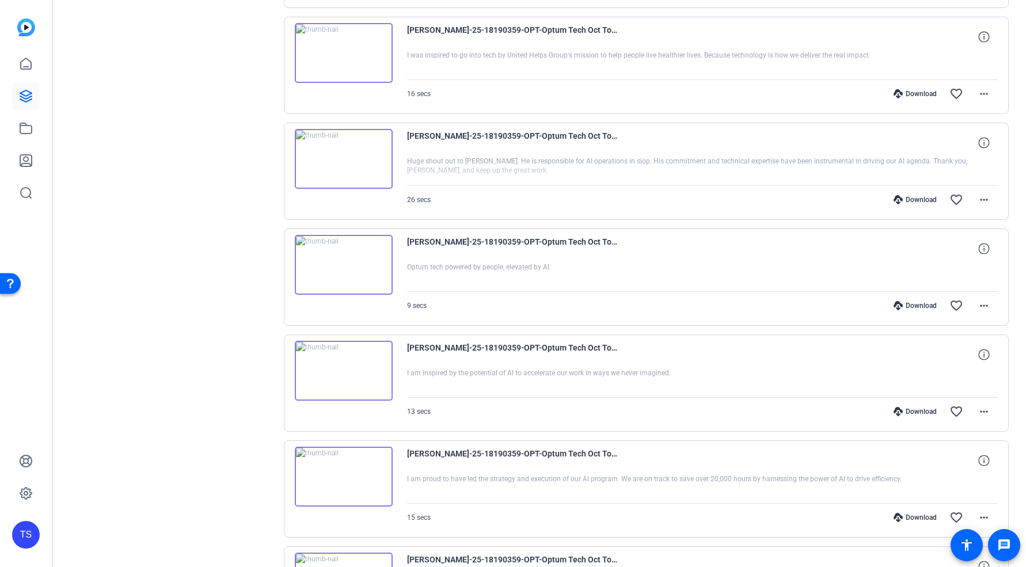
click at [335, 368] on img at bounding box center [344, 371] width 98 height 60
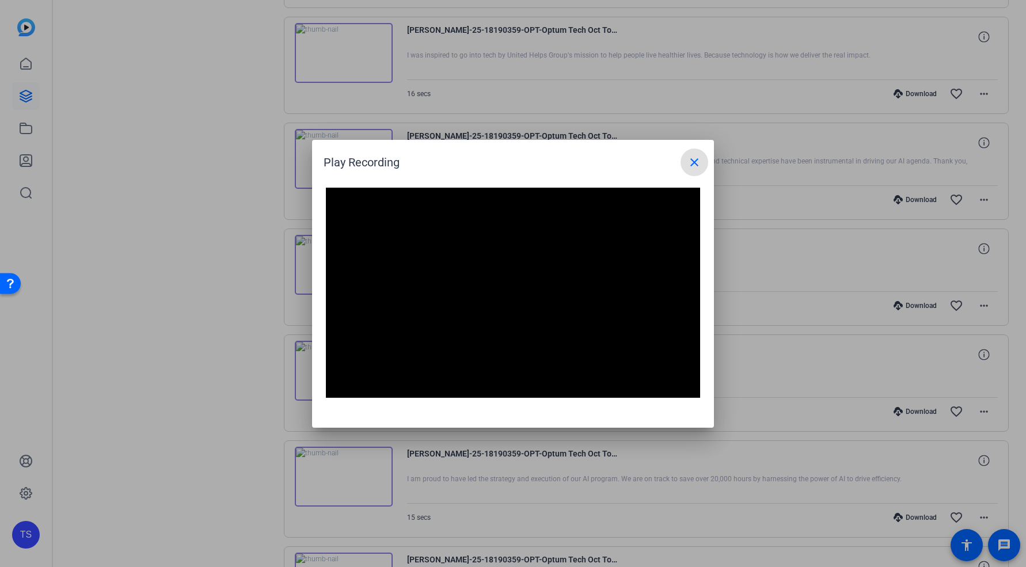
click at [688, 162] on mat-icon "close" at bounding box center [695, 163] width 14 height 14
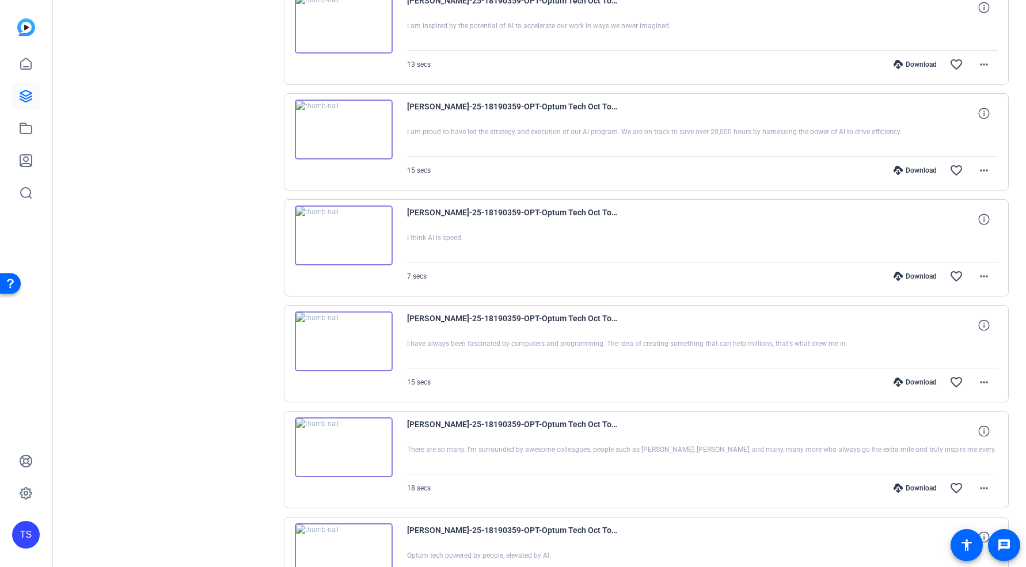
scroll to position [3536, 0]
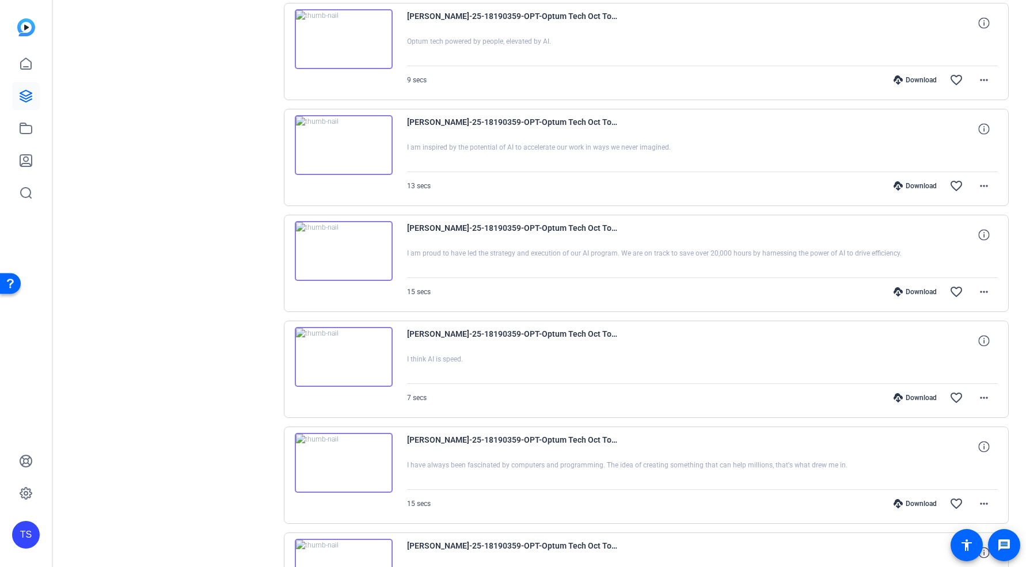
click at [346, 465] on img at bounding box center [344, 463] width 98 height 60
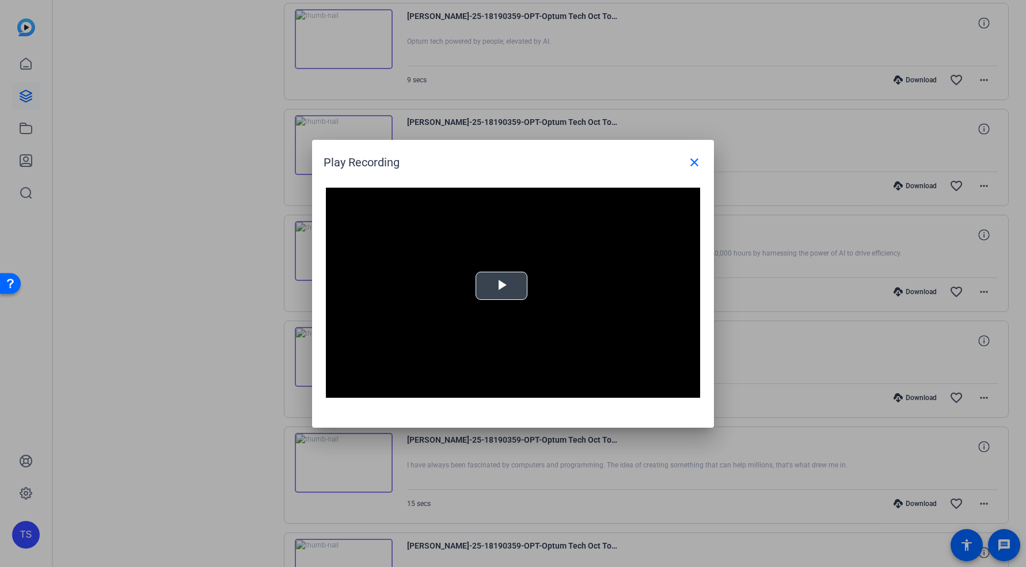
click at [527, 291] on div "Video Player is loading. Play Video Play Mute Current Time 0:00 / Duration -:- …" at bounding box center [513, 293] width 374 height 211
click at [695, 164] on mat-icon "close" at bounding box center [695, 163] width 14 height 14
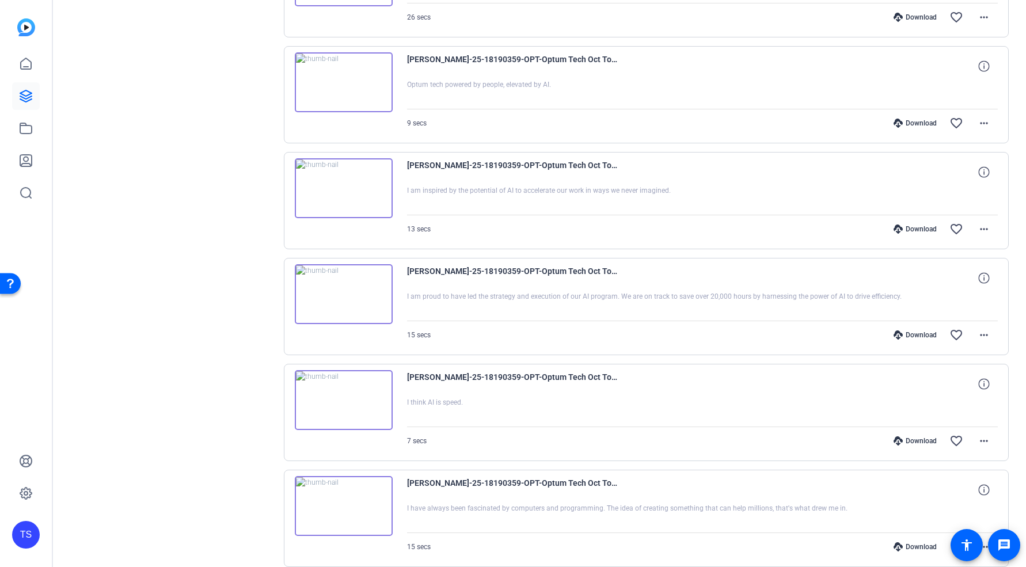
scroll to position [3339, 0]
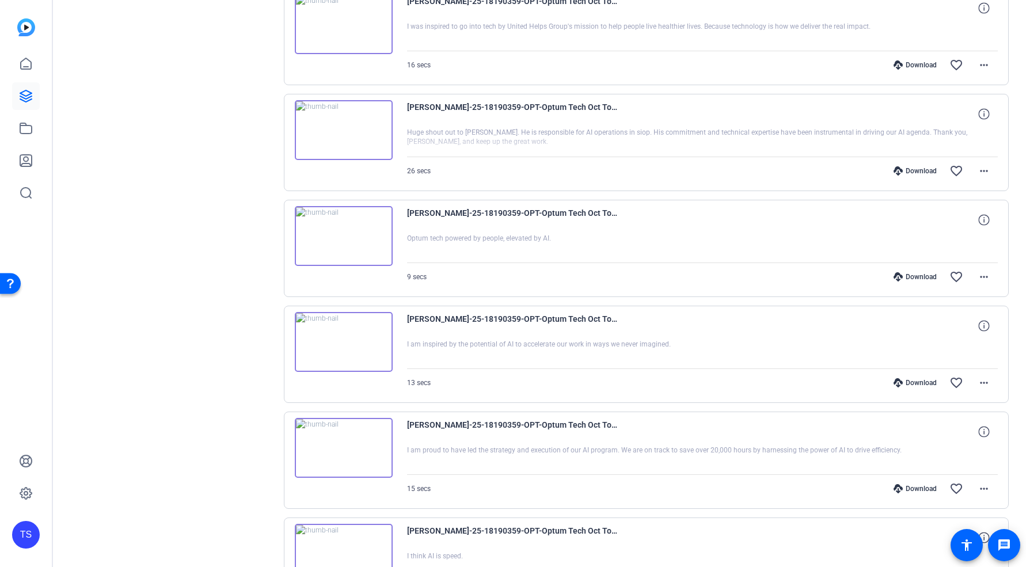
click at [334, 131] on img at bounding box center [344, 130] width 98 height 60
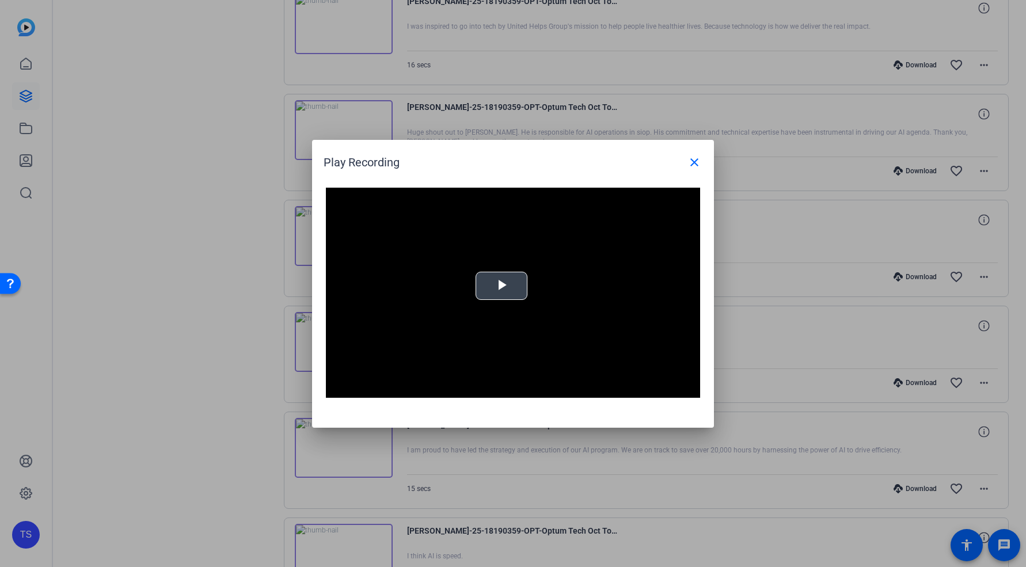
click at [502, 286] on span "Video Player" at bounding box center [502, 286] width 0 height 0
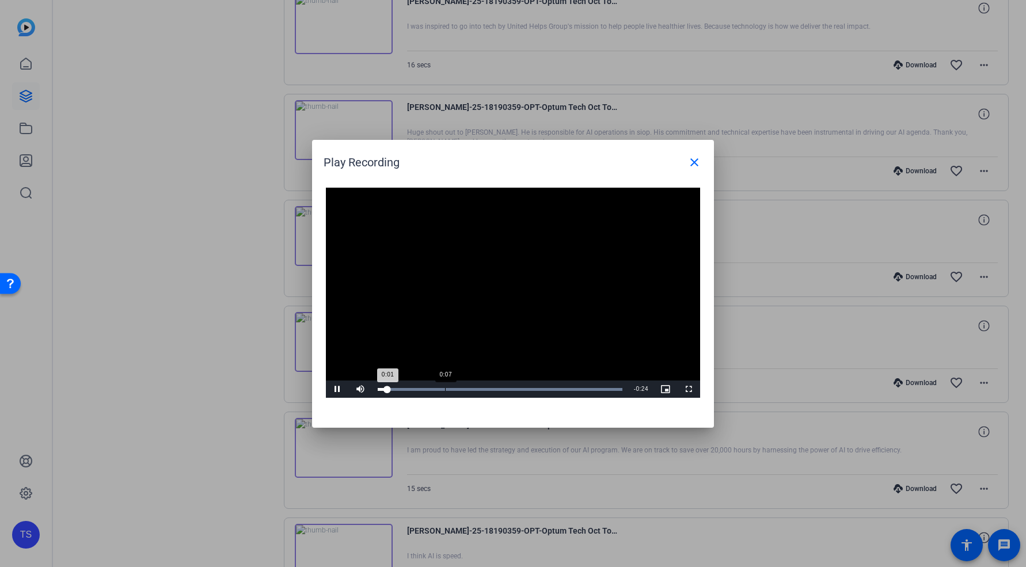
click at [445, 395] on div "Loaded : 100.00% 0:07 0:01" at bounding box center [500, 389] width 256 height 17
click at [547, 392] on div "Loaded : 100.00% 0:17 0:07" at bounding box center [500, 389] width 256 height 17
drag, startPoint x: 579, startPoint y: 392, endPoint x: 609, endPoint y: 391, distance: 30.0
click at [605, 391] on div "Loaded : 100.00% 0:23 0:21" at bounding box center [500, 389] width 256 height 17
click at [613, 389] on div "Loaded : 100.00% 0:24 0:24" at bounding box center [500, 389] width 245 height 3
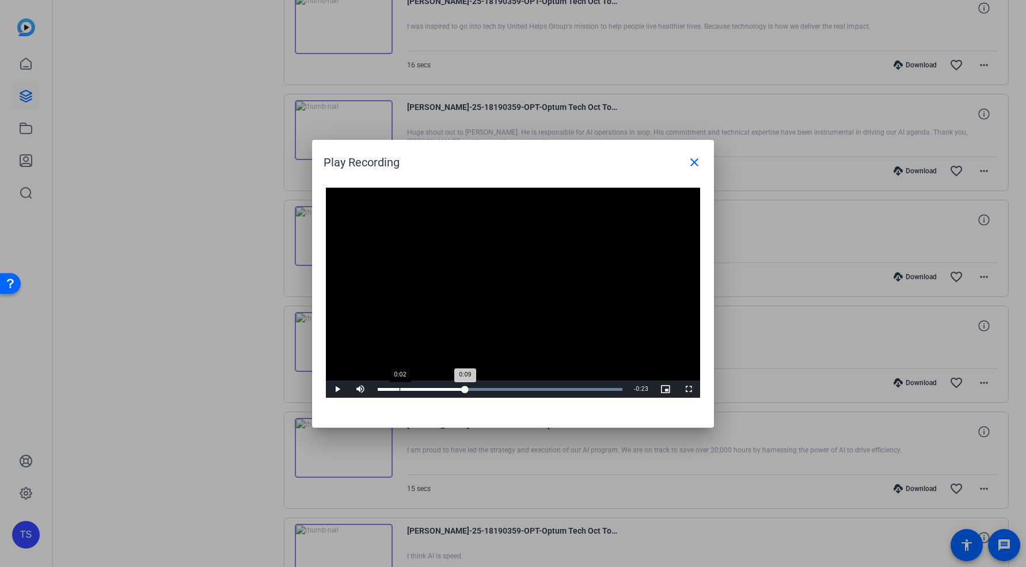
drag, startPoint x: 611, startPoint y: 389, endPoint x: 444, endPoint y: 382, distance: 167.8
click at [397, 384] on div "Loaded : 100.00% 0:02 0:09" at bounding box center [500, 389] width 256 height 17
click at [695, 161] on mat-icon "close" at bounding box center [695, 163] width 14 height 14
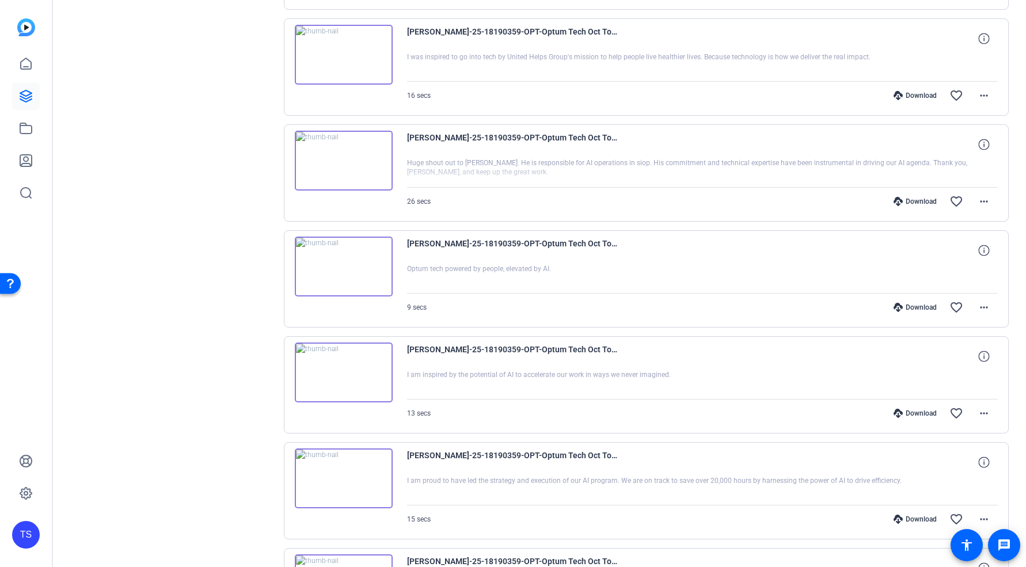
scroll to position [3309, 0]
click at [341, 263] on img at bounding box center [344, 266] width 98 height 60
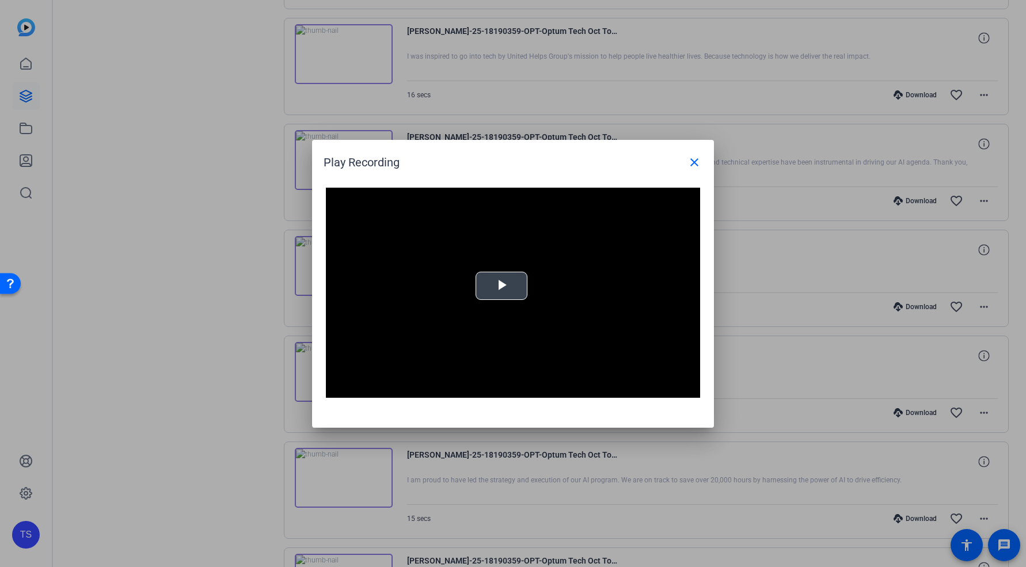
click at [527, 300] on video "Video Player" at bounding box center [513, 293] width 374 height 211
click at [699, 168] on mat-icon "close" at bounding box center [695, 163] width 14 height 14
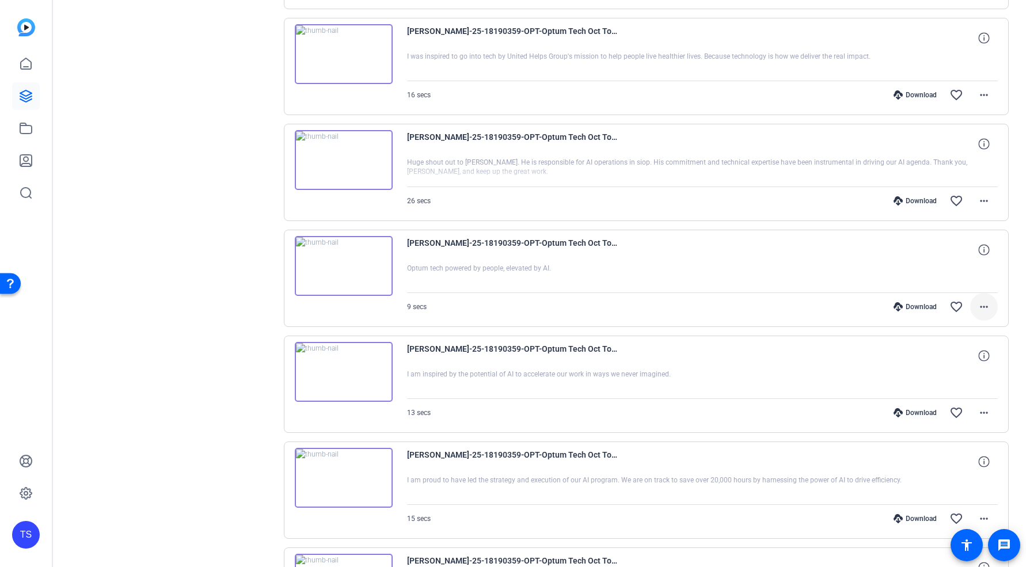
click at [979, 307] on mat-icon "more_horiz" at bounding box center [985, 307] width 14 height 14
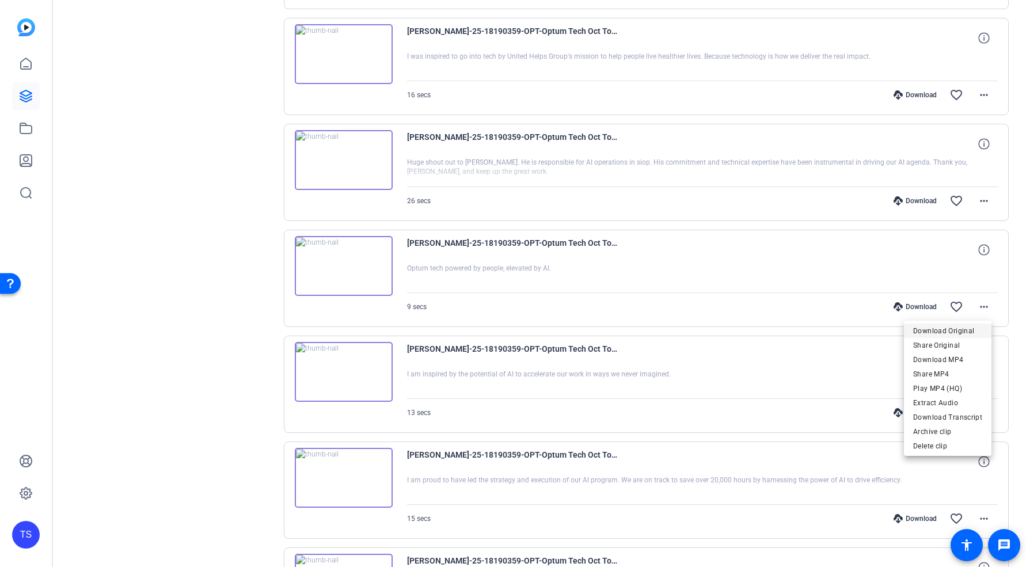
click at [961, 333] on span "Download Original" at bounding box center [948, 331] width 69 height 14
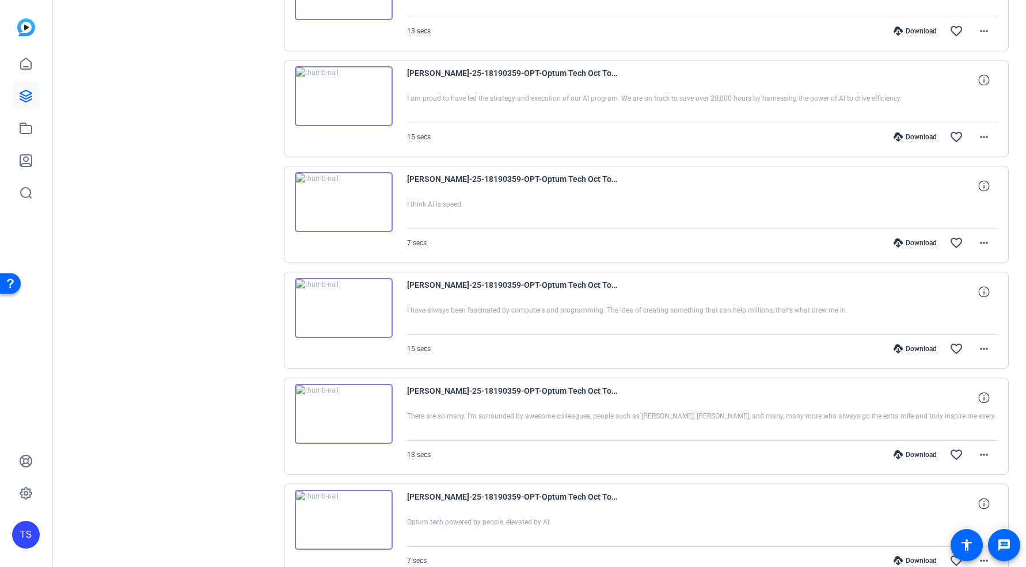
scroll to position [3989, 0]
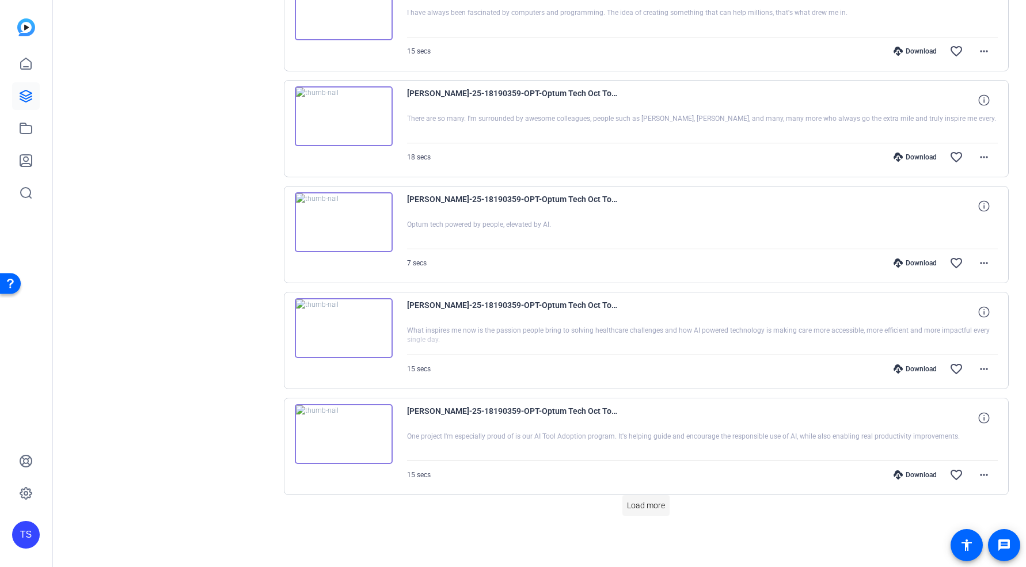
click at [649, 498] on span at bounding box center [646, 506] width 47 height 28
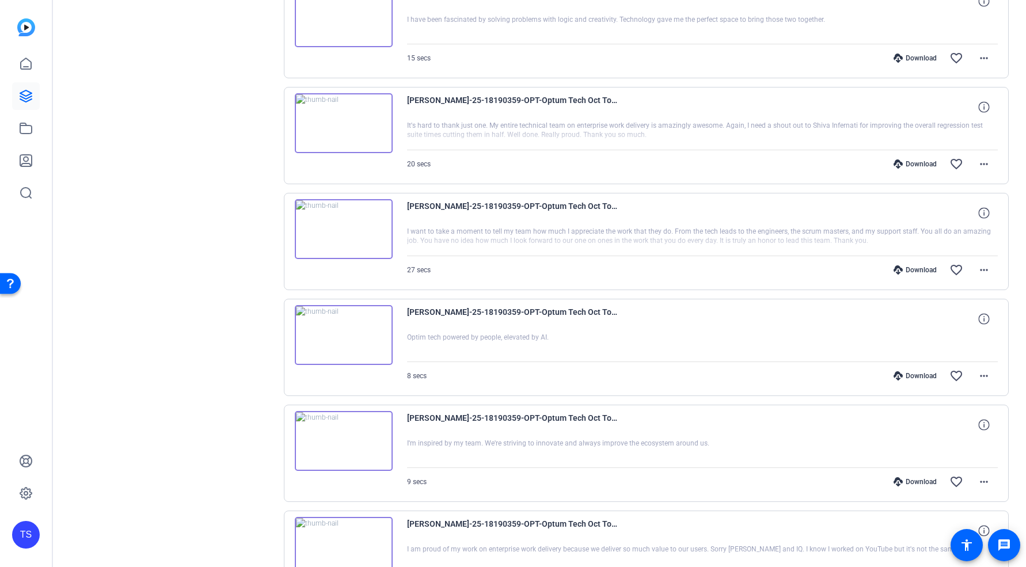
scroll to position [4619, 0]
click at [340, 443] on img at bounding box center [344, 441] width 98 height 60
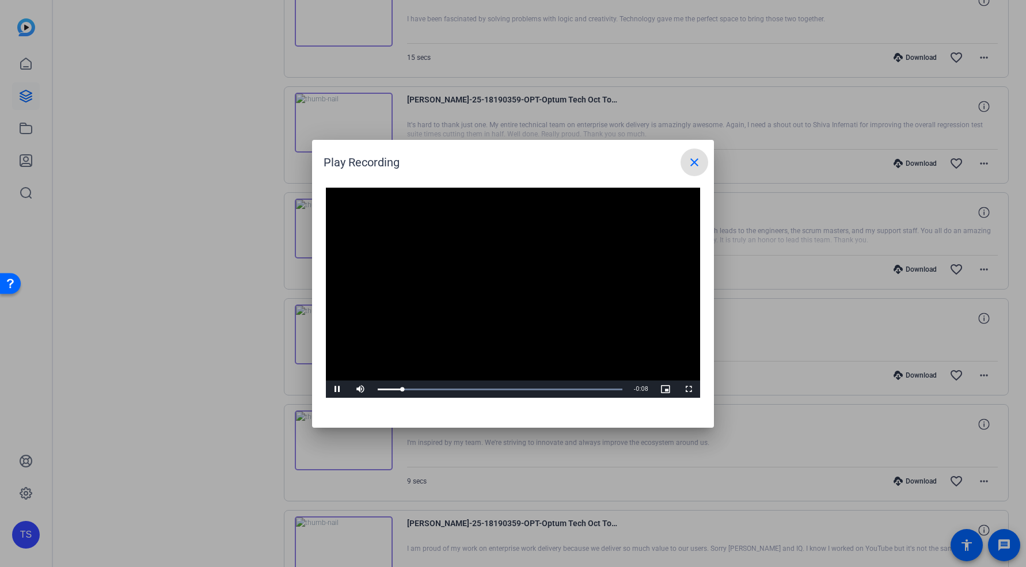
click at [699, 162] on mat-icon "close" at bounding box center [695, 163] width 14 height 14
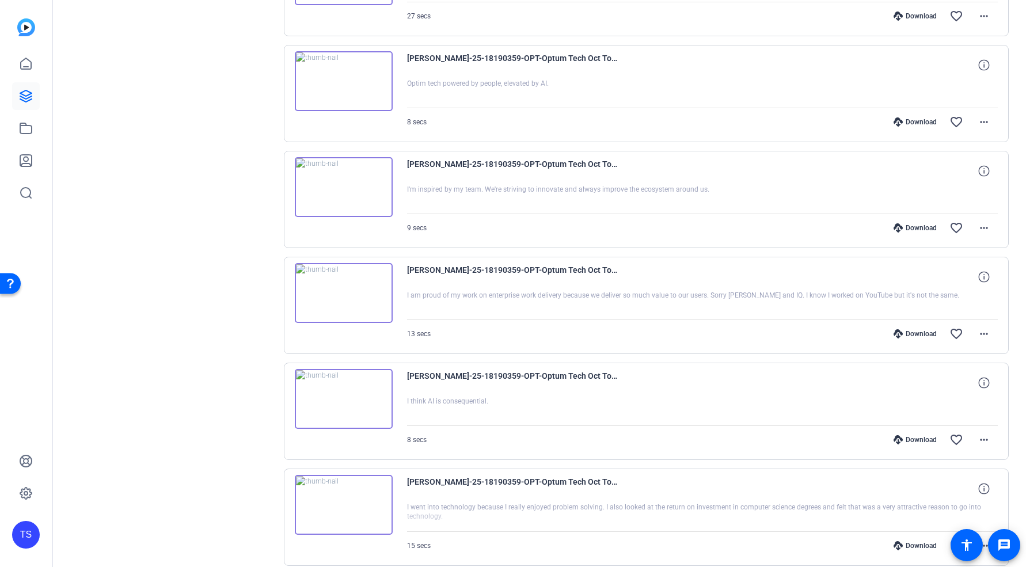
scroll to position [5049, 0]
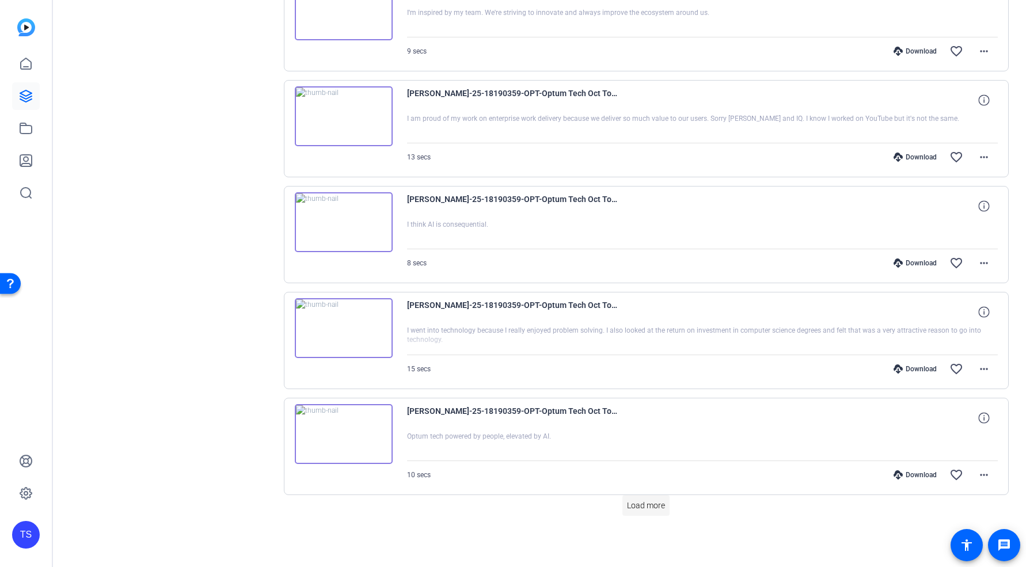
drag, startPoint x: 650, startPoint y: 504, endPoint x: 589, endPoint y: 378, distance: 139.6
click at [650, 504] on span "Load more" at bounding box center [646, 506] width 38 height 12
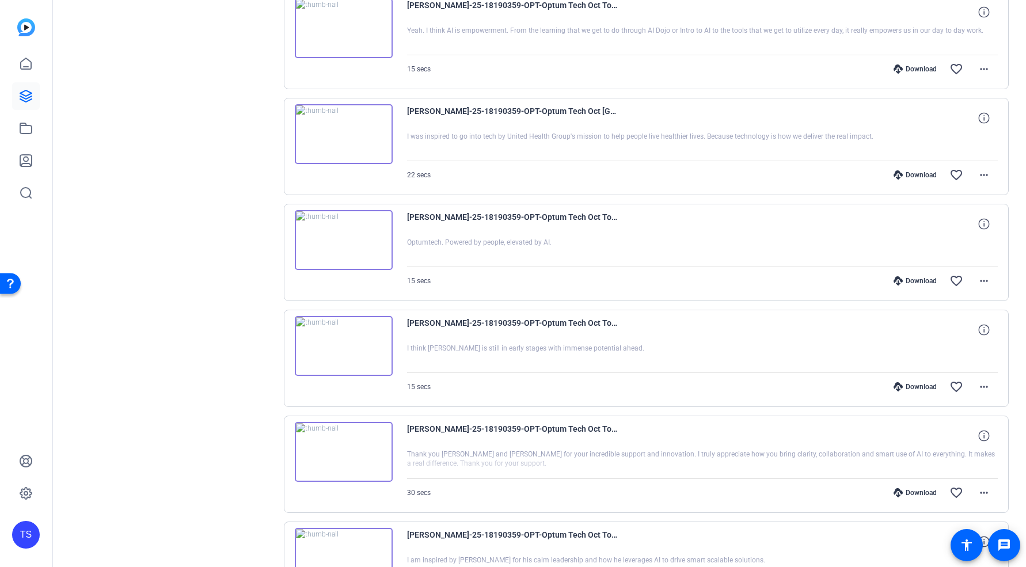
scroll to position [6109, 0]
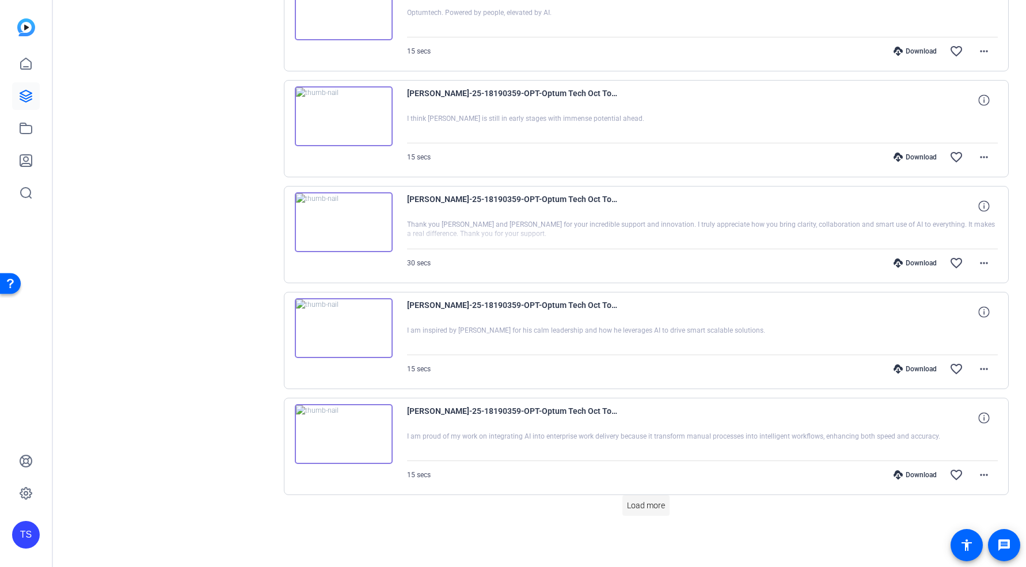
click at [645, 511] on span "Load more" at bounding box center [646, 506] width 38 height 12
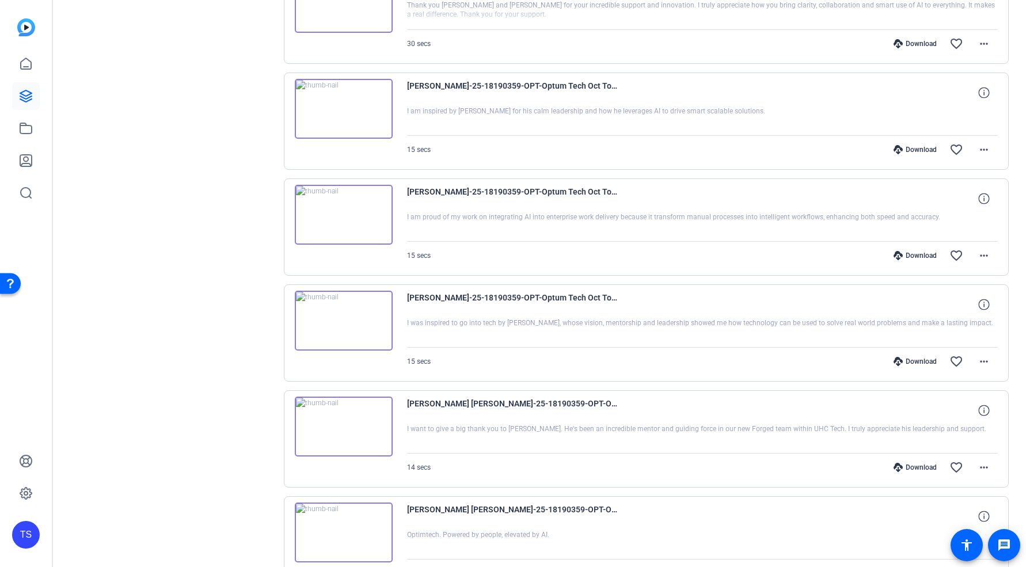
scroll to position [6625, 0]
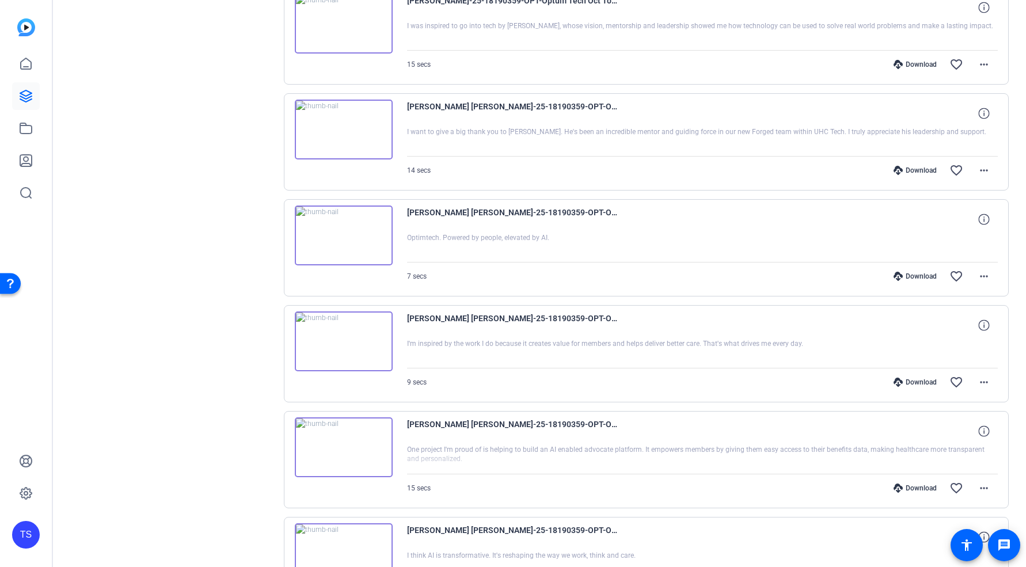
click at [348, 336] on img at bounding box center [344, 342] width 98 height 60
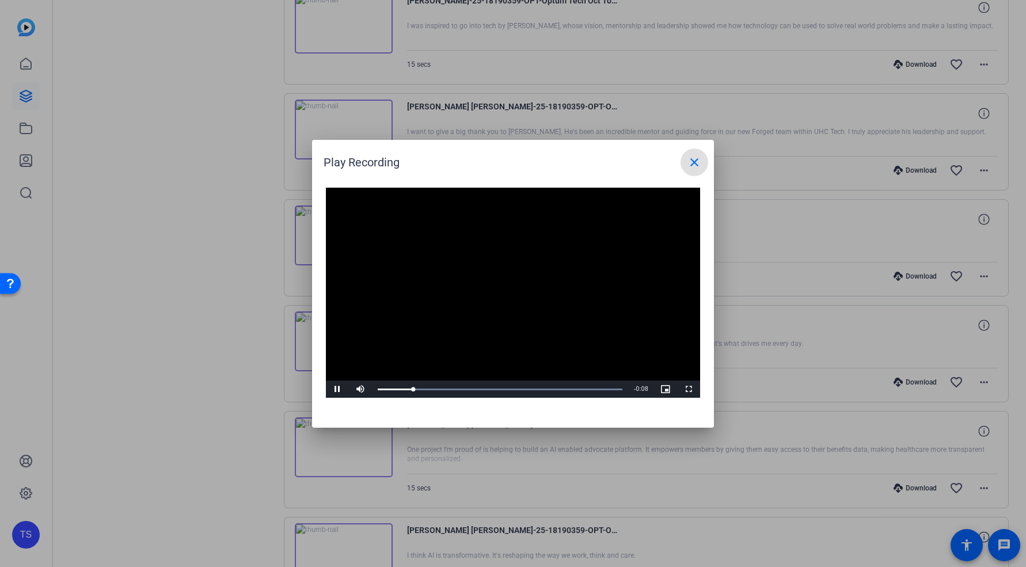
click at [701, 163] on mat-icon "close" at bounding box center [695, 163] width 14 height 14
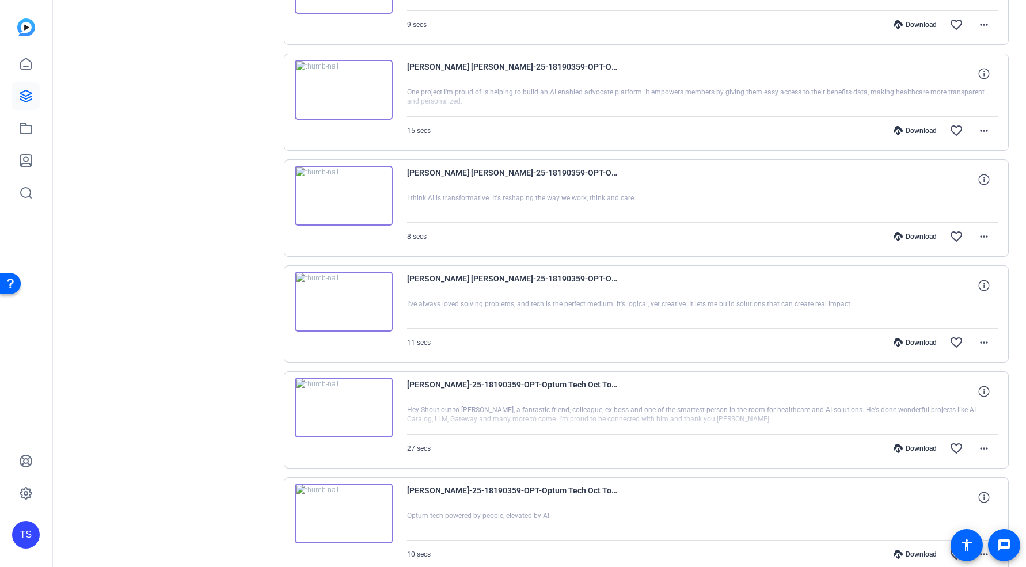
scroll to position [7169, 0]
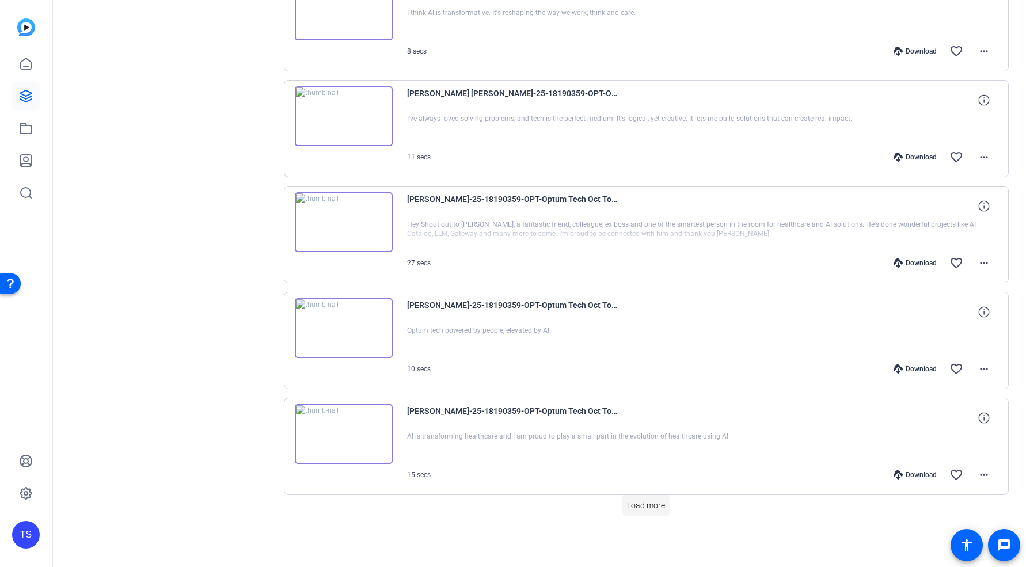
click at [657, 511] on span "Load more" at bounding box center [646, 506] width 38 height 12
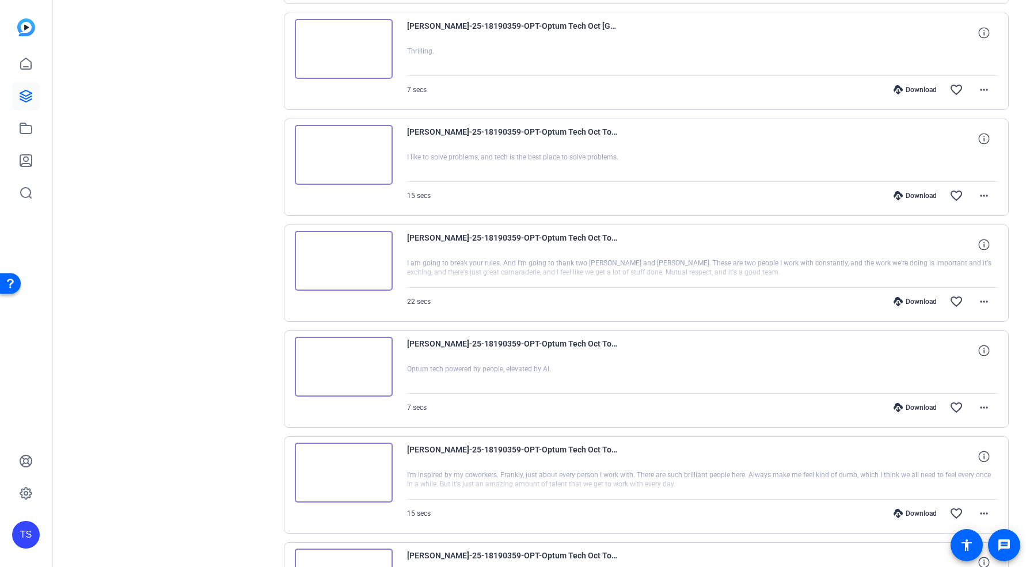
scroll to position [8229, 0]
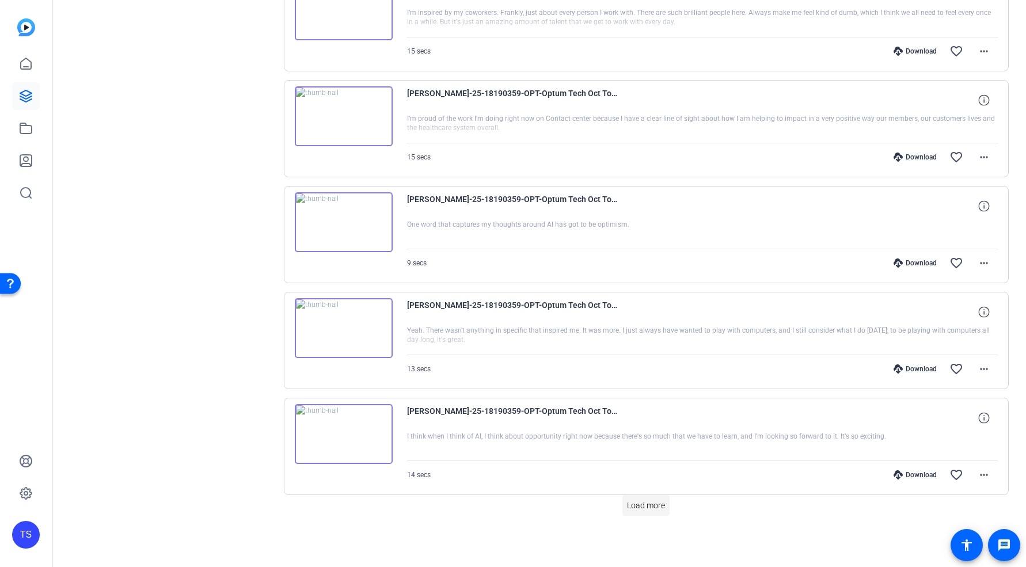
click at [639, 500] on span "Load more" at bounding box center [646, 506] width 38 height 12
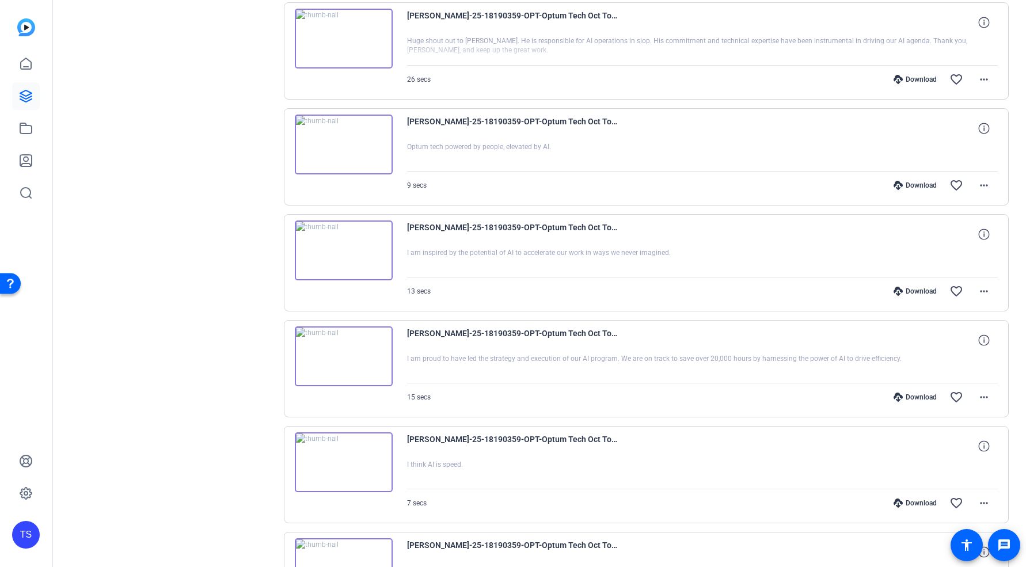
scroll to position [3318, 0]
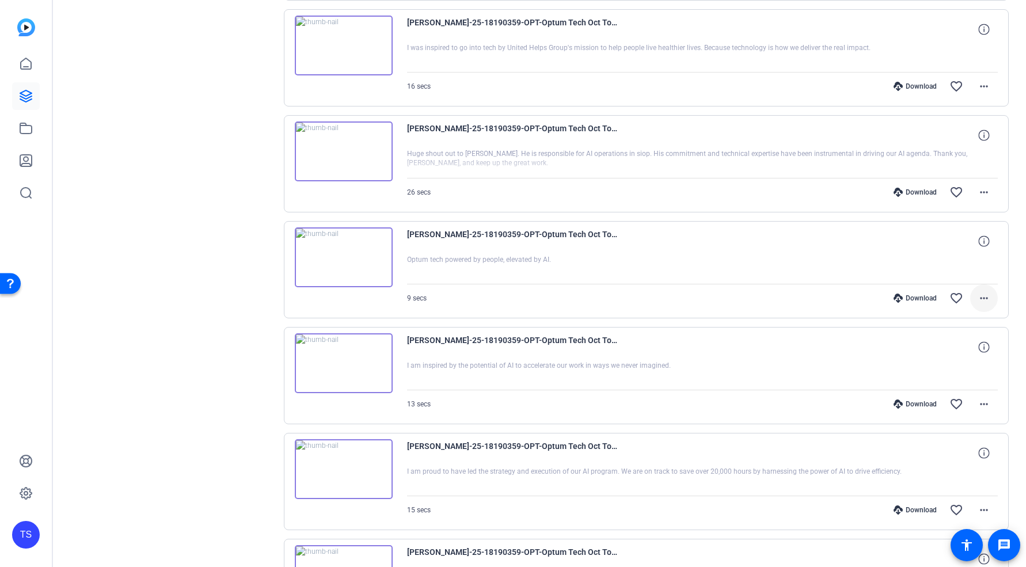
drag, startPoint x: 999, startPoint y: 297, endPoint x: 983, endPoint y: 298, distance: 15.6
click at [999, 297] on div "[PERSON_NAME]-25-18190359-OPT-Optum Tech Oct Town Hall-25-18190359-OPT-Optum Te…" at bounding box center [647, 269] width 726 height 97
click at [983, 298] on mat-icon "more_horiz" at bounding box center [985, 298] width 14 height 14
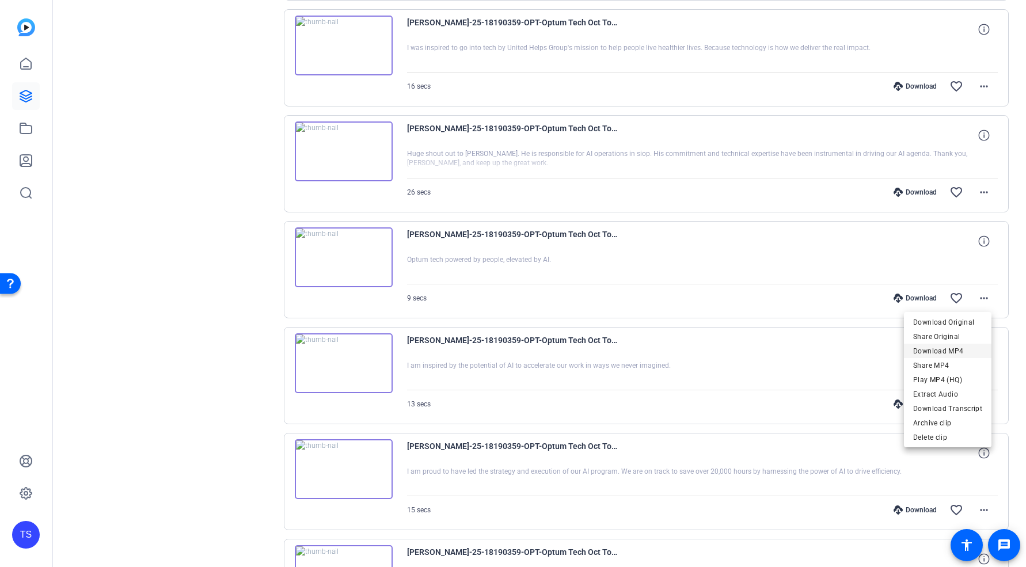
click at [969, 344] on span "Download MP4" at bounding box center [948, 351] width 69 height 14
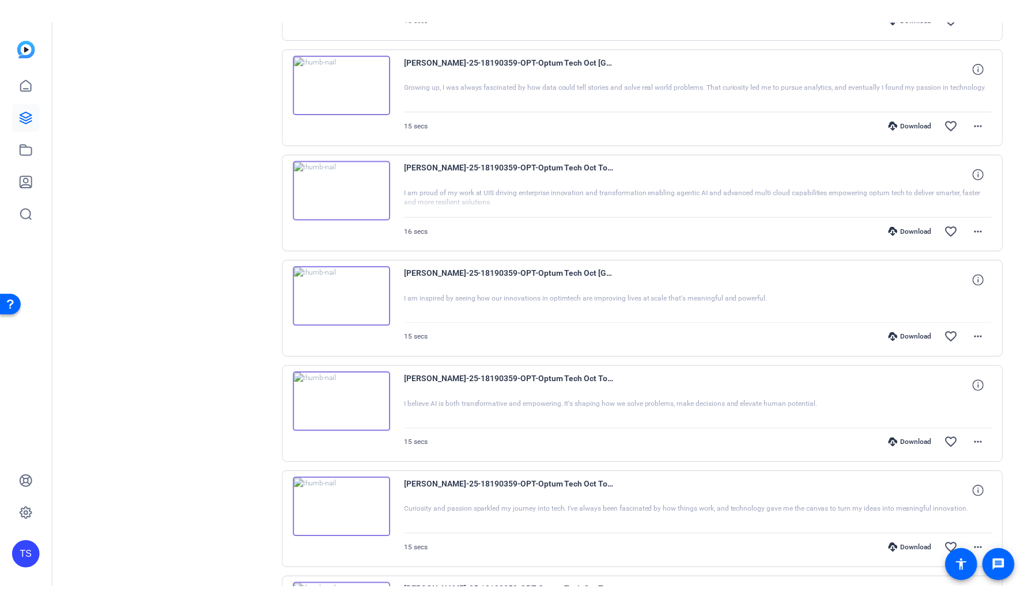
scroll to position [0, 0]
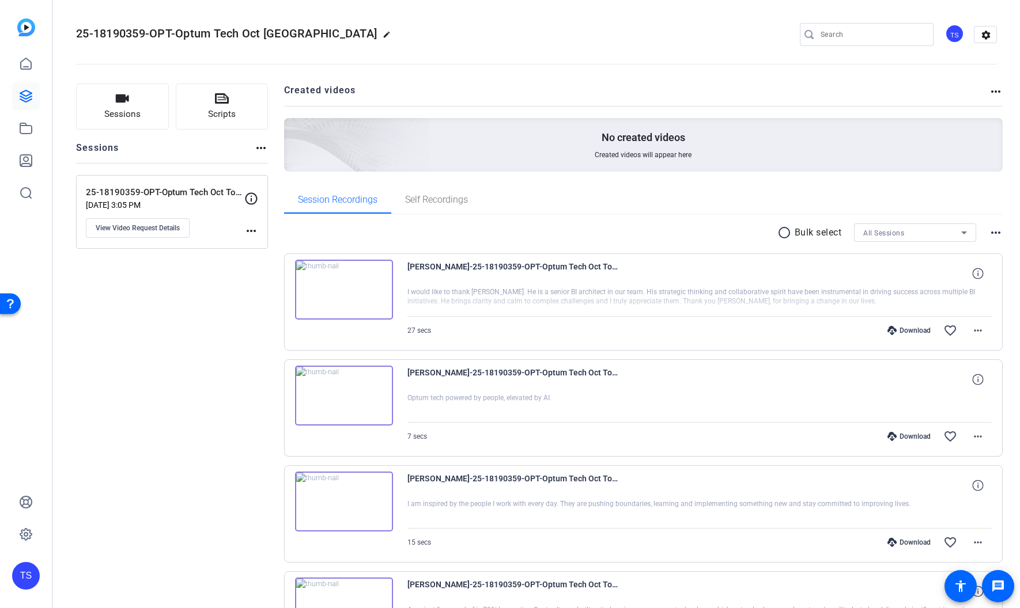
drag, startPoint x: 191, startPoint y: 285, endPoint x: 167, endPoint y: 262, distance: 33.4
click at [24, 93] on icon at bounding box center [26, 96] width 14 height 14
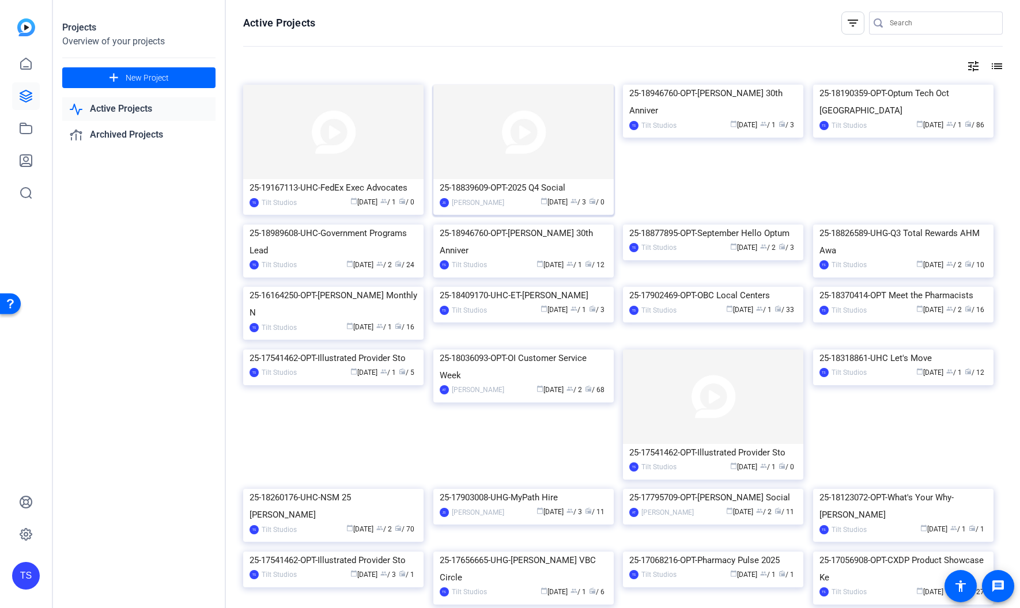
click at [574, 136] on img at bounding box center [523, 132] width 180 height 94
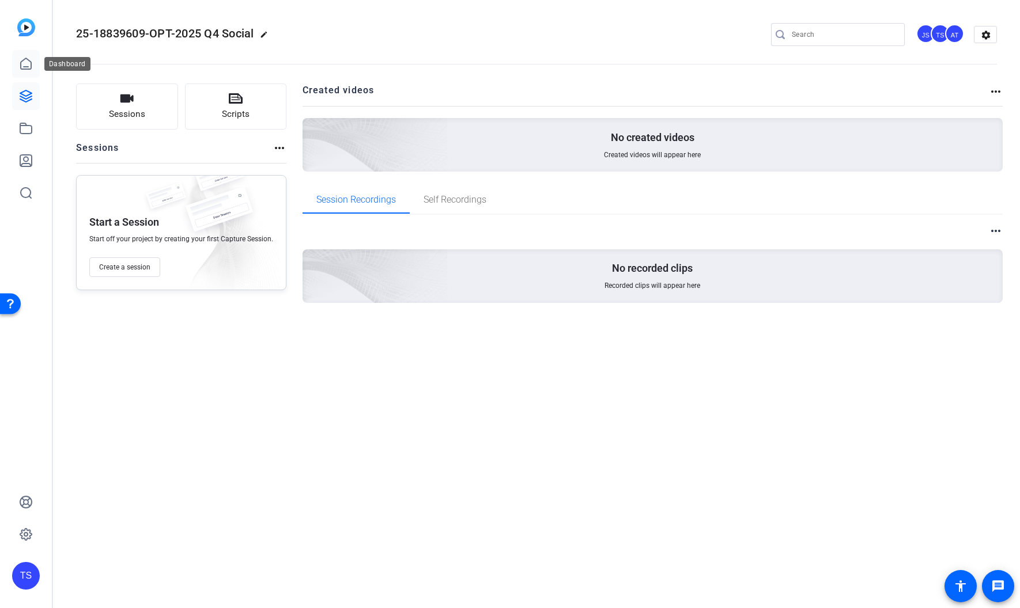
click at [26, 65] on icon at bounding box center [26, 64] width 14 height 14
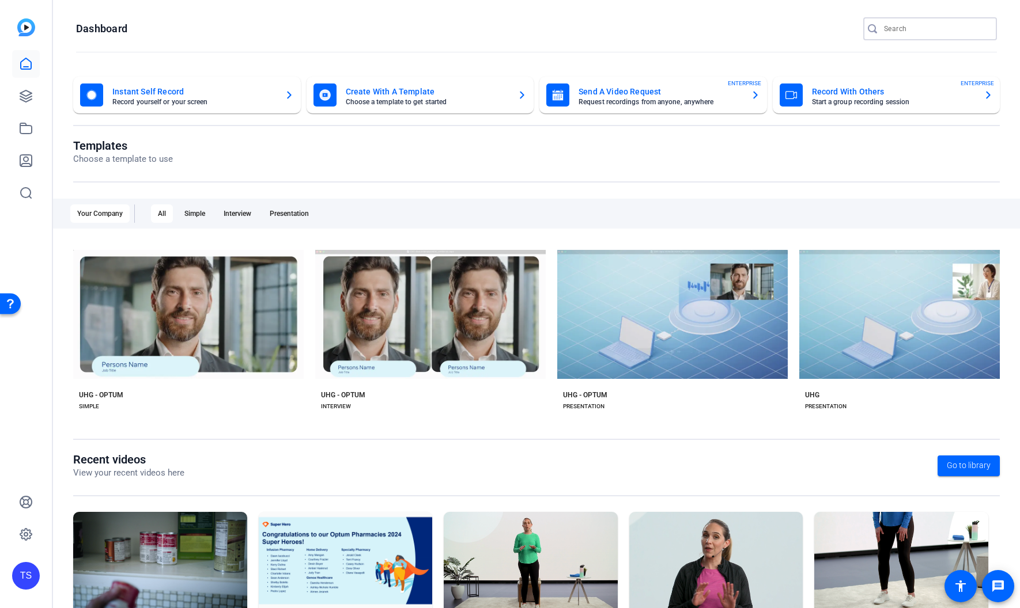
click at [902, 26] on input "Search" at bounding box center [936, 29] width 104 height 14
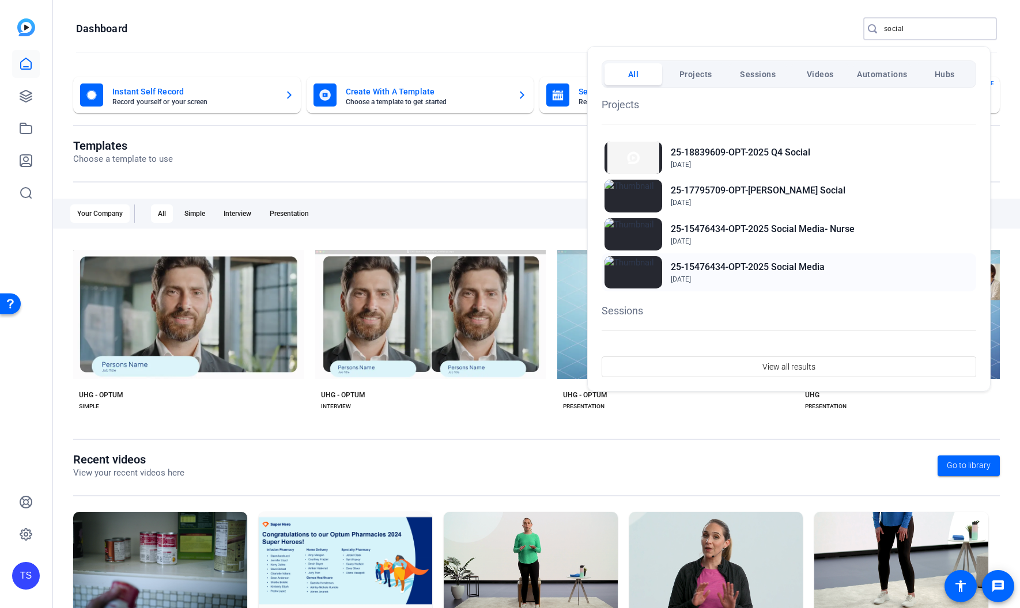
type input "social"
click at [771, 263] on h2 "25-15476434-OPT-2025 Social Media" at bounding box center [747, 267] width 154 height 14
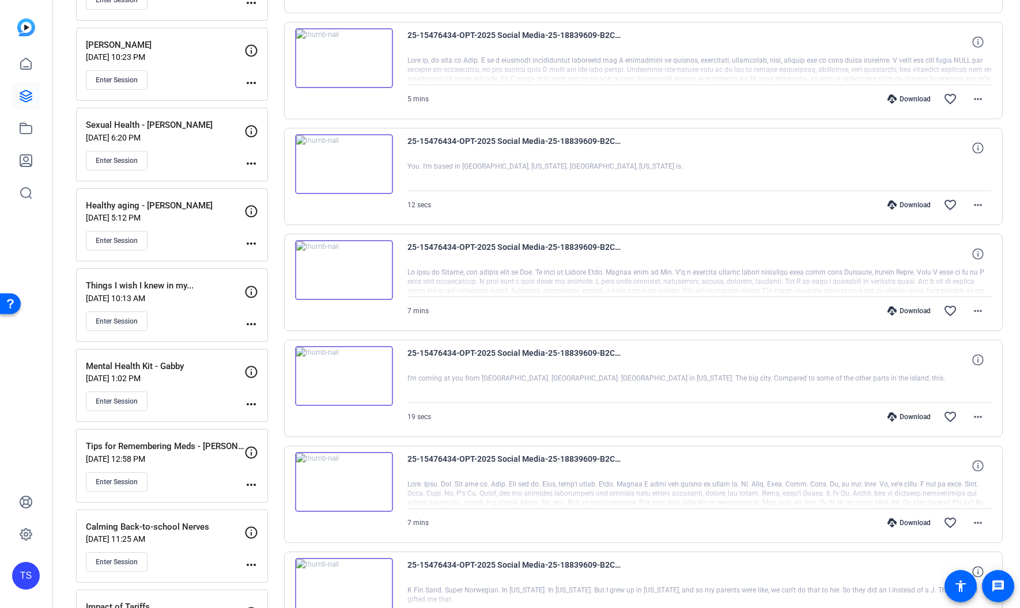
scroll to position [693, 0]
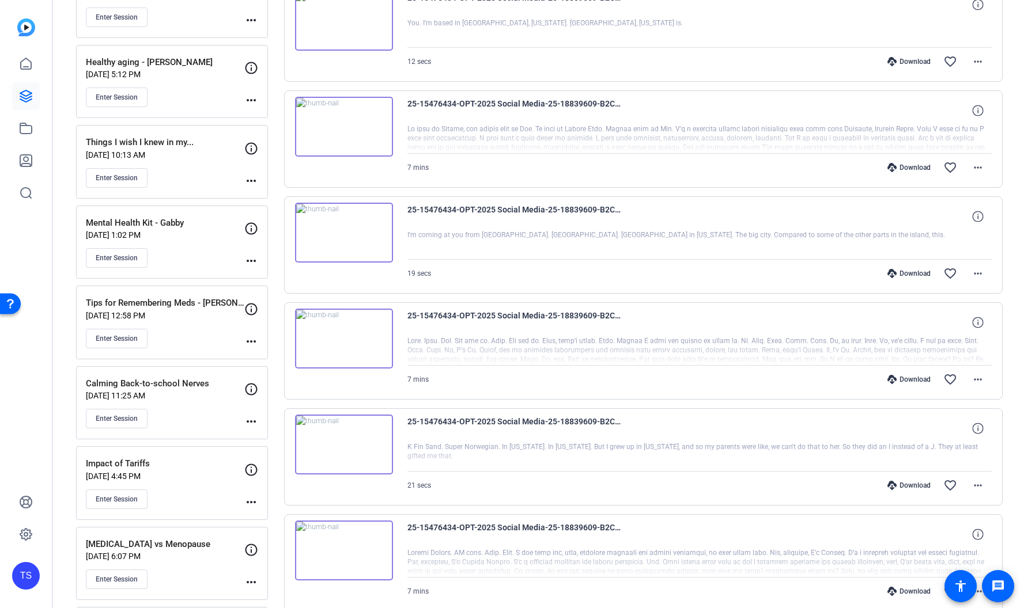
click at [346, 441] on img at bounding box center [344, 445] width 98 height 60
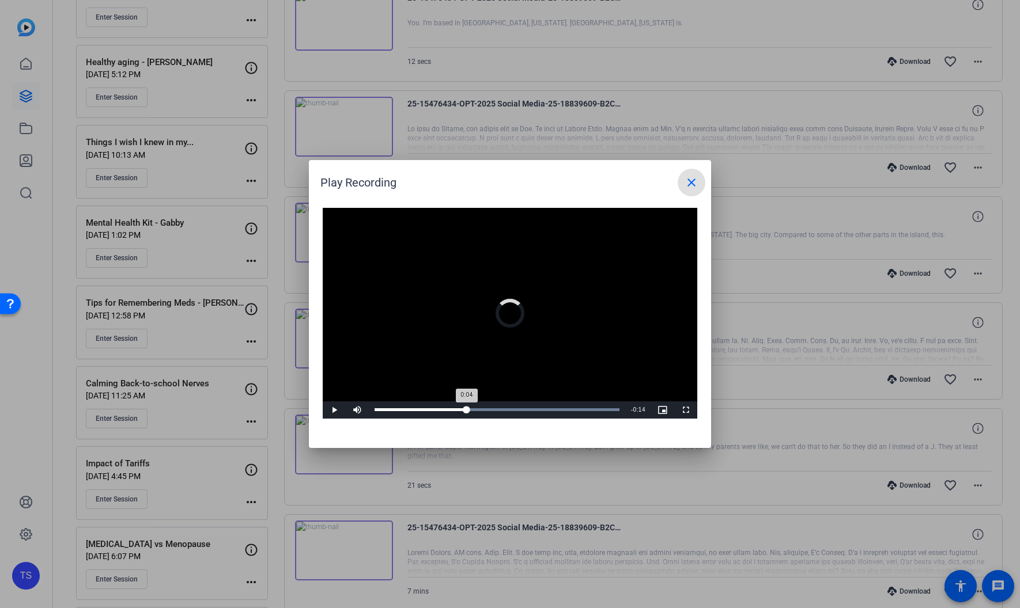
click at [467, 413] on div "Loaded : 100.00% 0:07 0:04" at bounding box center [497, 409] width 256 height 17
click at [525, 412] on div "Loaded : 100.00% 0:12 0:09" at bounding box center [497, 409] width 256 height 17
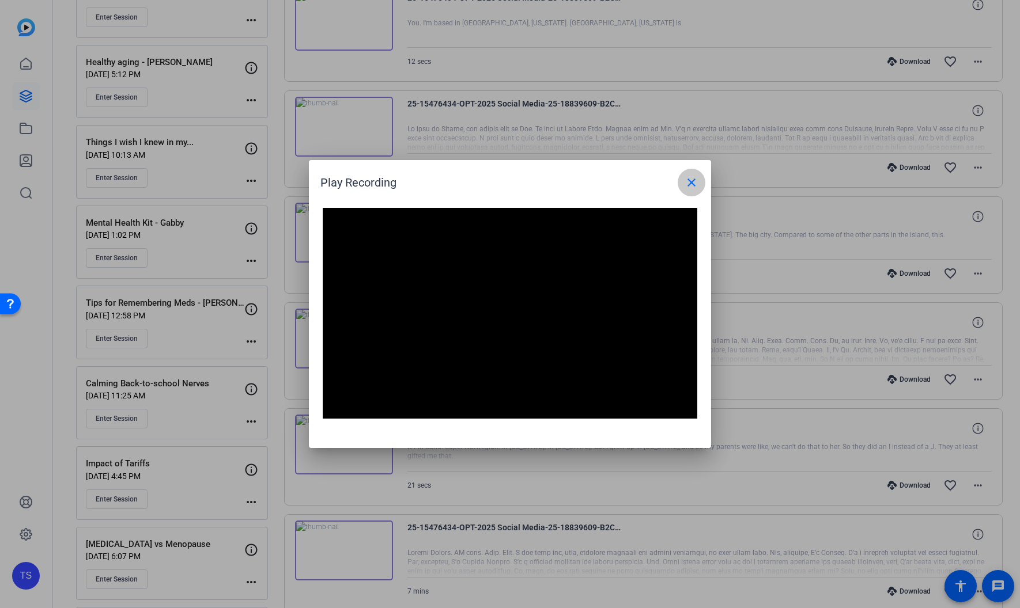
click at [689, 182] on mat-icon "close" at bounding box center [691, 183] width 14 height 14
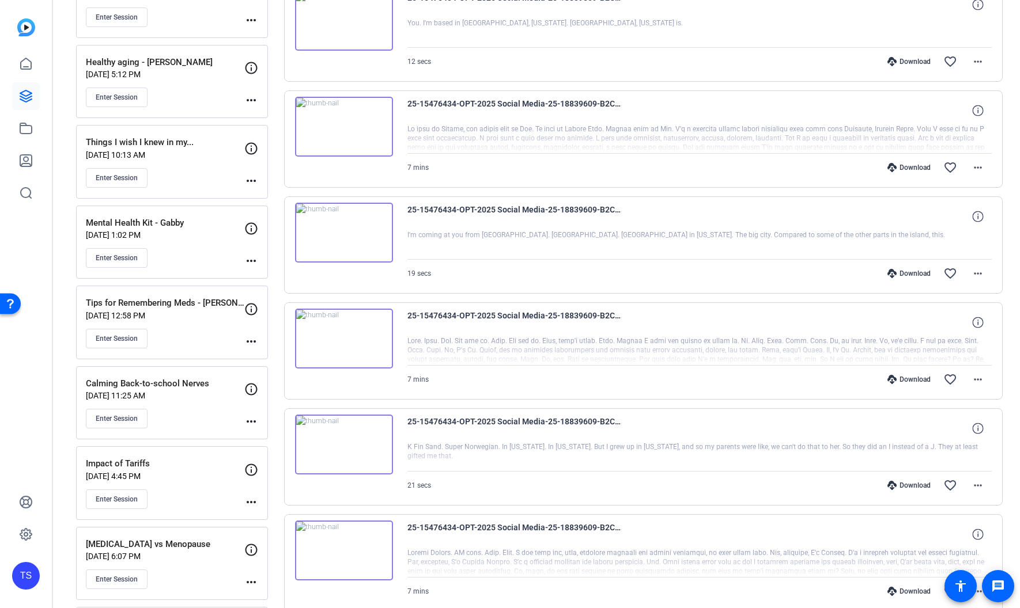
click at [346, 342] on img at bounding box center [344, 339] width 98 height 60
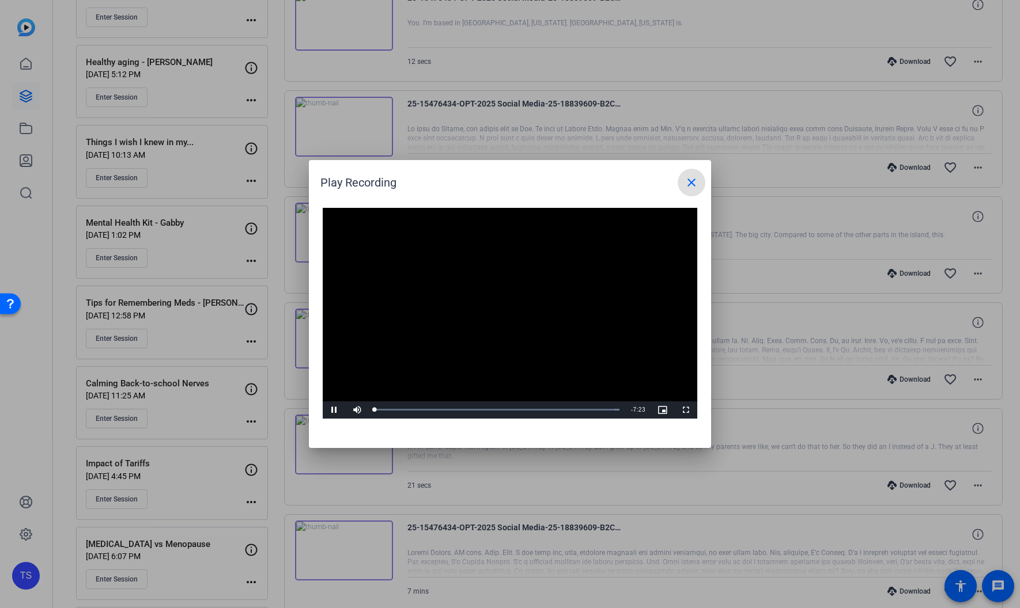
click at [498, 304] on video "Video Player" at bounding box center [510, 313] width 374 height 211
click at [395, 410] on div "Loaded : 100.00% 0:37 0:01" at bounding box center [496, 409] width 245 height 3
click at [503, 415] on div "Loaded : 100.00% 3:53 0:39" at bounding box center [497, 409] width 256 height 17
click at [581, 411] on div "Loaded : 100.00% 6:14 6:14" at bounding box center [497, 409] width 256 height 17
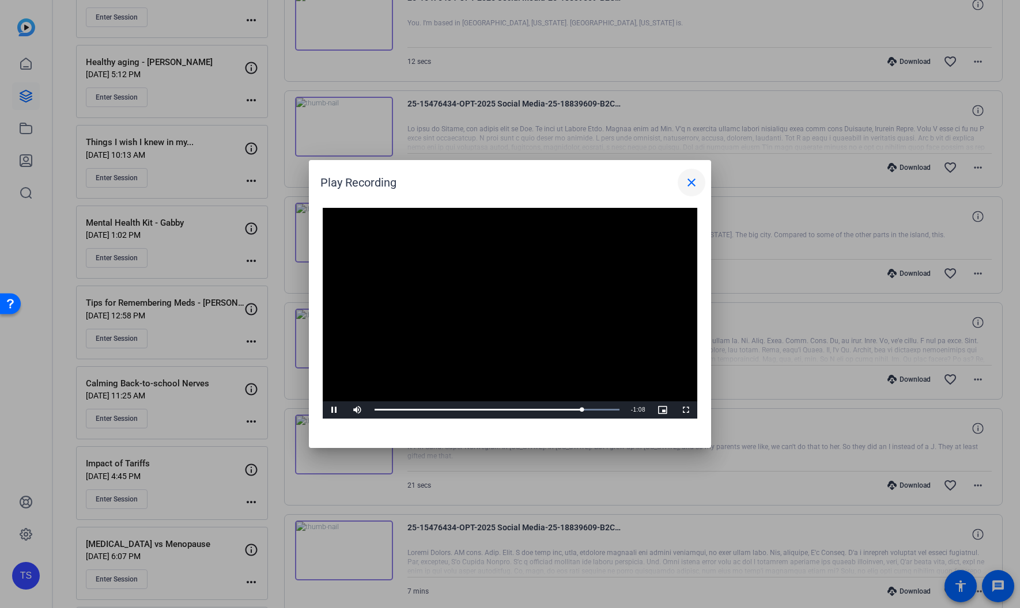
drag, startPoint x: 695, startPoint y: 185, endPoint x: 642, endPoint y: 198, distance: 55.0
click at [695, 185] on mat-icon "close" at bounding box center [691, 183] width 14 height 14
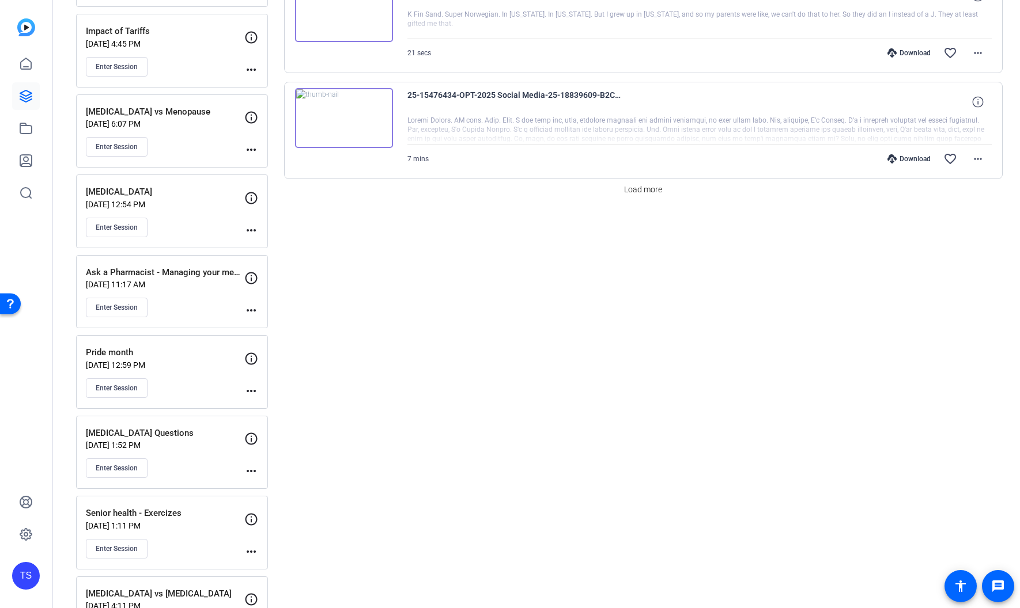
scroll to position [1188, 0]
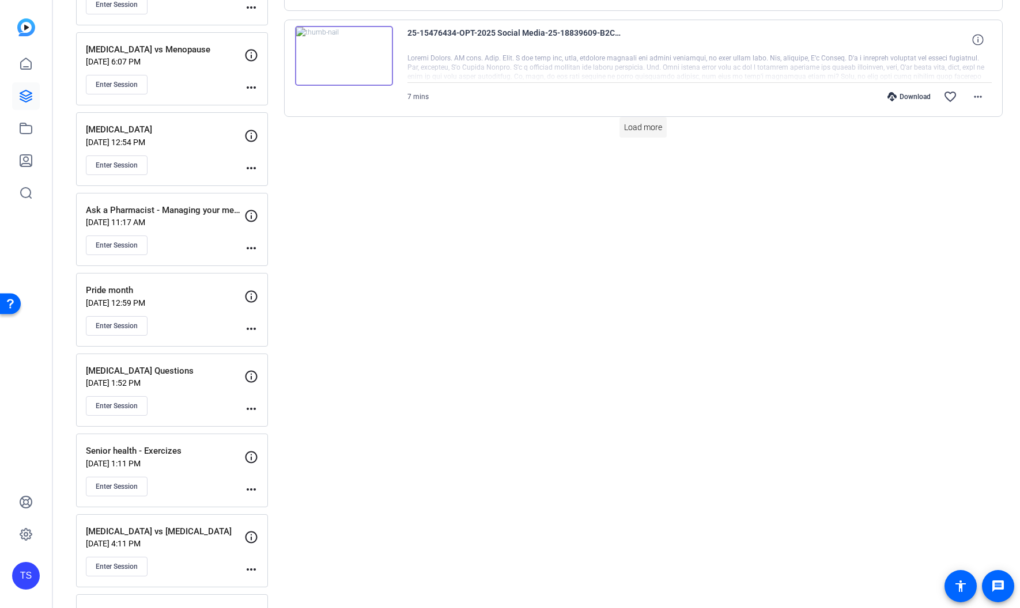
click at [639, 128] on span "Load more" at bounding box center [643, 128] width 38 height 12
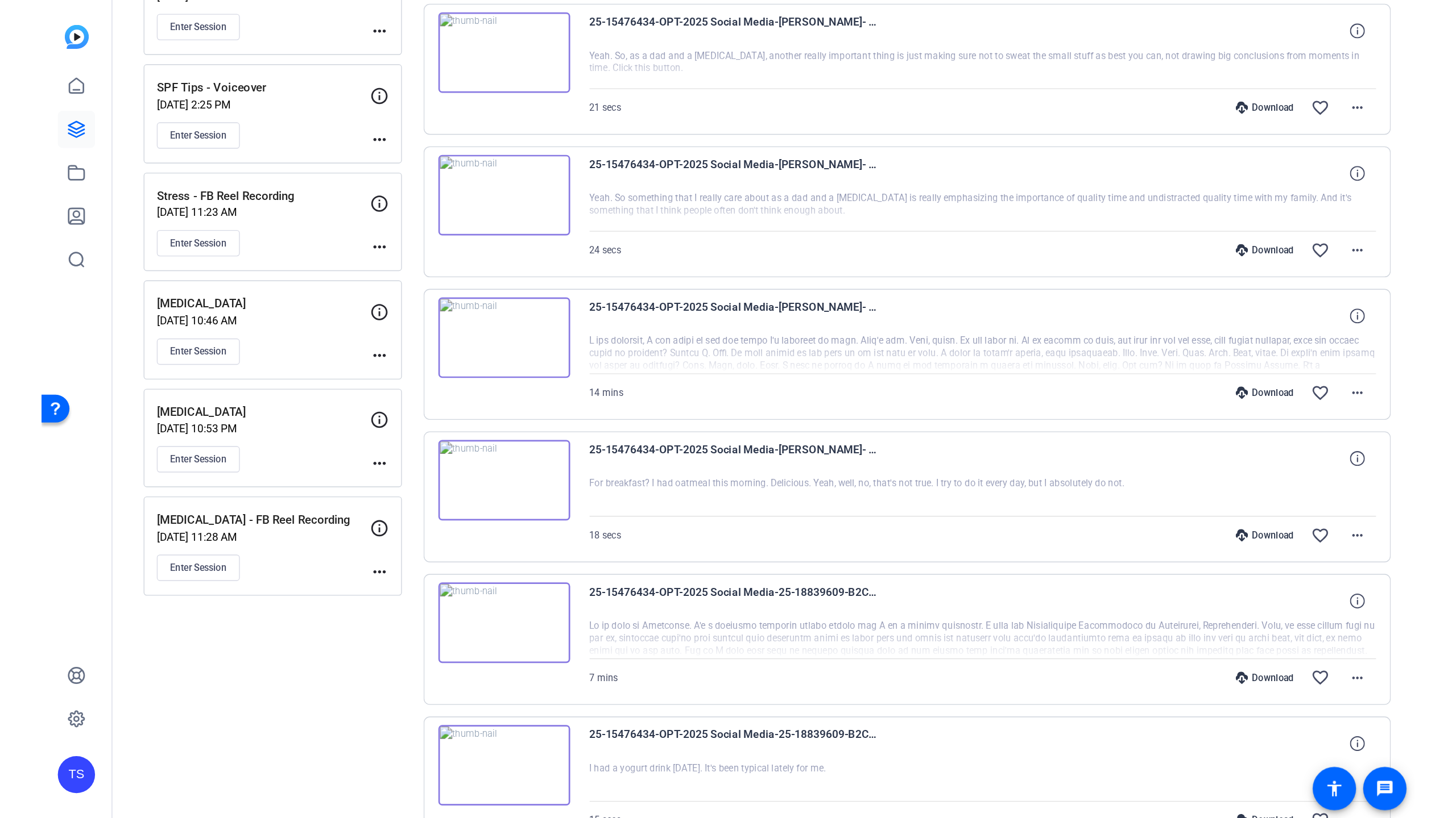
scroll to position [1804, 0]
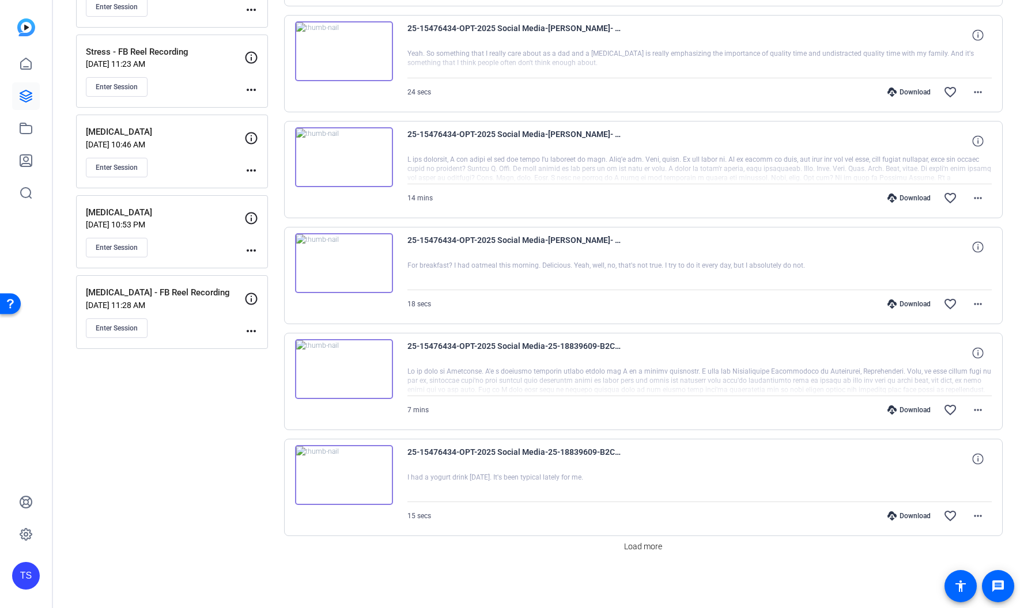
click at [345, 261] on img at bounding box center [344, 263] width 98 height 60
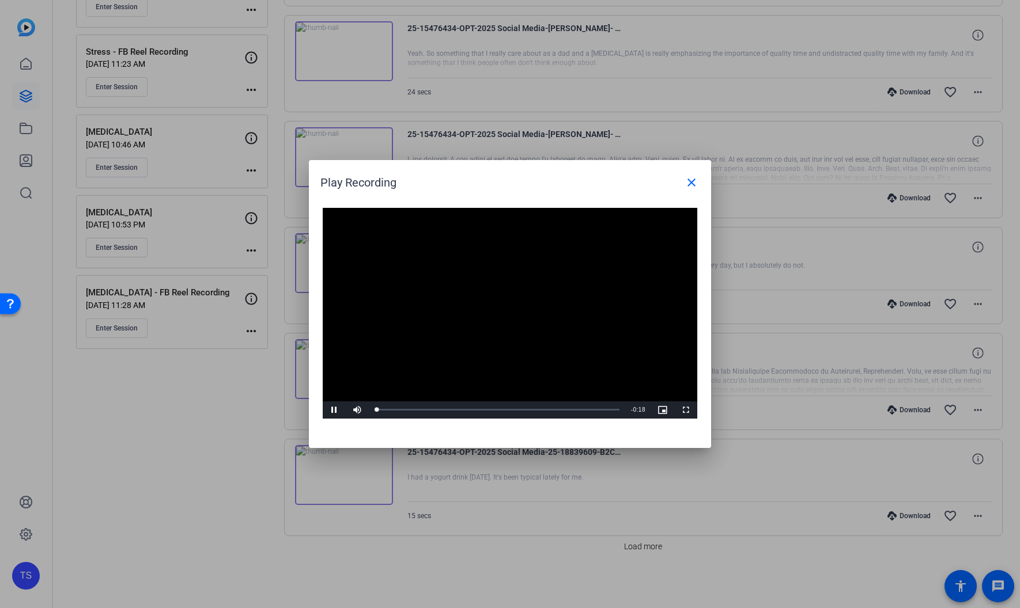
click at [503, 309] on video "Video Player" at bounding box center [510, 313] width 374 height 211
click at [515, 410] on div "Loaded : 100.00% 0:10 0:03" at bounding box center [496, 409] width 245 height 3
click at [494, 410] on div "Loaded : 100.00% 0:08 0:16" at bounding box center [496, 409] width 245 height 3
click at [456, 408] on div "Loaded : 100.00% 0:06 0:06" at bounding box center [496, 409] width 245 height 3
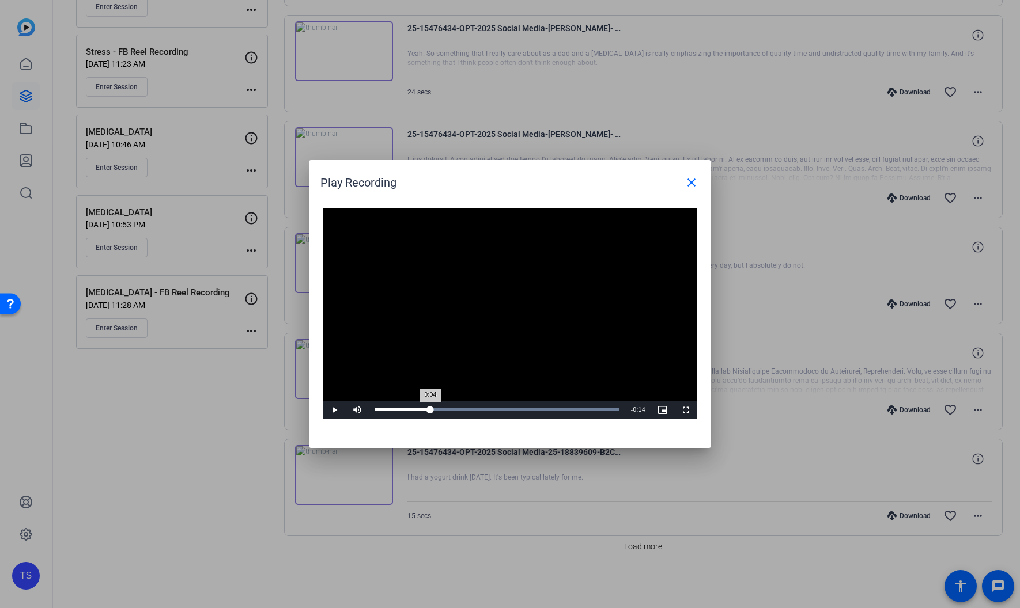
click at [430, 408] on div "Loaded : 100.00% 0:04 0:04" at bounding box center [496, 409] width 245 height 3
click at [570, 406] on div "Loaded : 100.00% 0:14 0:09" at bounding box center [497, 409] width 256 height 17
click at [332, 410] on span "Video Player" at bounding box center [334, 410] width 23 height 0
click at [613, 412] on div "Loaded : 100.00% 0:17 0:16" at bounding box center [497, 409] width 256 height 17
drag, startPoint x: 613, startPoint y: 410, endPoint x: 594, endPoint y: 409, distance: 19.0
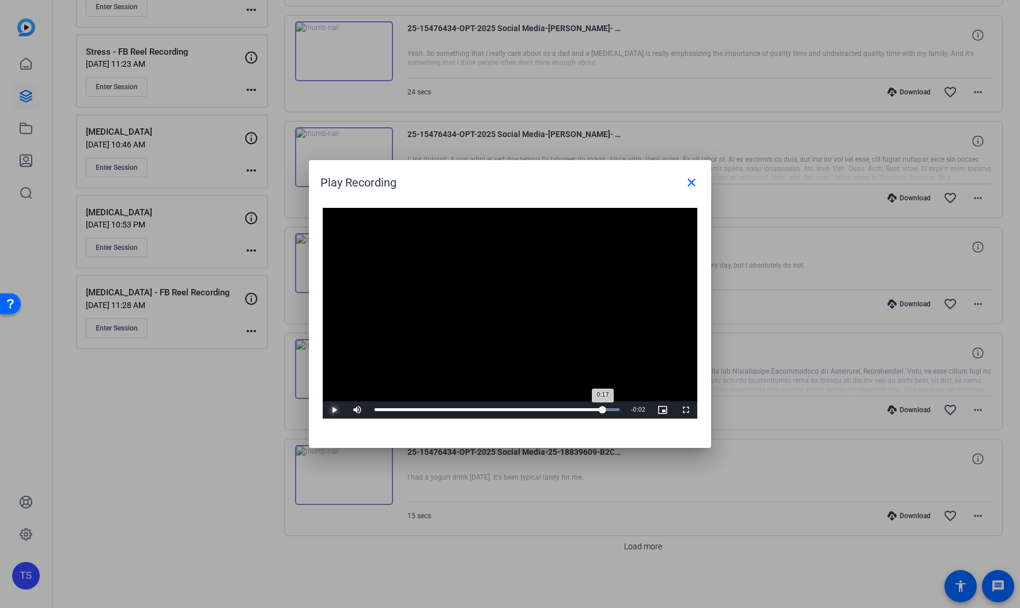
click at [596, 409] on div "0:17" at bounding box center [488, 409] width 228 height 3
click at [692, 189] on mat-icon "close" at bounding box center [691, 183] width 14 height 14
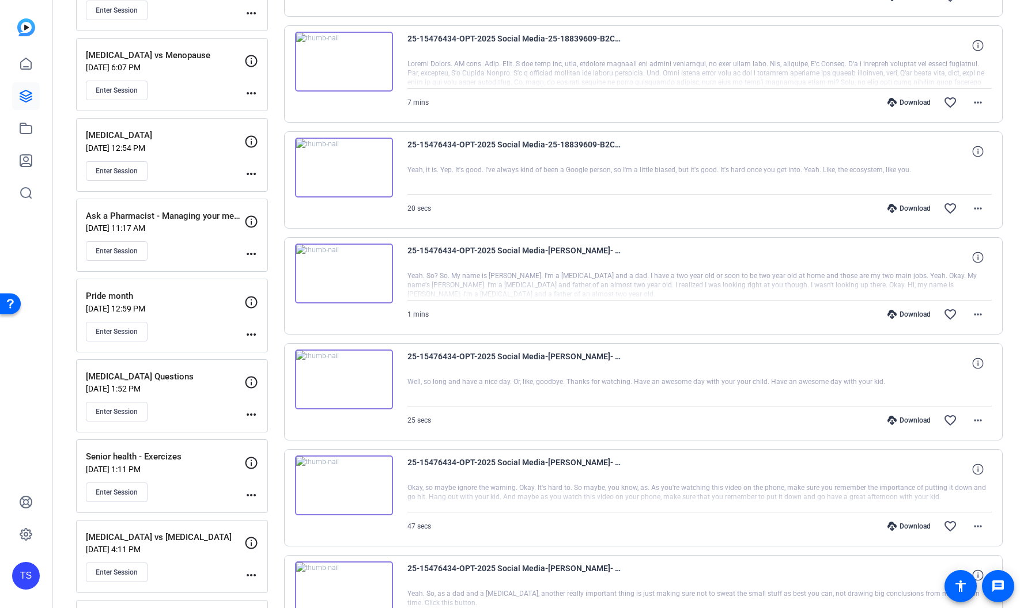
scroll to position [1183, 0]
click at [579, 286] on div at bounding box center [699, 285] width 585 height 29
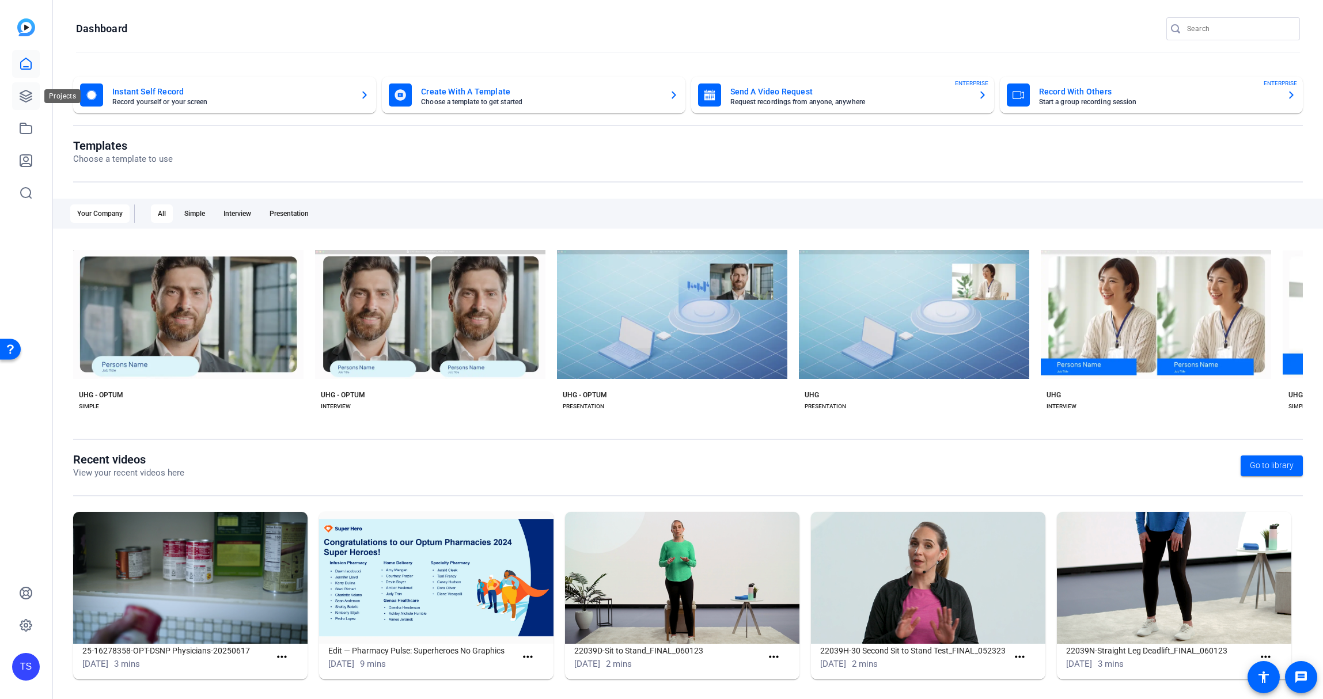
click at [17, 90] on link at bounding box center [26, 96] width 28 height 28
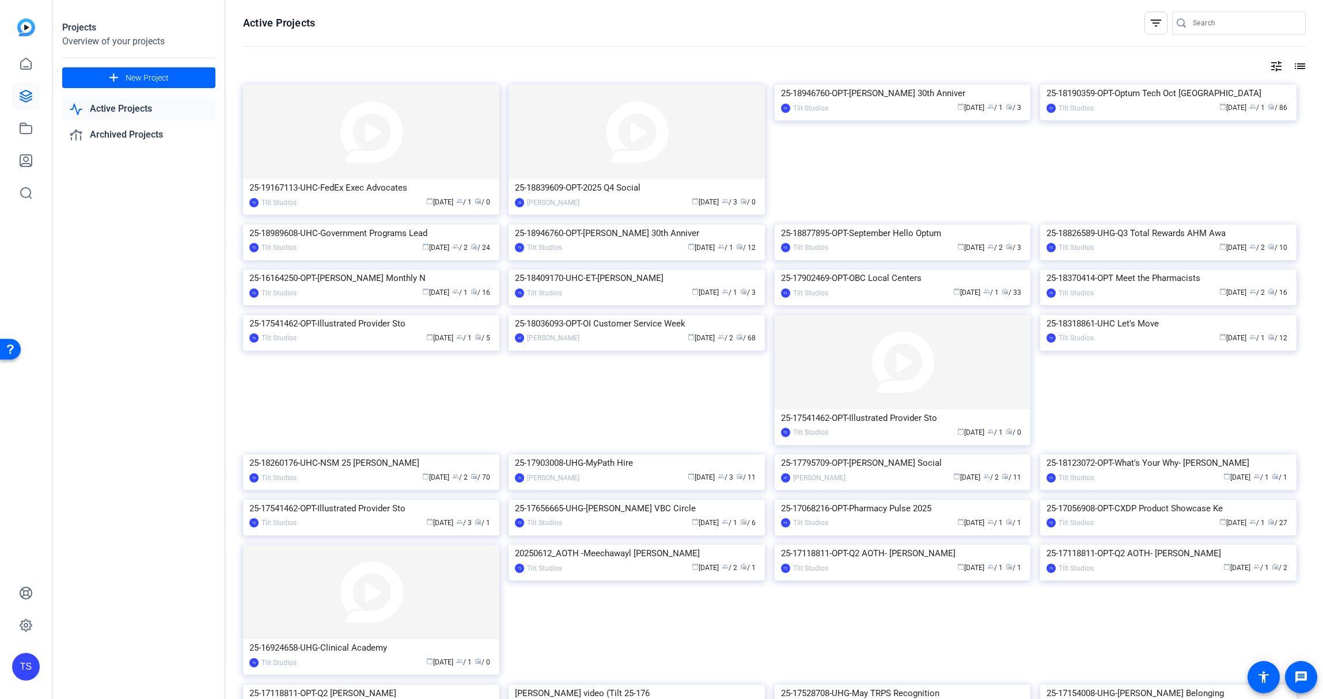
click at [1237, 20] on input "Search" at bounding box center [1245, 23] width 104 height 14
type input "social"
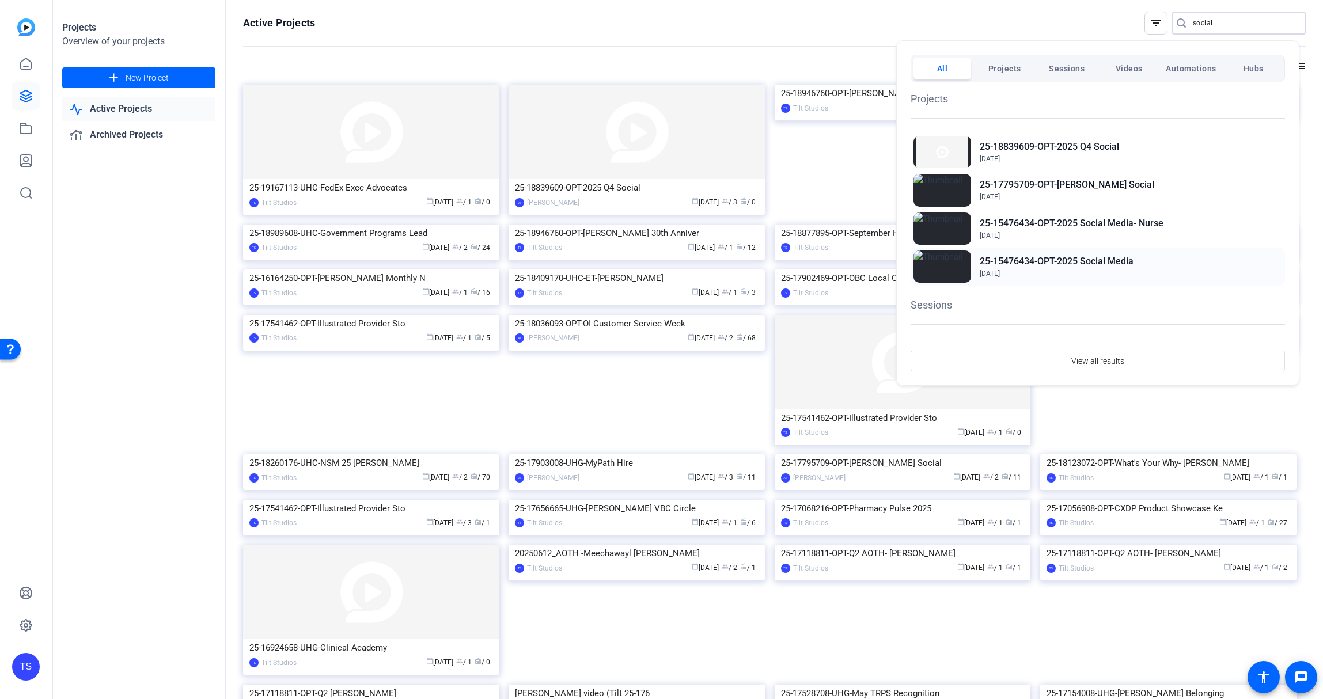
click at [1056, 259] on h2 "25-15476434-OPT-2025 Social Media" at bounding box center [1057, 262] width 154 height 14
click at [1124, 261] on h2 "25-15476434-OPT-2025 Social Media" at bounding box center [1057, 262] width 154 height 14
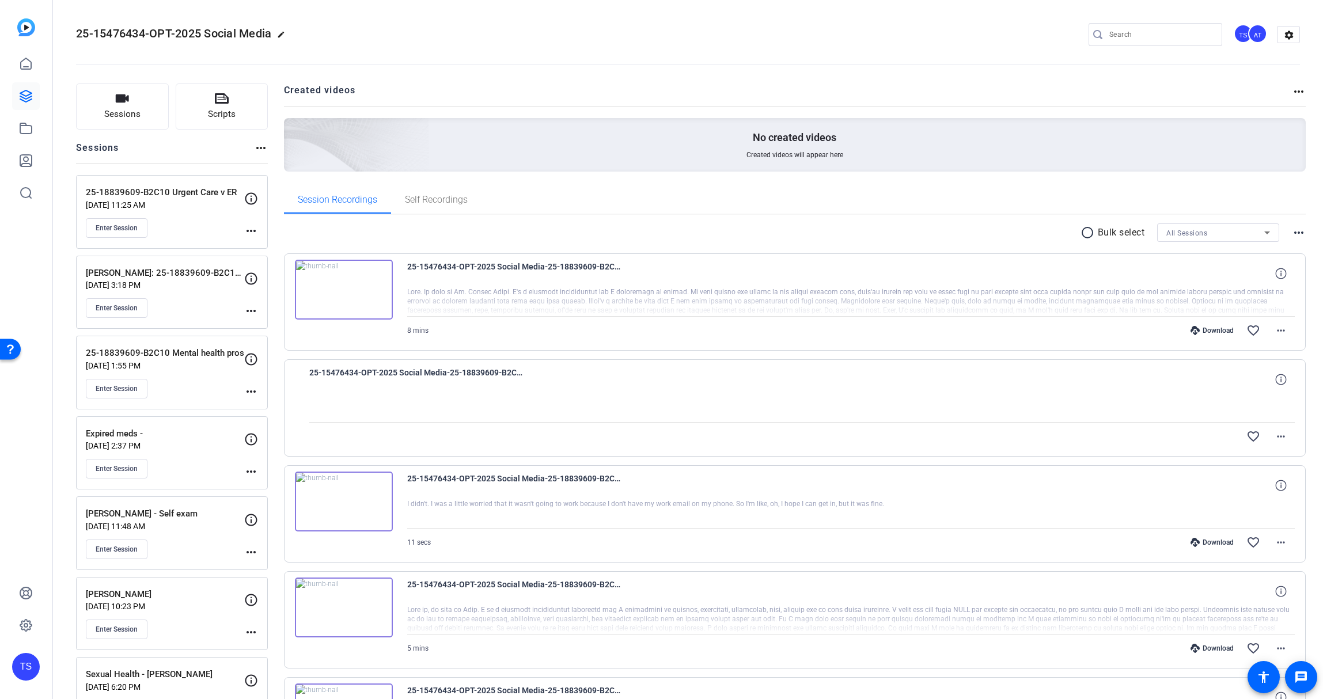
click at [184, 272] on p "[PERSON_NAME]: 25-18839609-B2C10 Tips to raise healthy children" at bounding box center [165, 273] width 158 height 13
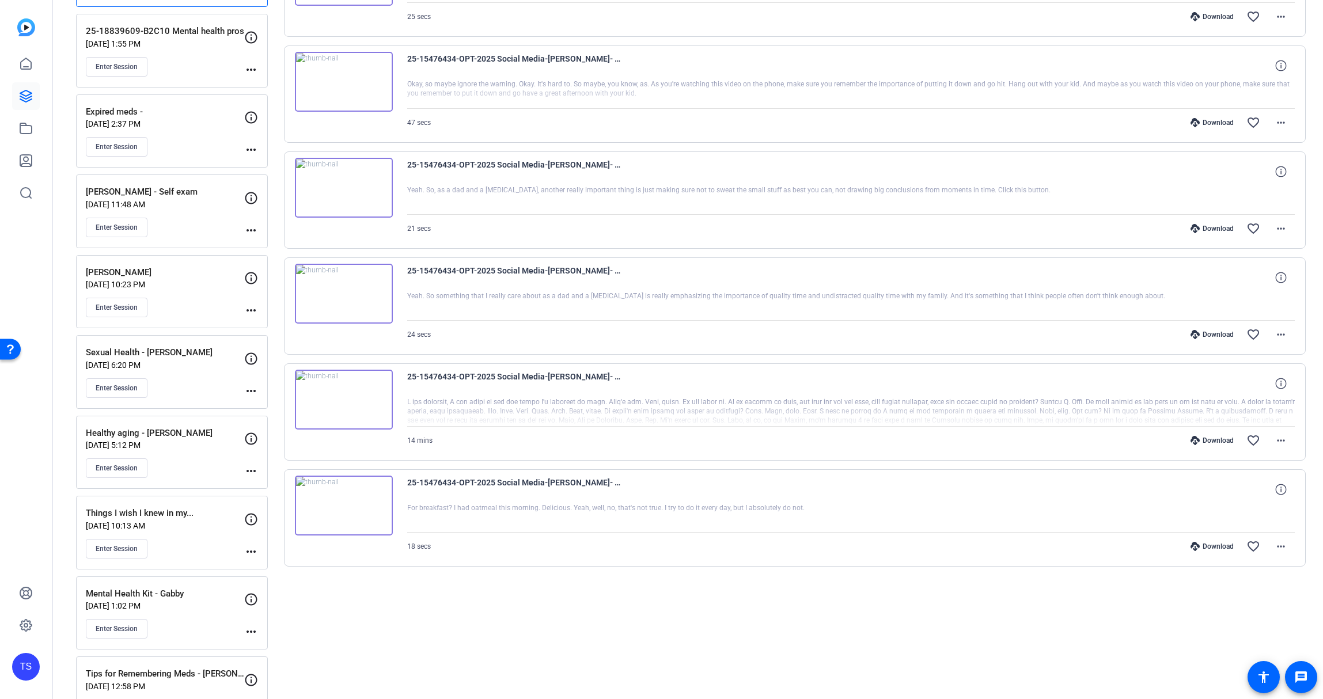
scroll to position [439, 0]
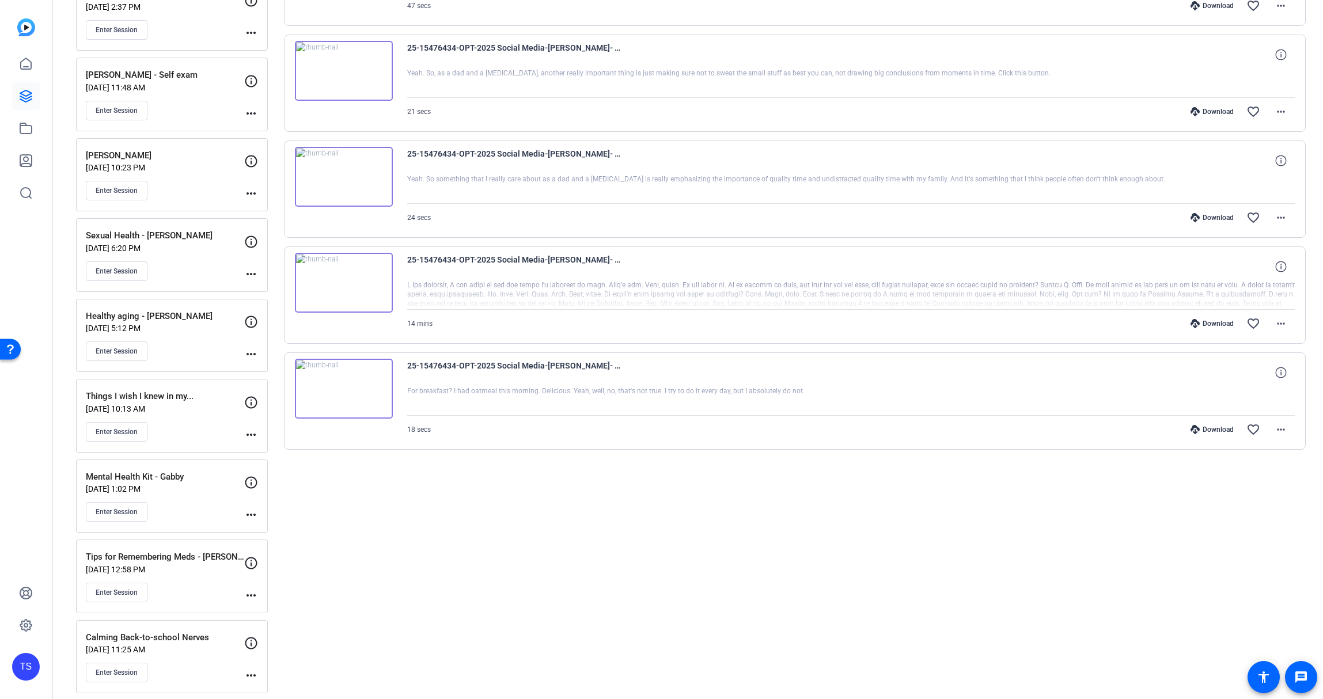
click at [1147, 281] on div at bounding box center [851, 295] width 888 height 29
click at [1275, 268] on icon at bounding box center [1280, 266] width 11 height 11
click at [1282, 323] on span at bounding box center [1281, 324] width 28 height 28
click at [1282, 323] on div at bounding box center [661, 349] width 1323 height 699
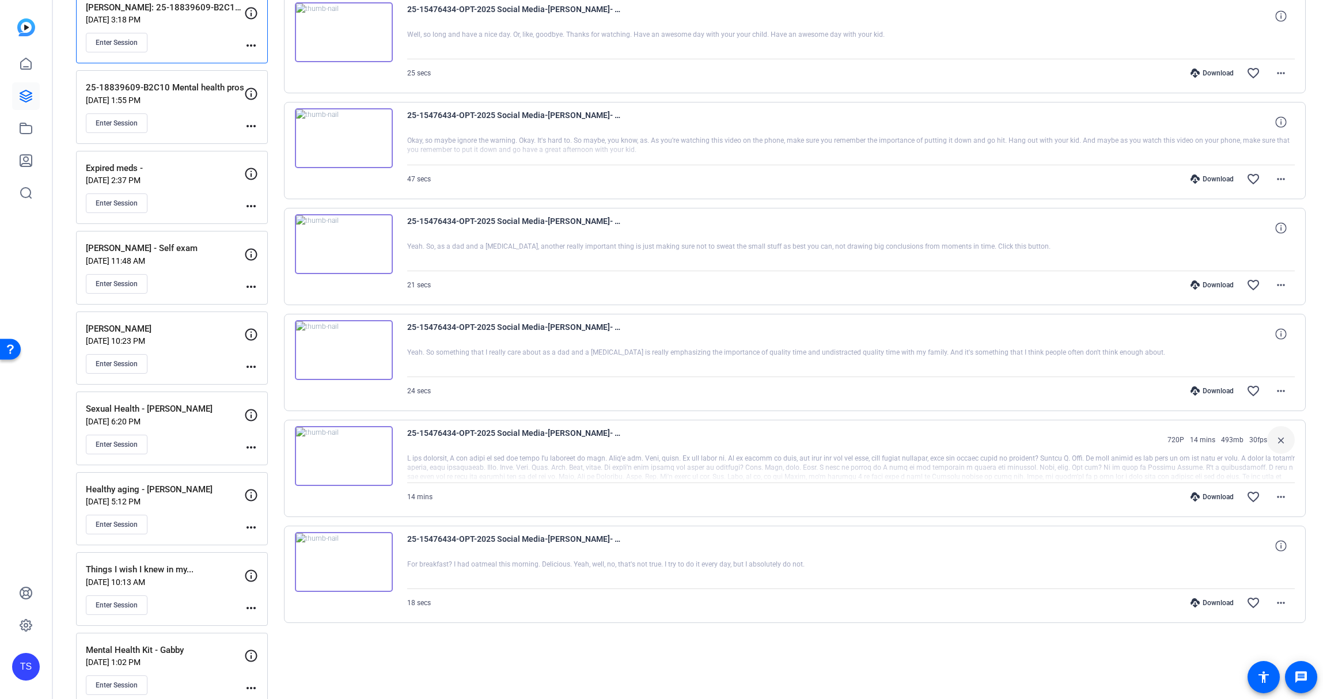
scroll to position [145, 0]
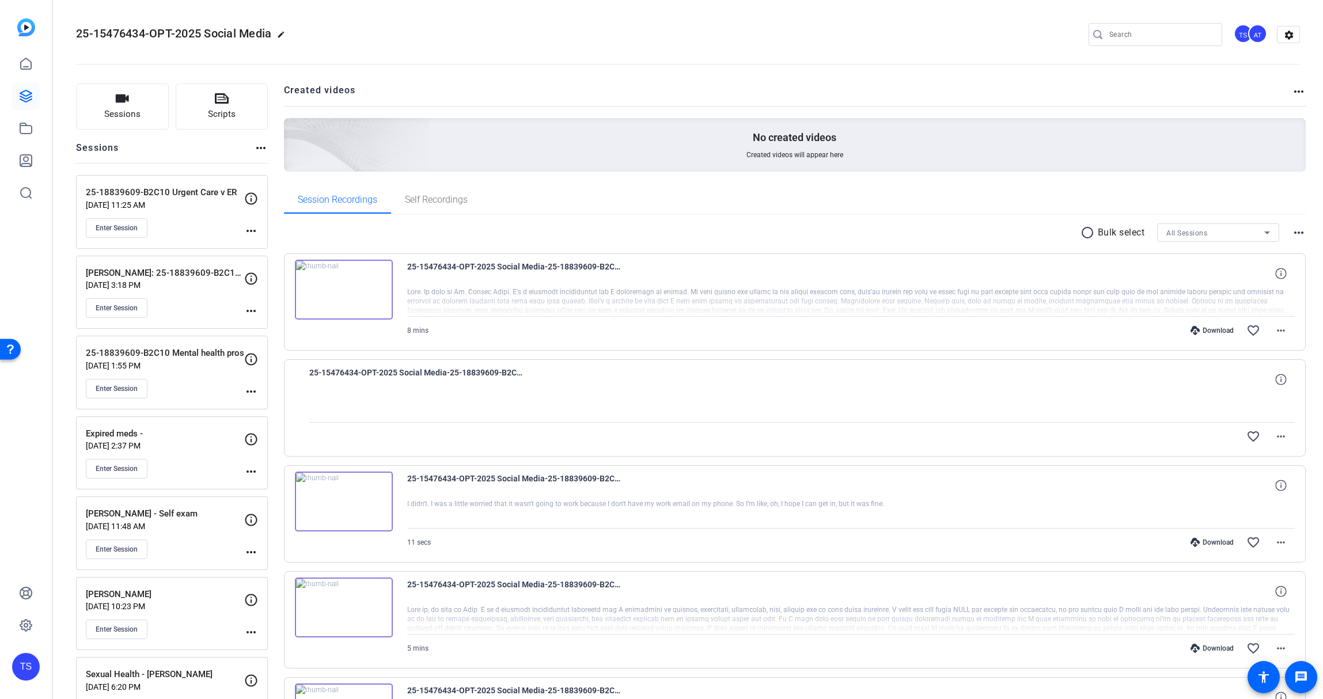
click at [187, 439] on p "Expired meds -" at bounding box center [165, 433] width 158 height 13
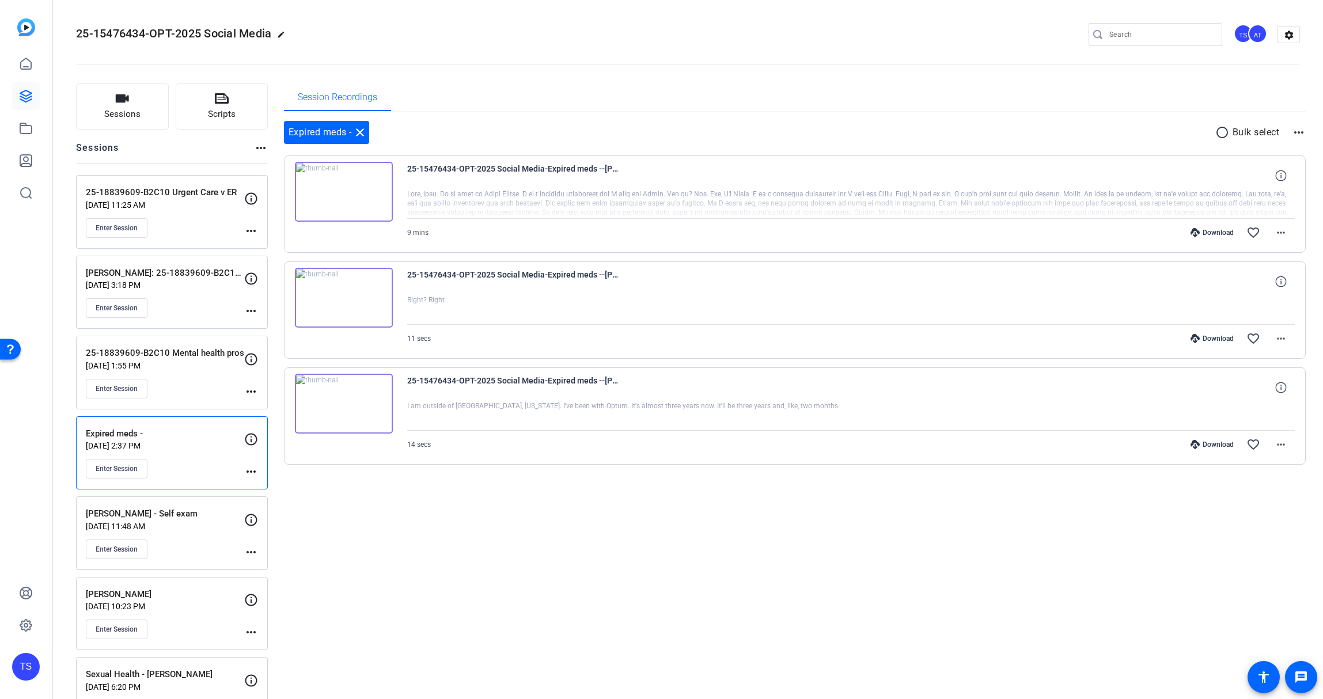
click at [702, 228] on div "Download favorite_border more_horiz" at bounding box center [984, 233] width 622 height 28
click at [703, 210] on div at bounding box center [851, 204] width 888 height 29
click at [362, 131] on mat-icon "close" at bounding box center [360, 133] width 14 height 14
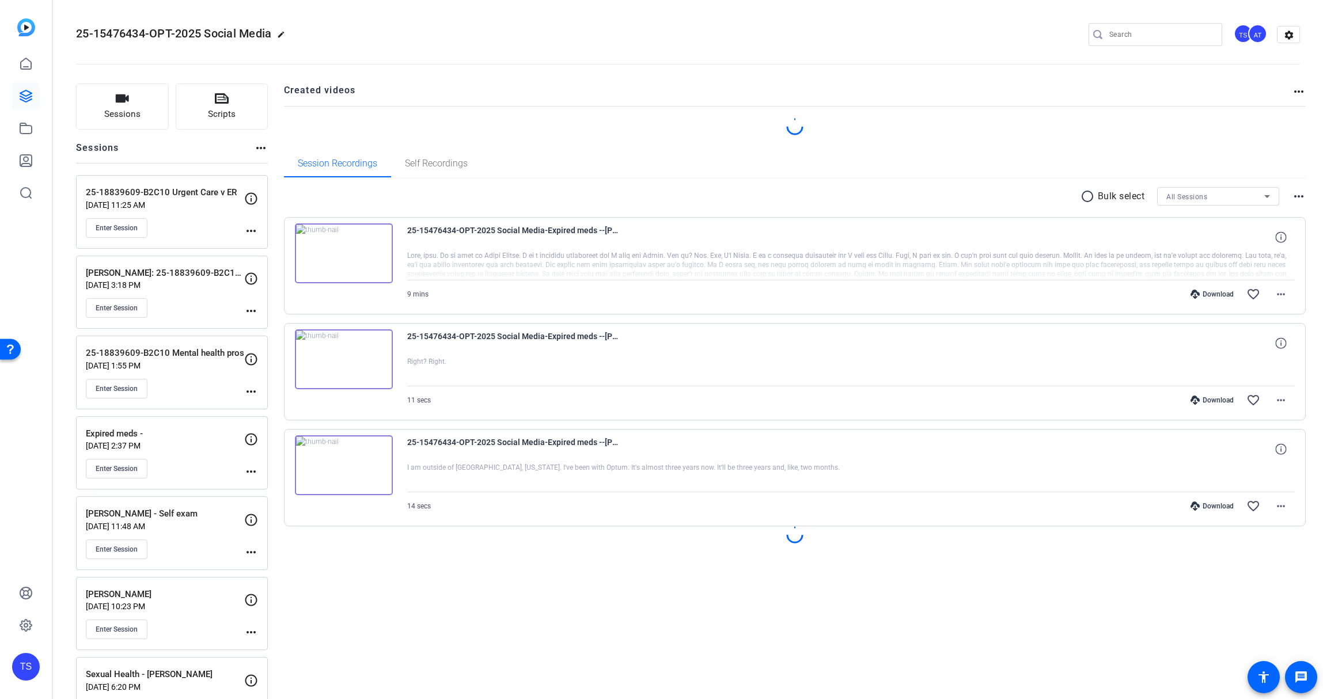
click at [199, 363] on p "[DATE] 1:55 PM" at bounding box center [165, 365] width 158 height 9
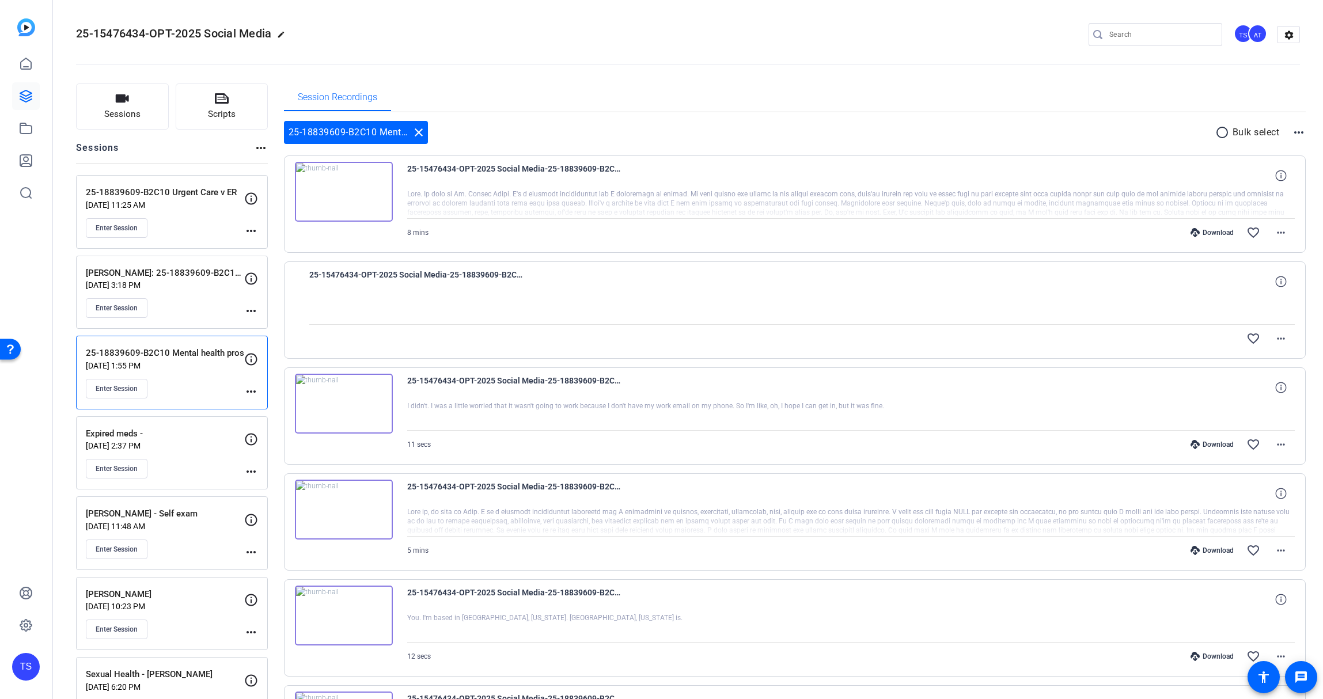
click at [339, 187] on img at bounding box center [344, 192] width 98 height 60
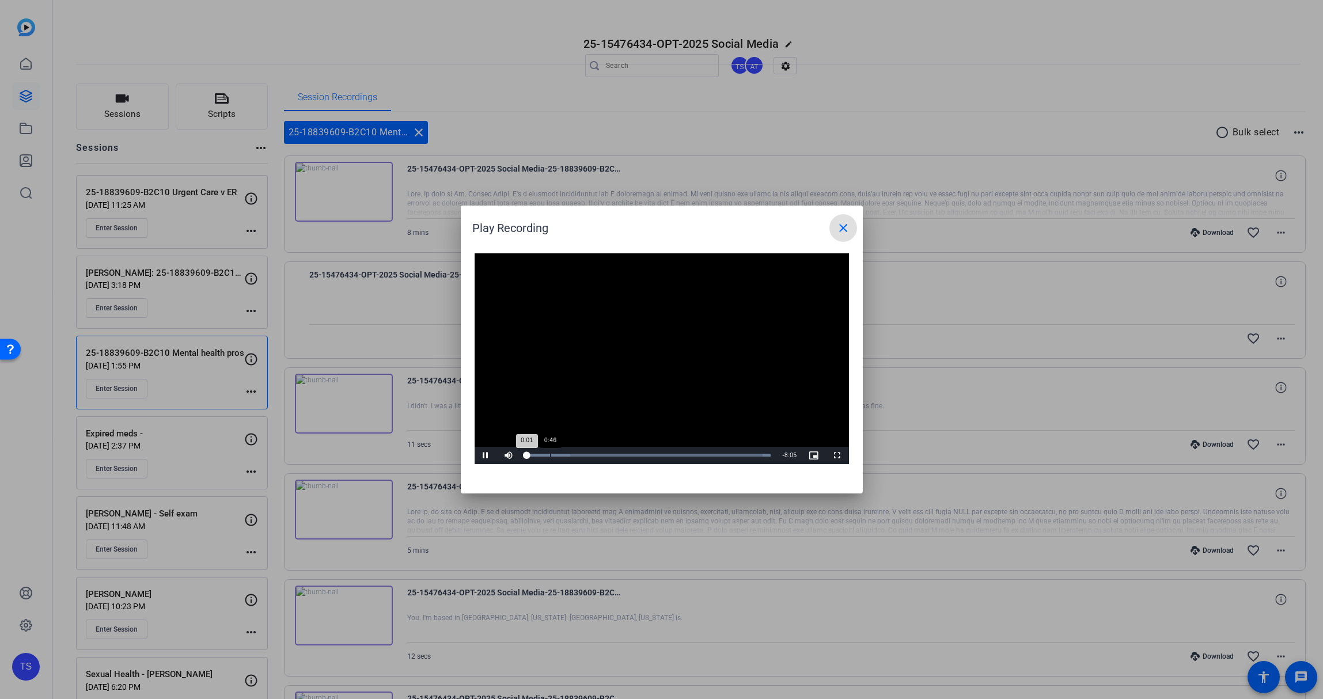
click at [550, 454] on div "Loaded : 100.00% 0:46 0:01" at bounding box center [648, 455] width 245 height 3
click at [580, 456] on div "Loaded : 100.00% 1:47 0:47" at bounding box center [648, 455] width 245 height 3
click at [649, 461] on div "Loaded : 100.00% 4:03 1:47" at bounding box center [649, 455] width 256 height 17
click at [848, 223] on mat-icon "close" at bounding box center [843, 228] width 14 height 14
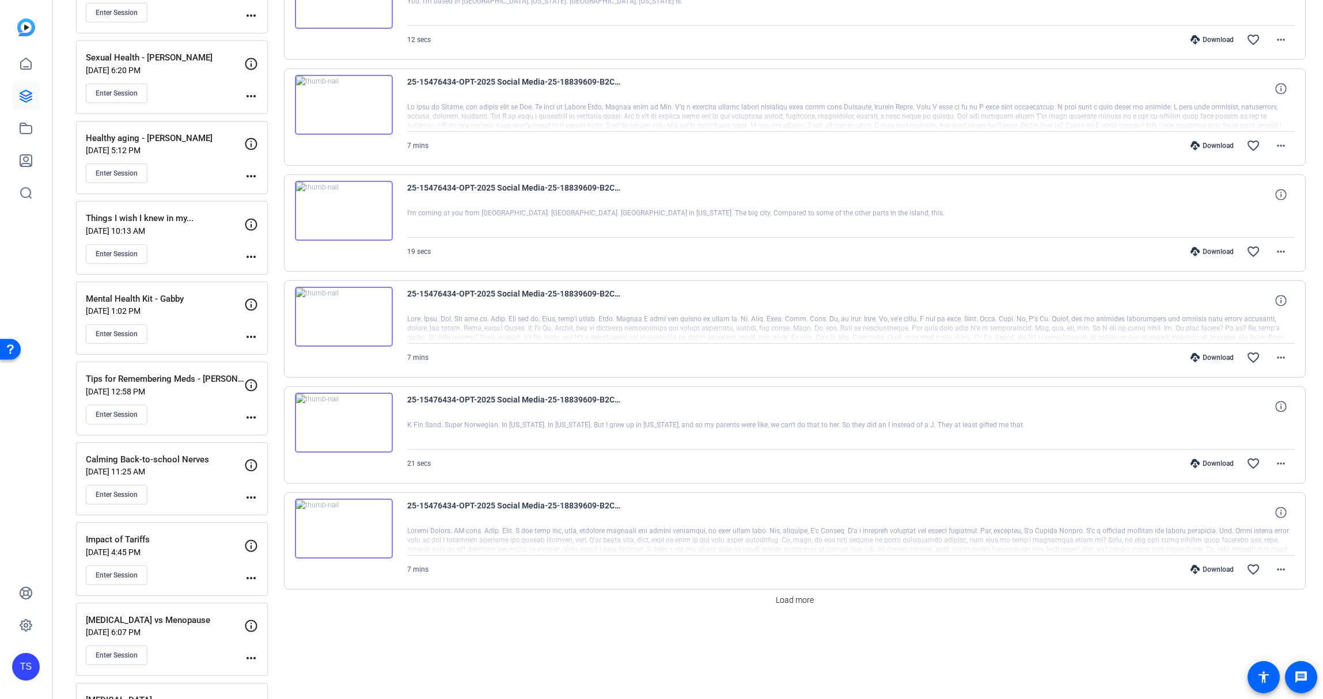
scroll to position [629, 0]
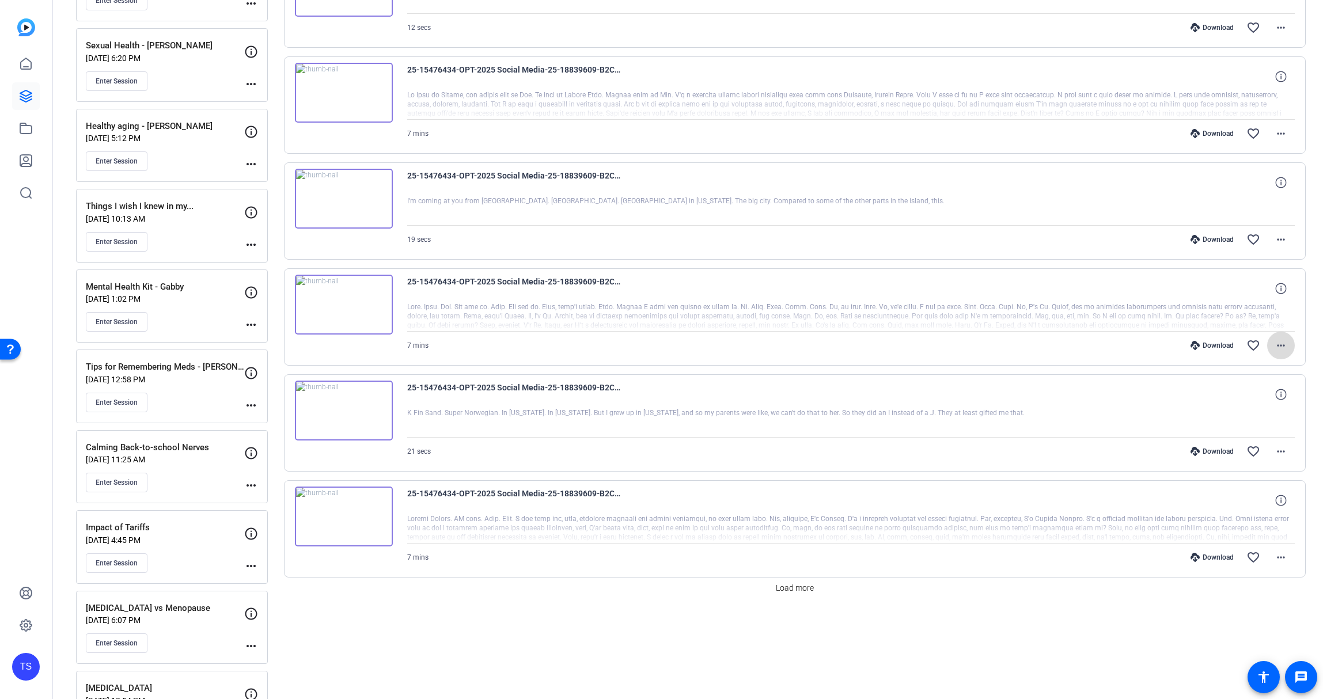
click at [1274, 343] on mat-icon "more_horiz" at bounding box center [1281, 346] width 14 height 14
click at [1262, 366] on span "Download Original" at bounding box center [1244, 370] width 69 height 14
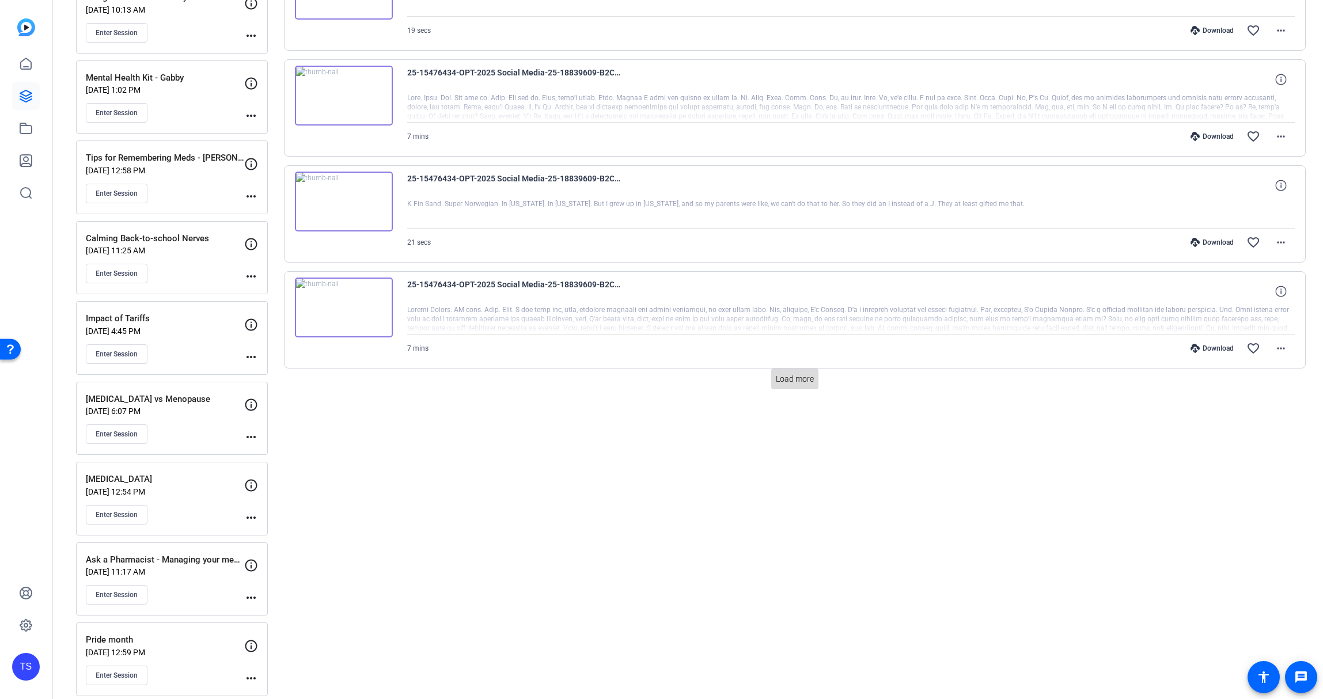
click at [809, 380] on span "Load more" at bounding box center [795, 379] width 38 height 12
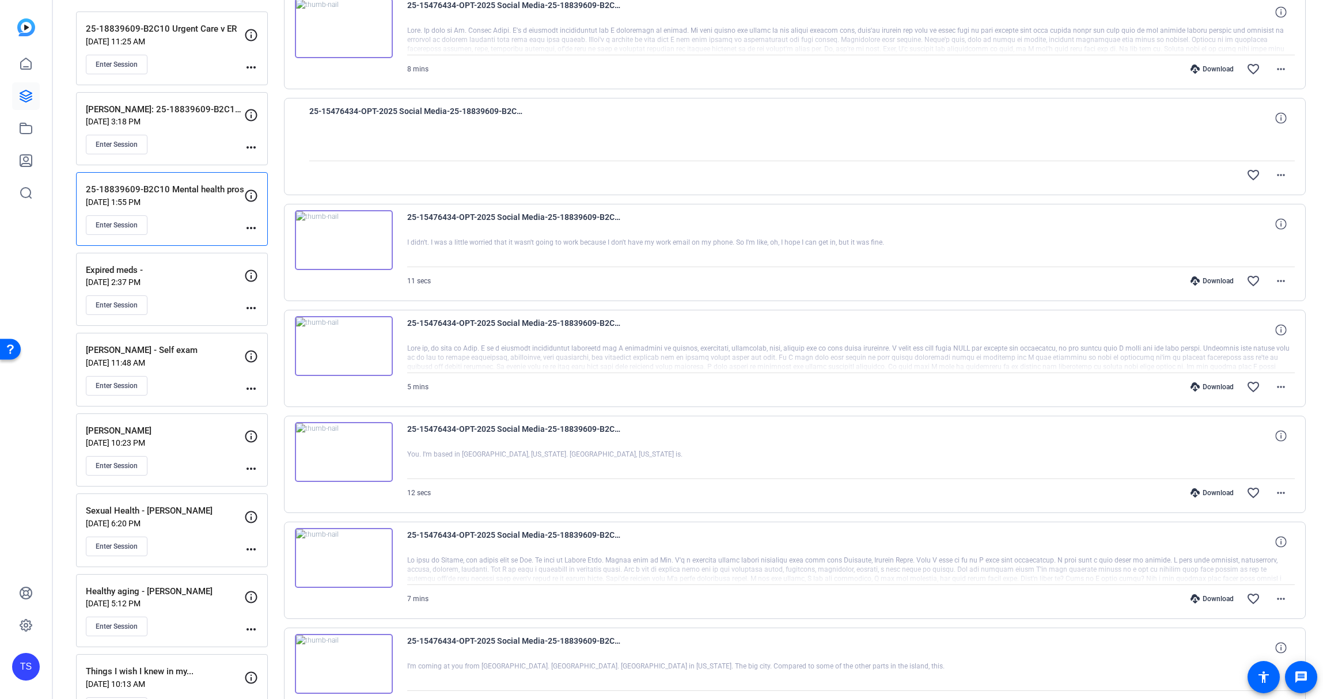
scroll to position [0, 0]
